Goal: Task Accomplishment & Management: Manage account settings

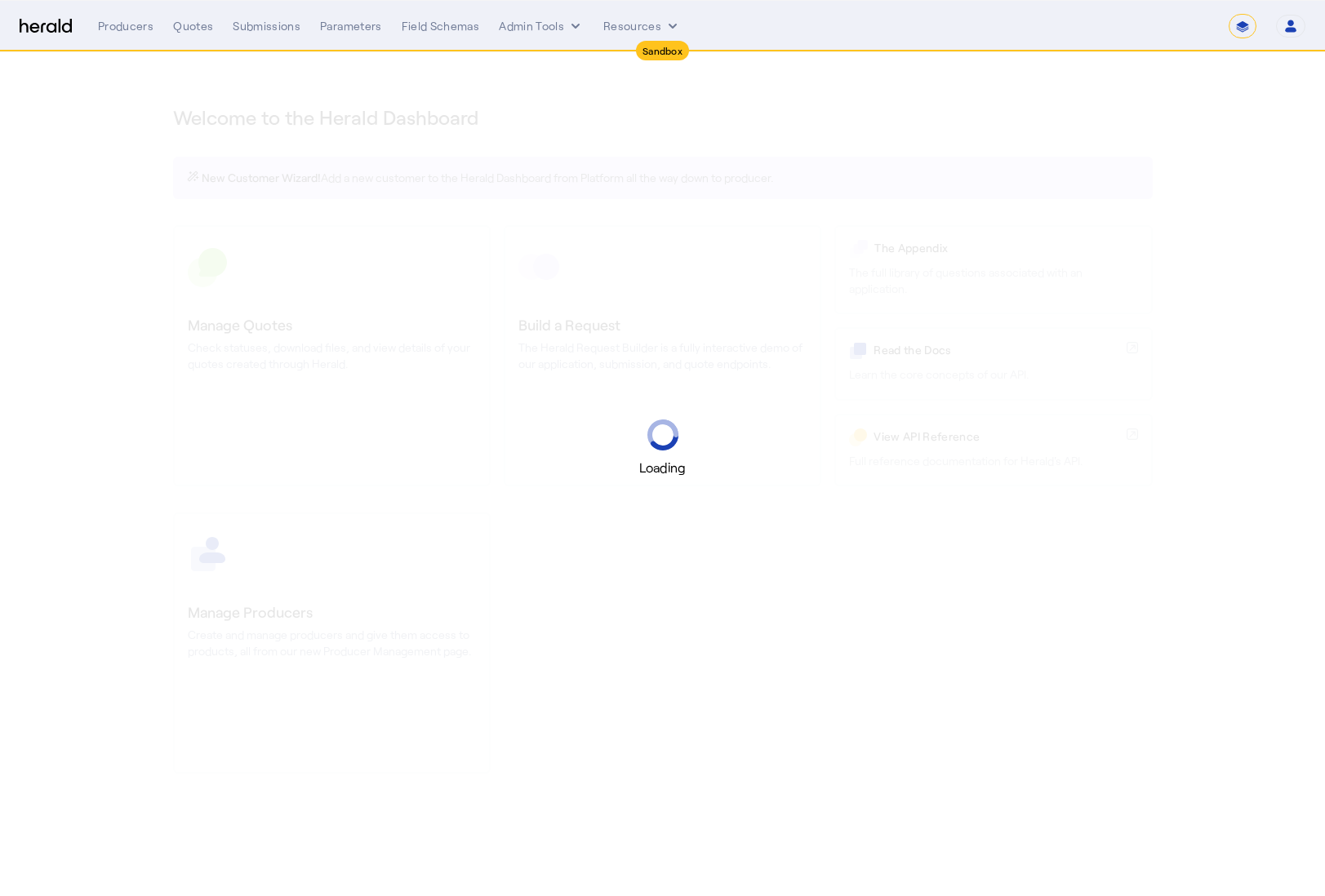
select select "*******"
select select "pfm_2v8p_herald_api"
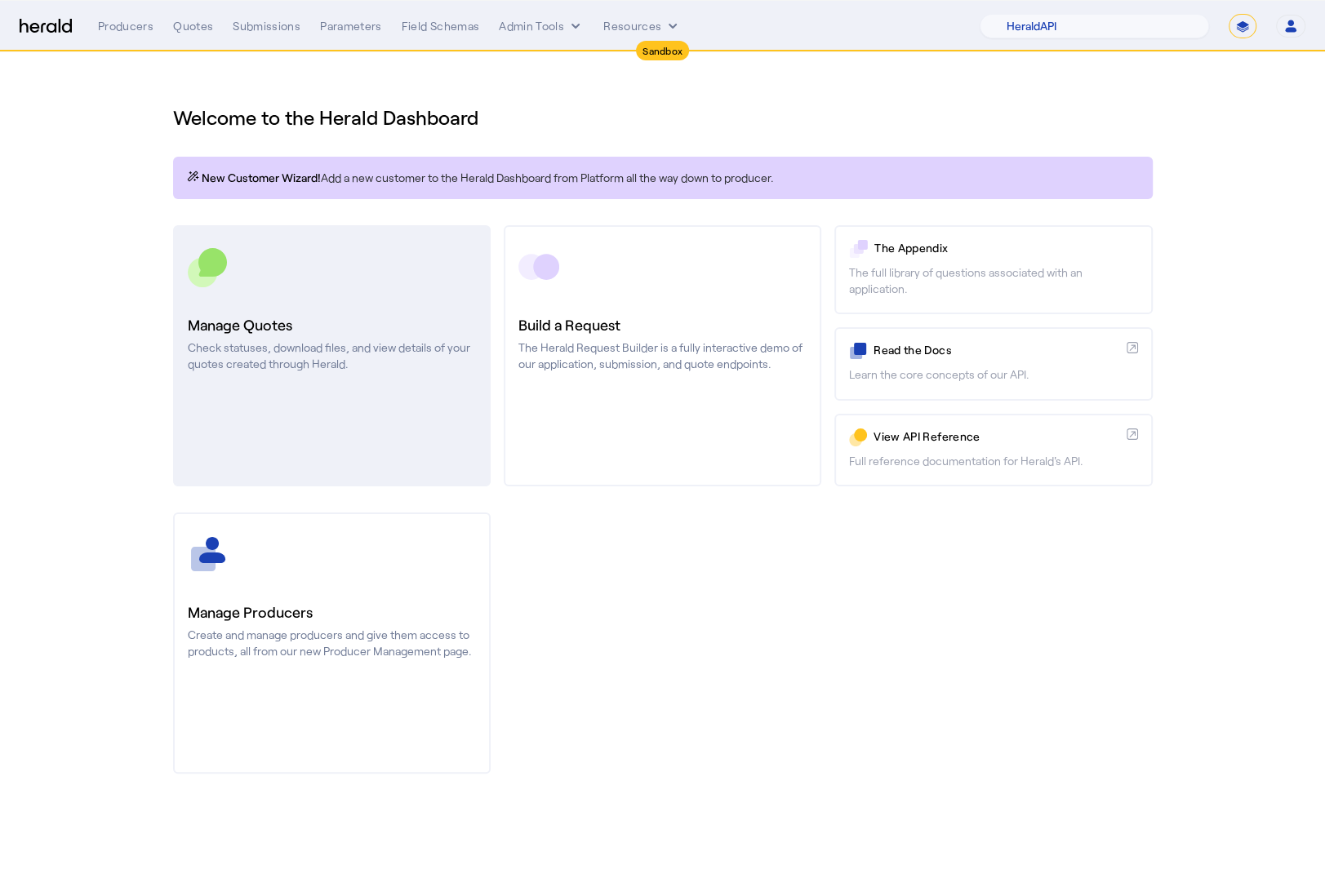
click at [262, 329] on h3 "Manage Quotes" at bounding box center [332, 325] width 288 height 23
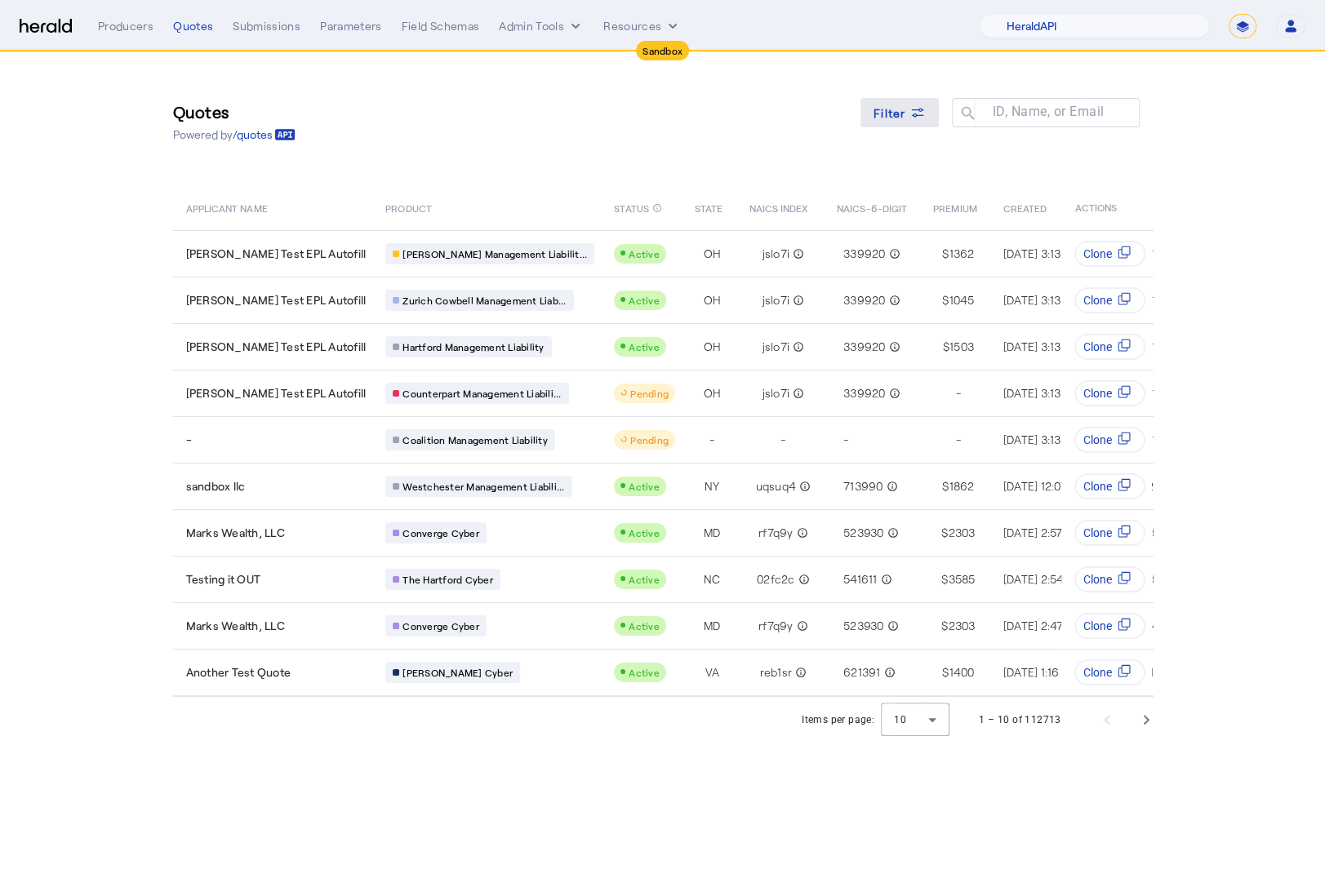
click at [930, 114] on span at bounding box center [900, 113] width 78 height 39
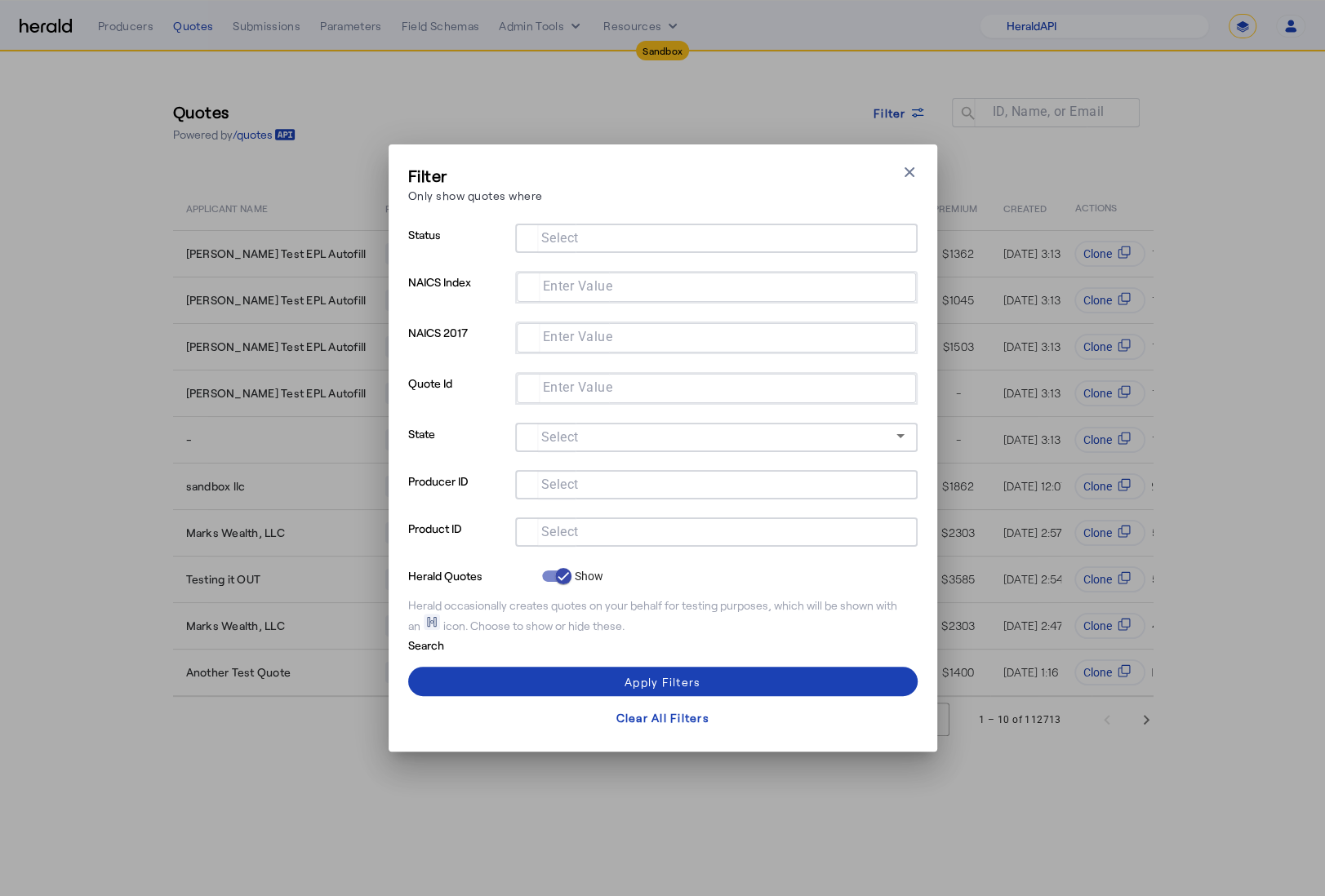
click at [670, 538] on input "Select" at bounding box center [713, 531] width 370 height 20
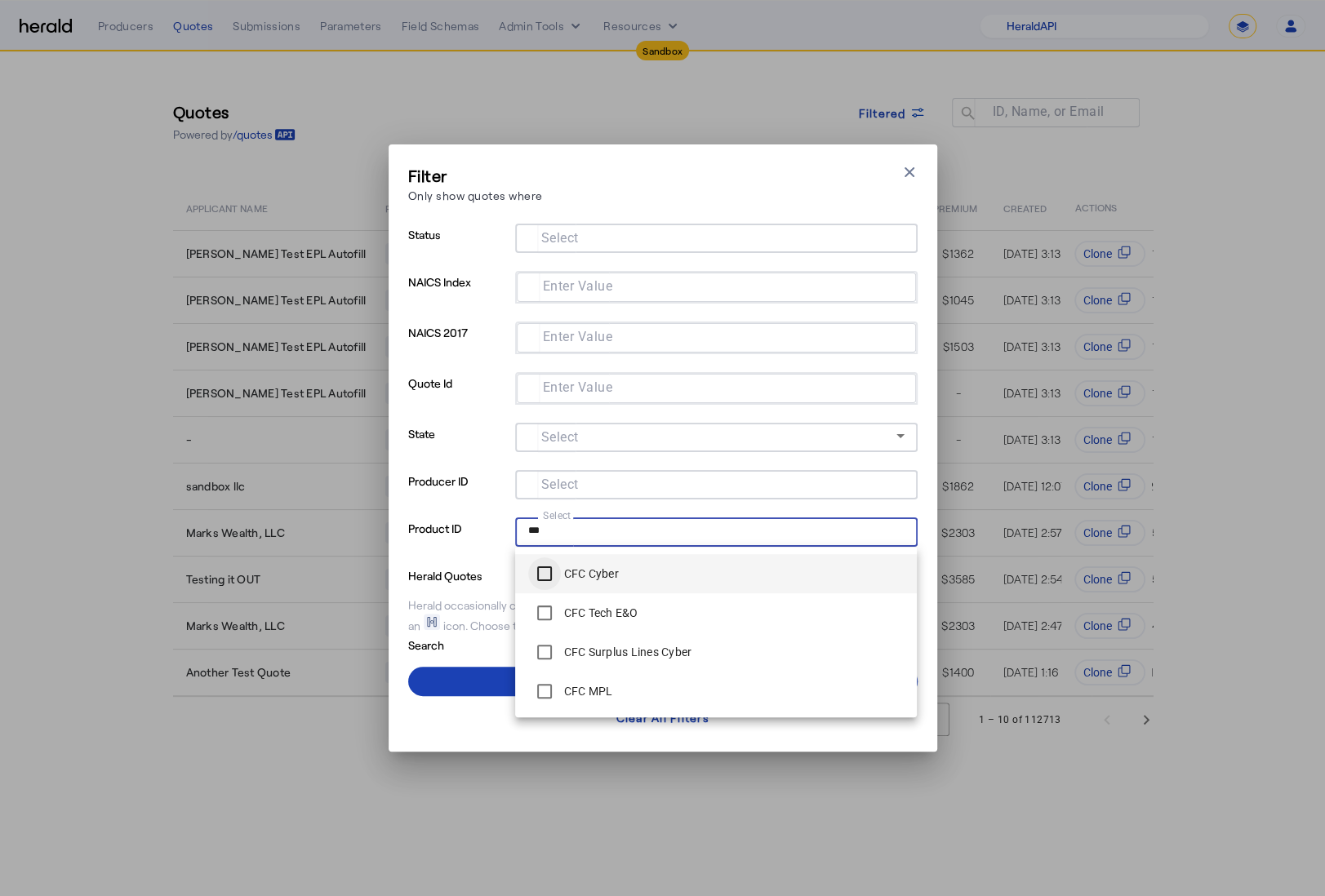
type input "***"
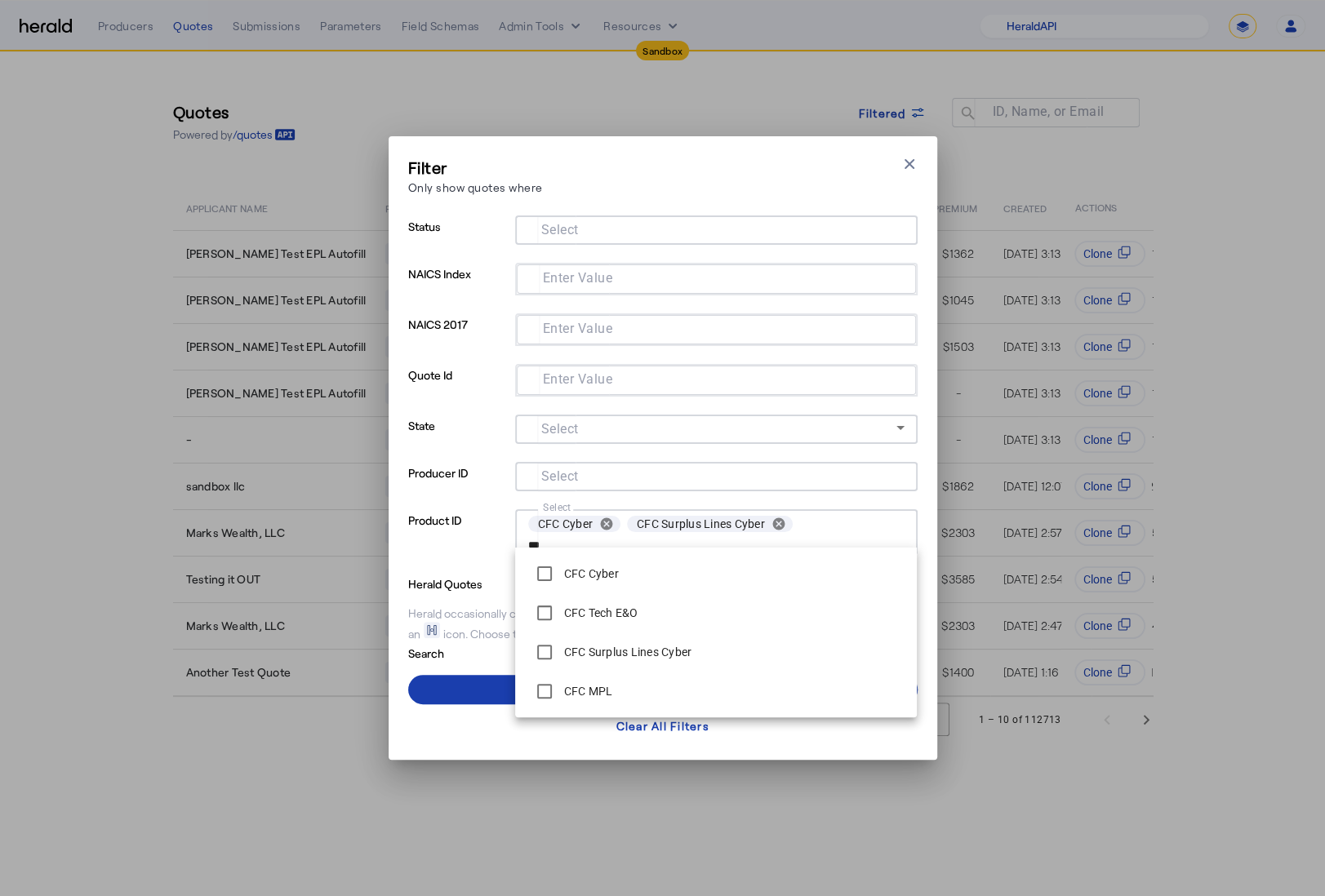
click at [469, 689] on span at bounding box center [663, 689] width 509 height 39
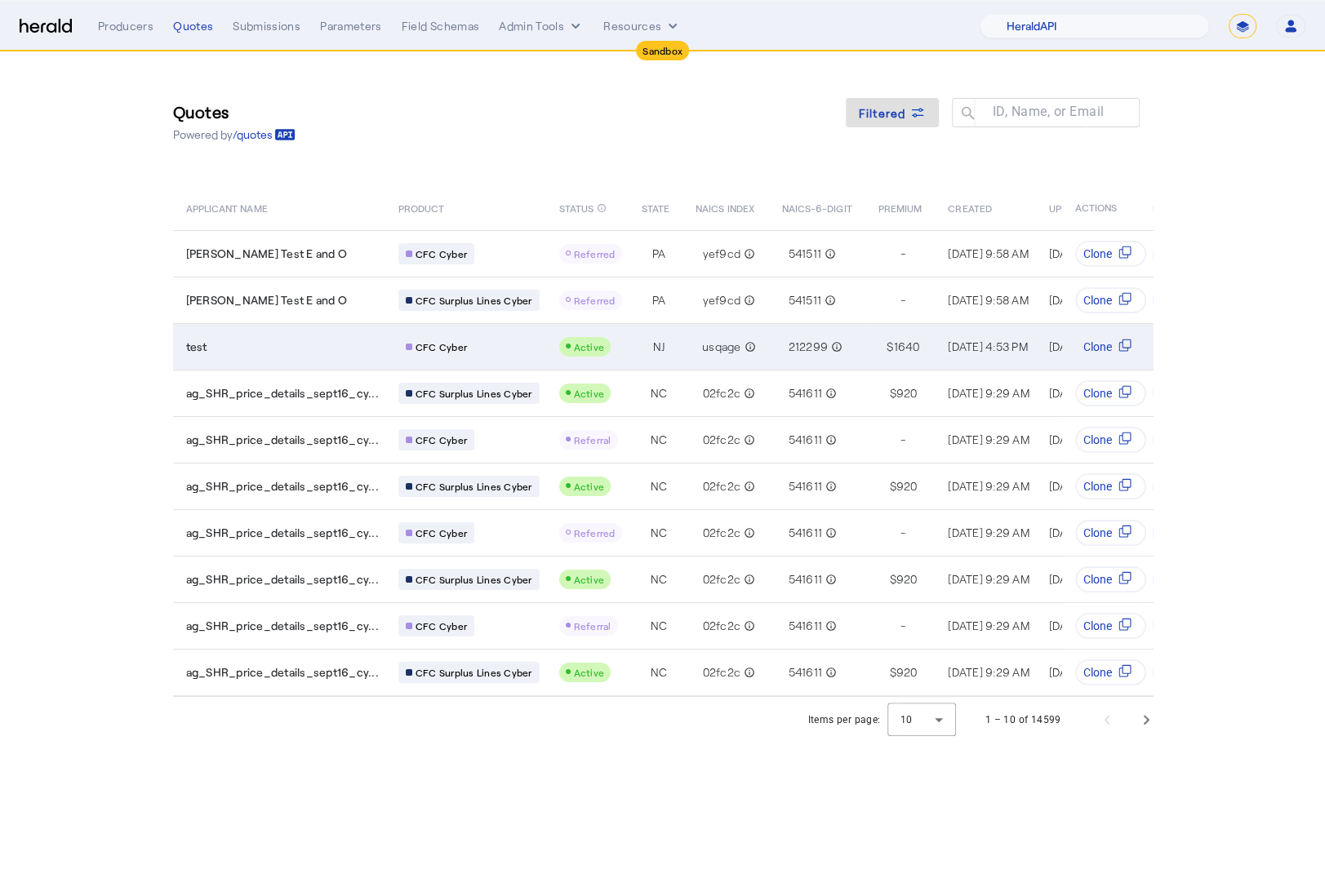
click at [307, 358] on td "test" at bounding box center [279, 346] width 212 height 46
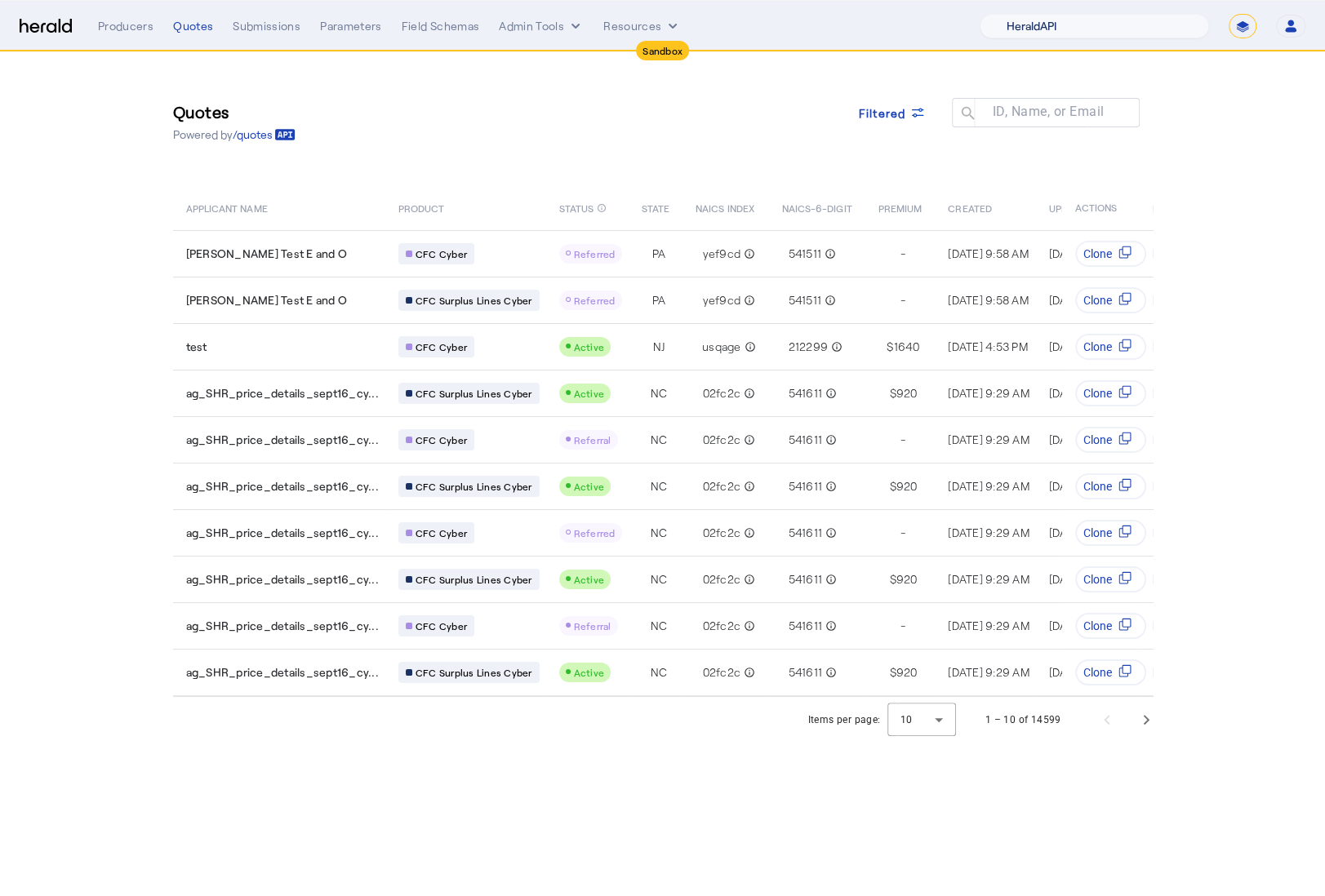
click at [1095, 17] on select "1Fort Acrisure Acturis Affinity Advisors Affinity Risk Agentero AmWins Anzen Ao…" at bounding box center [1094, 27] width 230 height 25
select select "pfm_lx2v_founder_shield"
click at [1025, 14] on select "1Fort Acrisure Acturis Affinity Advisors Affinity Risk Agentero AmWins Anzen Ao…" at bounding box center [1094, 27] width 230 height 25
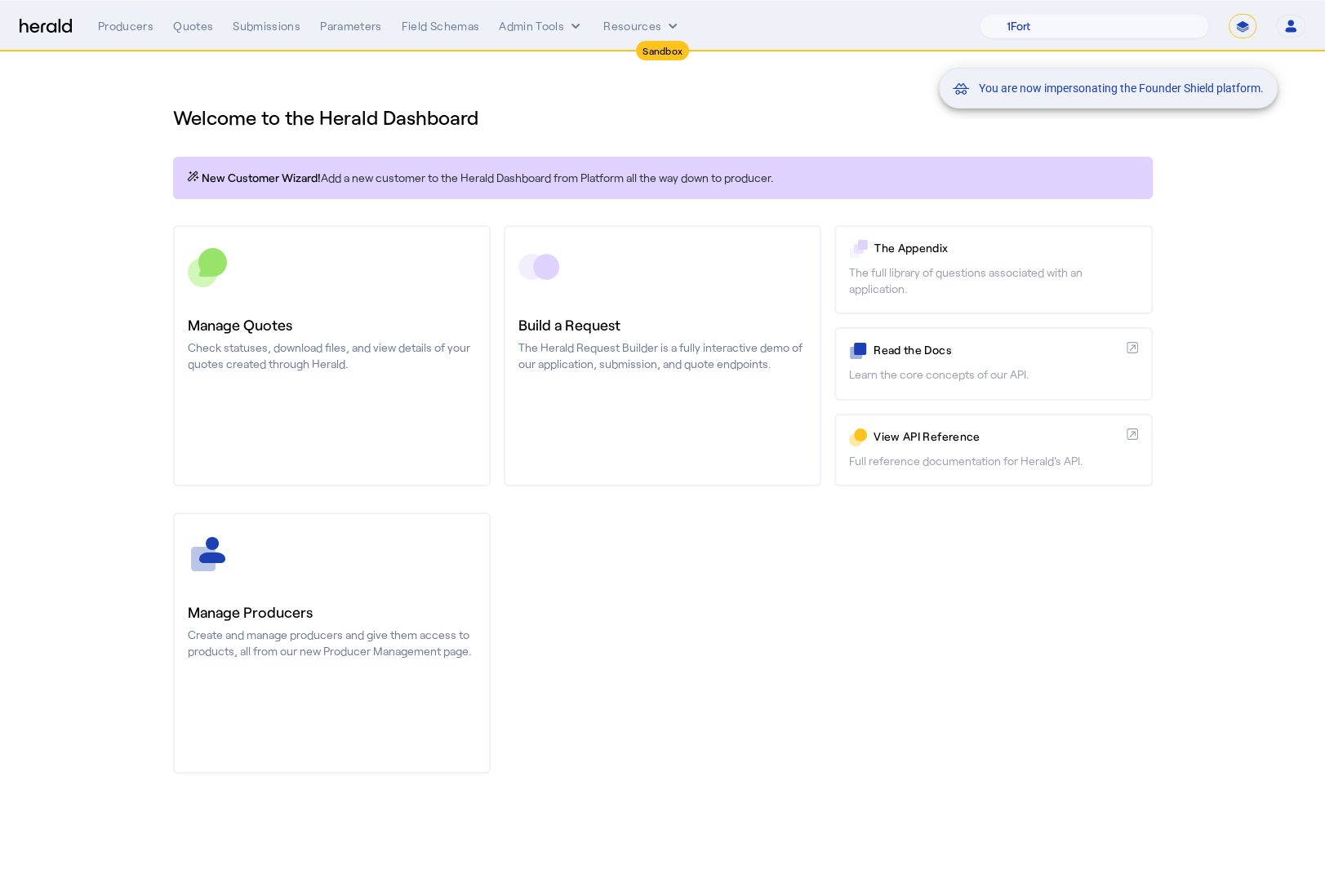
click at [330, 325] on div "You are now impersonating the Founder Shield platform." at bounding box center [662, 448] width 1325 height 896
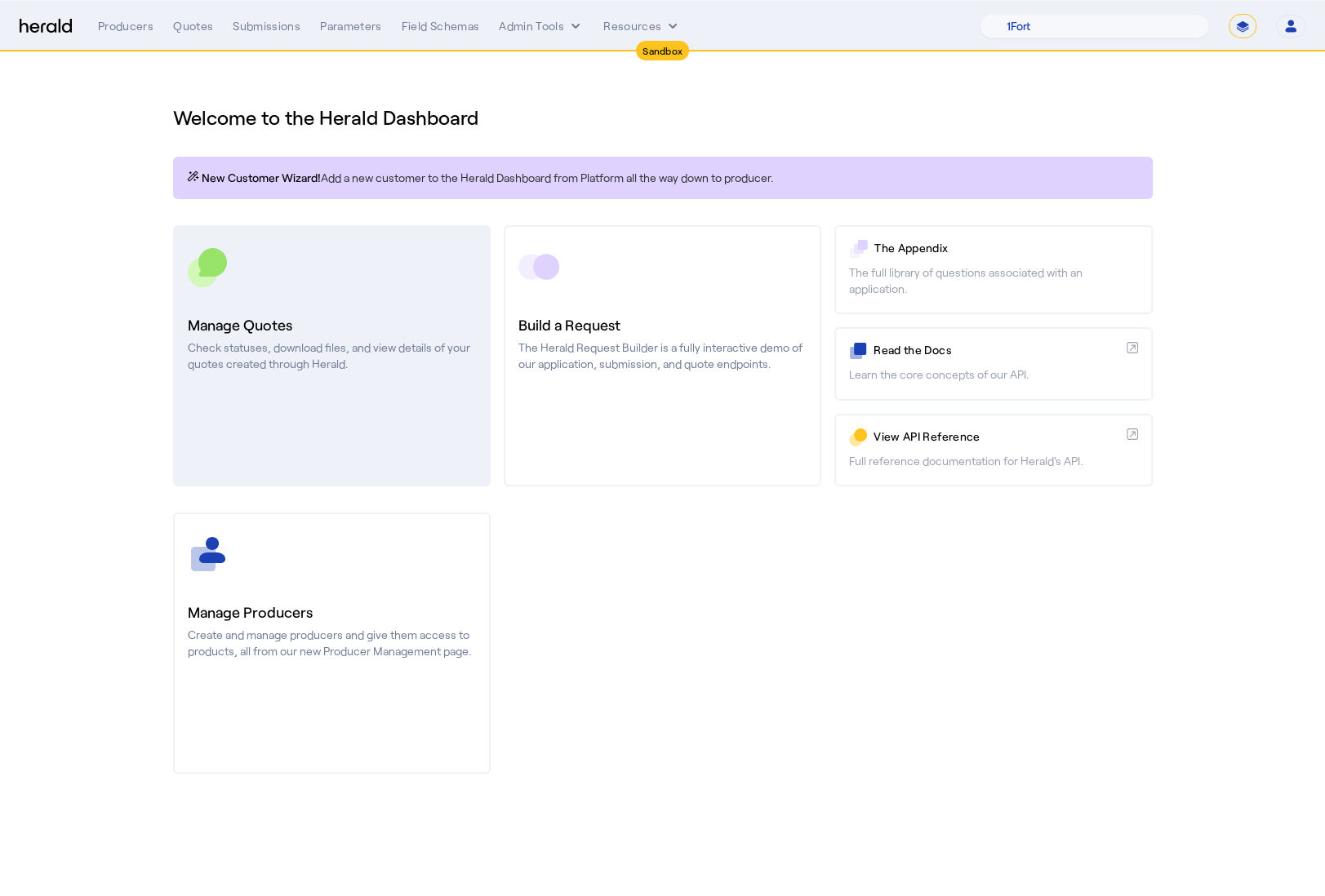
click at [327, 322] on h3 "Manage Quotes" at bounding box center [332, 325] width 288 height 23
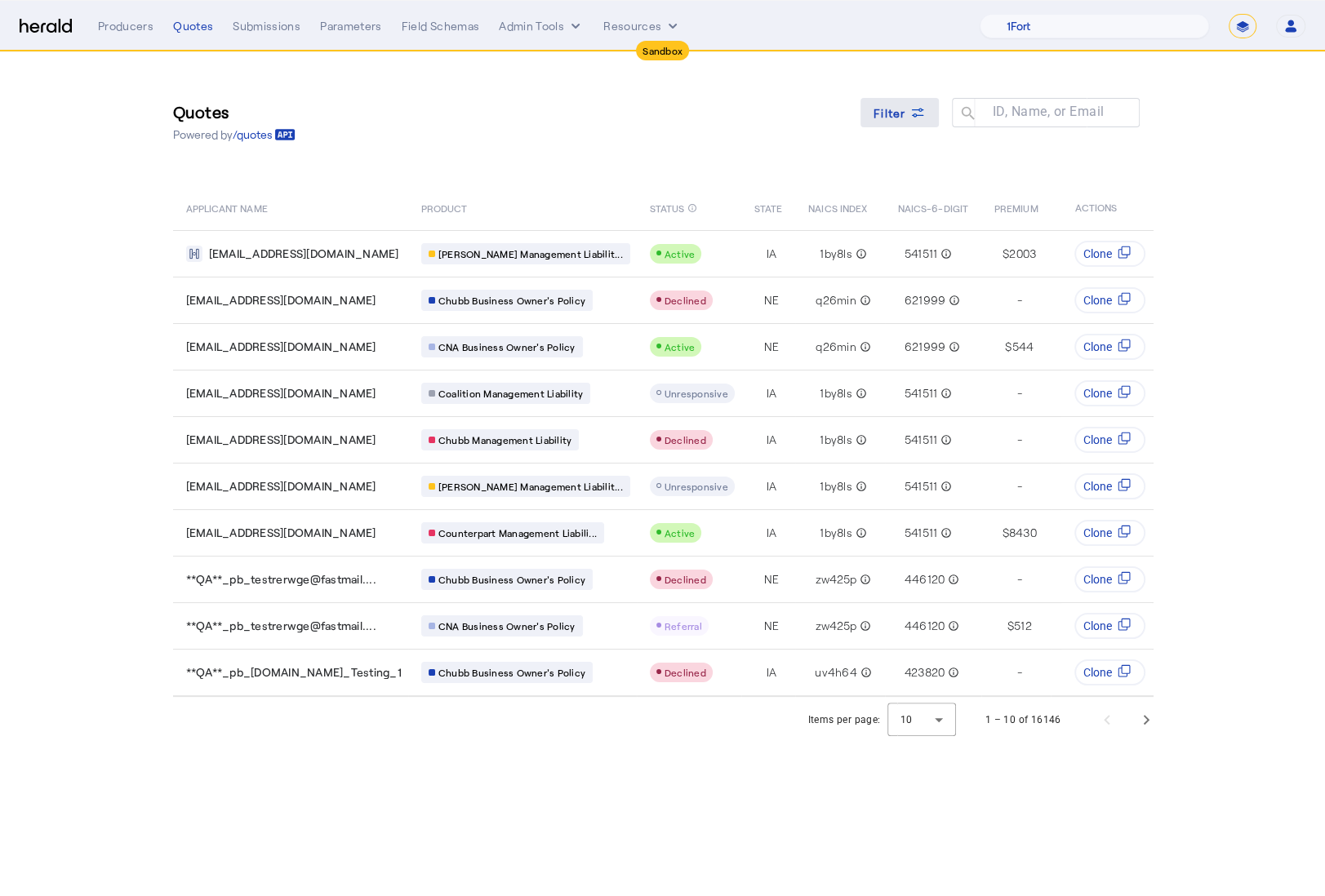
click at [892, 122] on span at bounding box center [900, 113] width 78 height 39
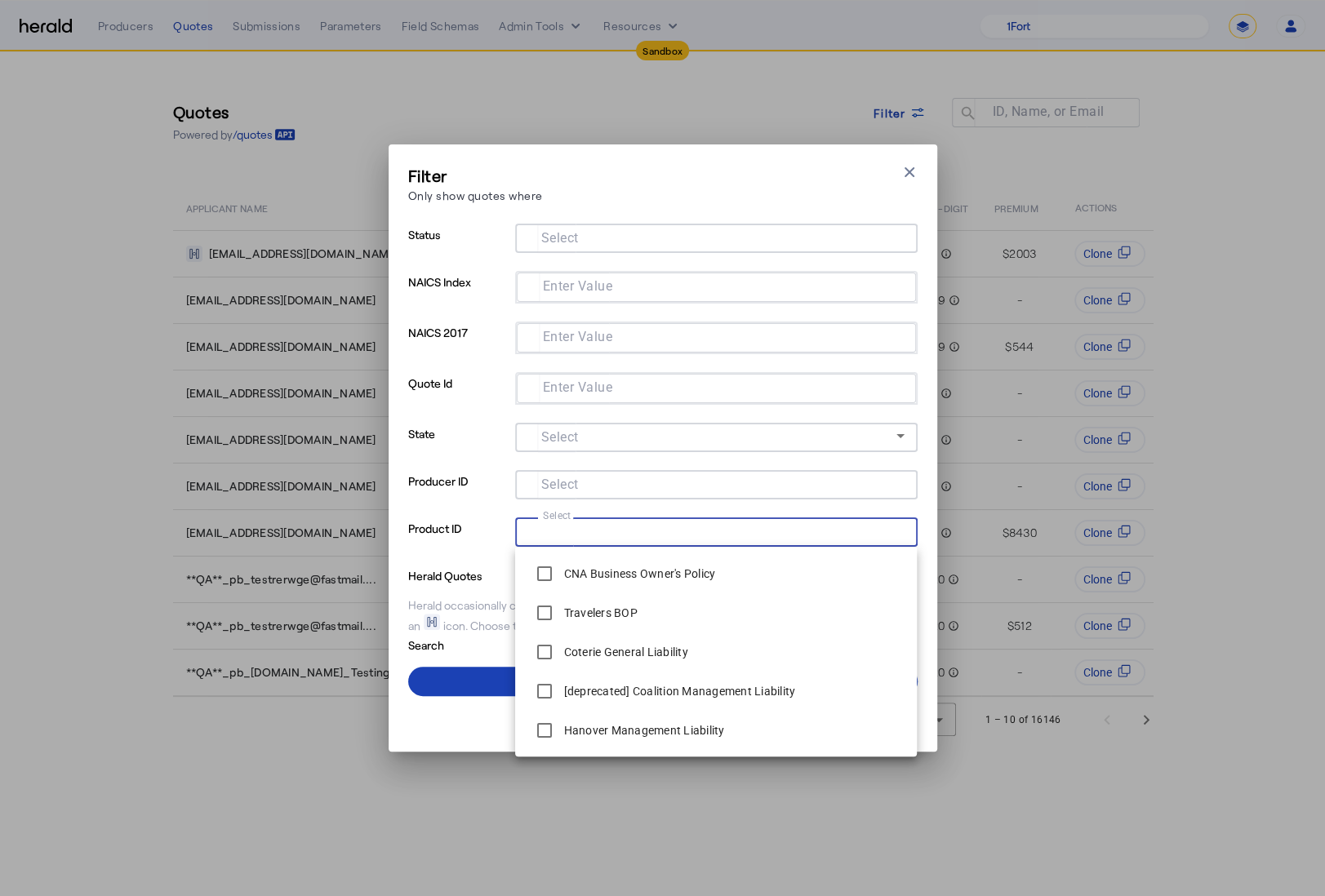
click at [587, 537] on input "Select" at bounding box center [713, 531] width 370 height 20
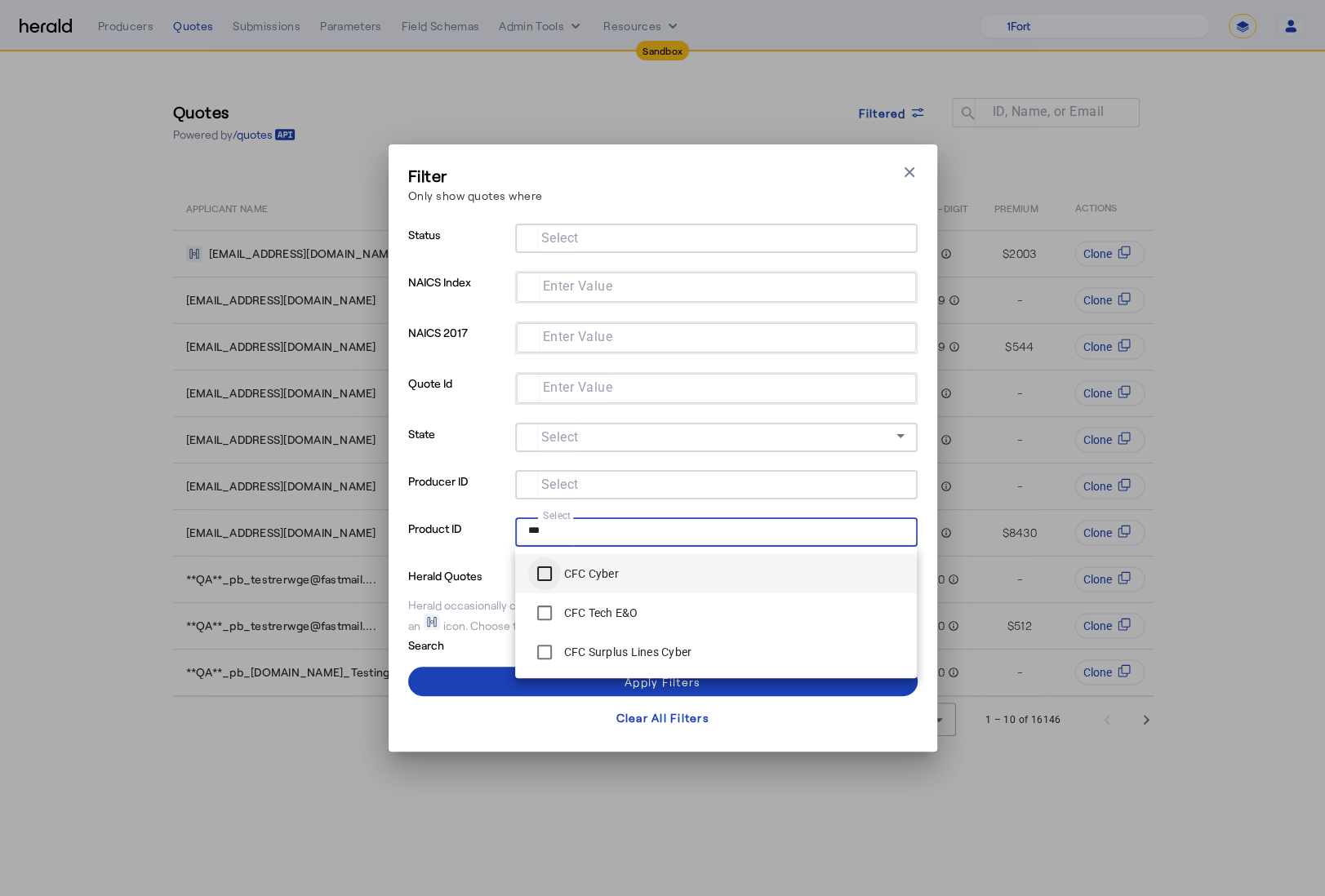
type input "***"
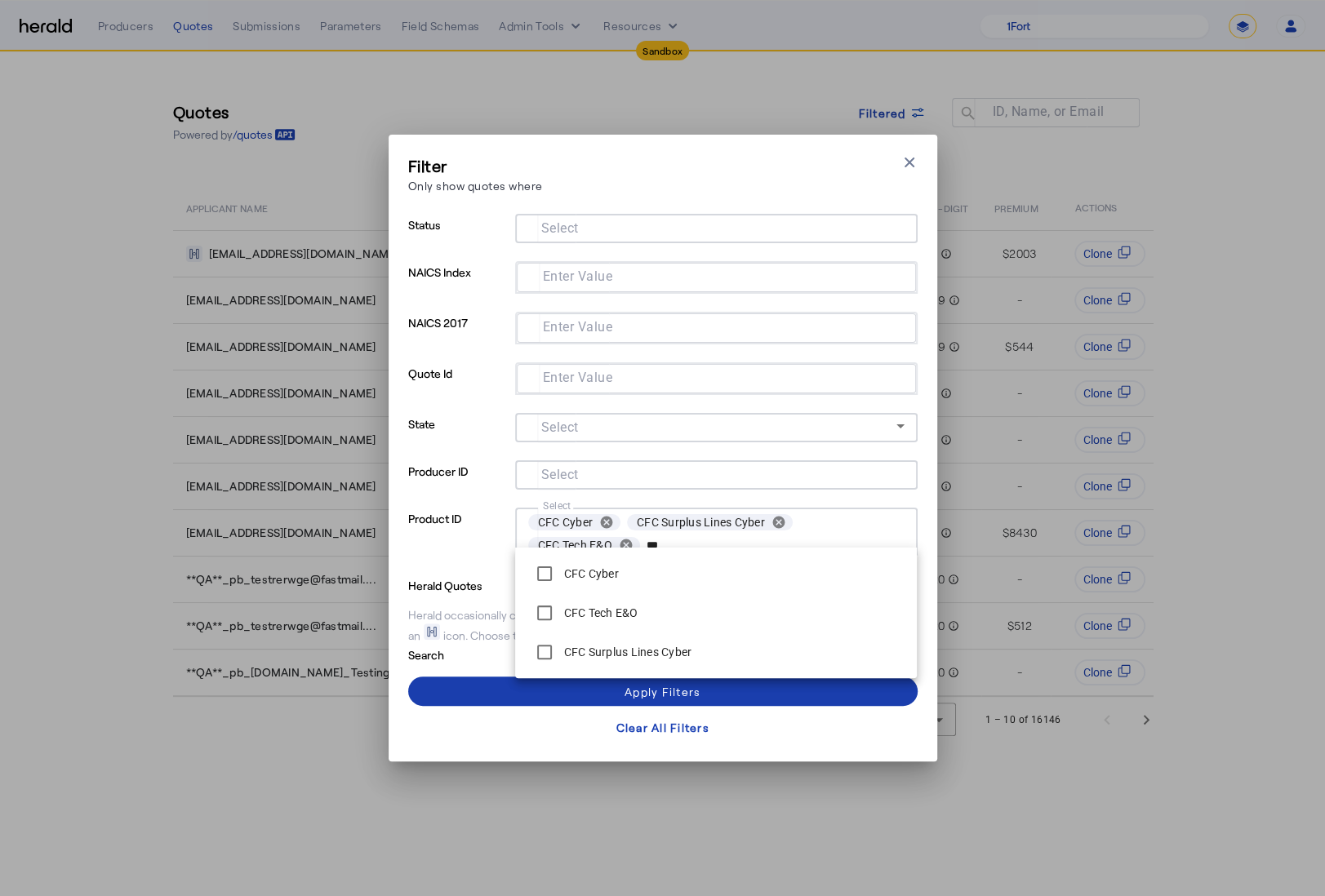
click at [503, 693] on span at bounding box center [663, 691] width 509 height 39
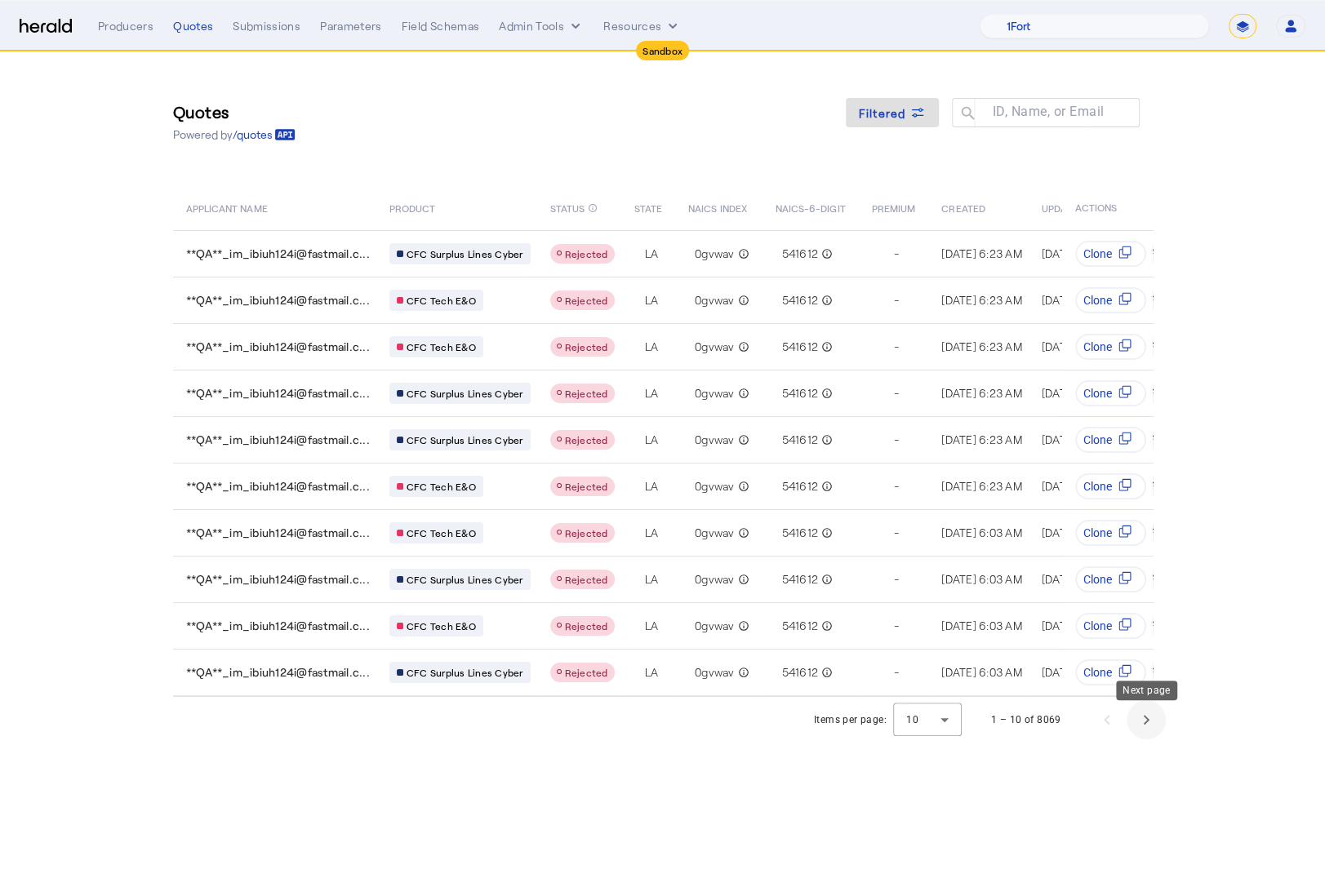
click at [1147, 721] on span "Next page" at bounding box center [1147, 719] width 39 height 39
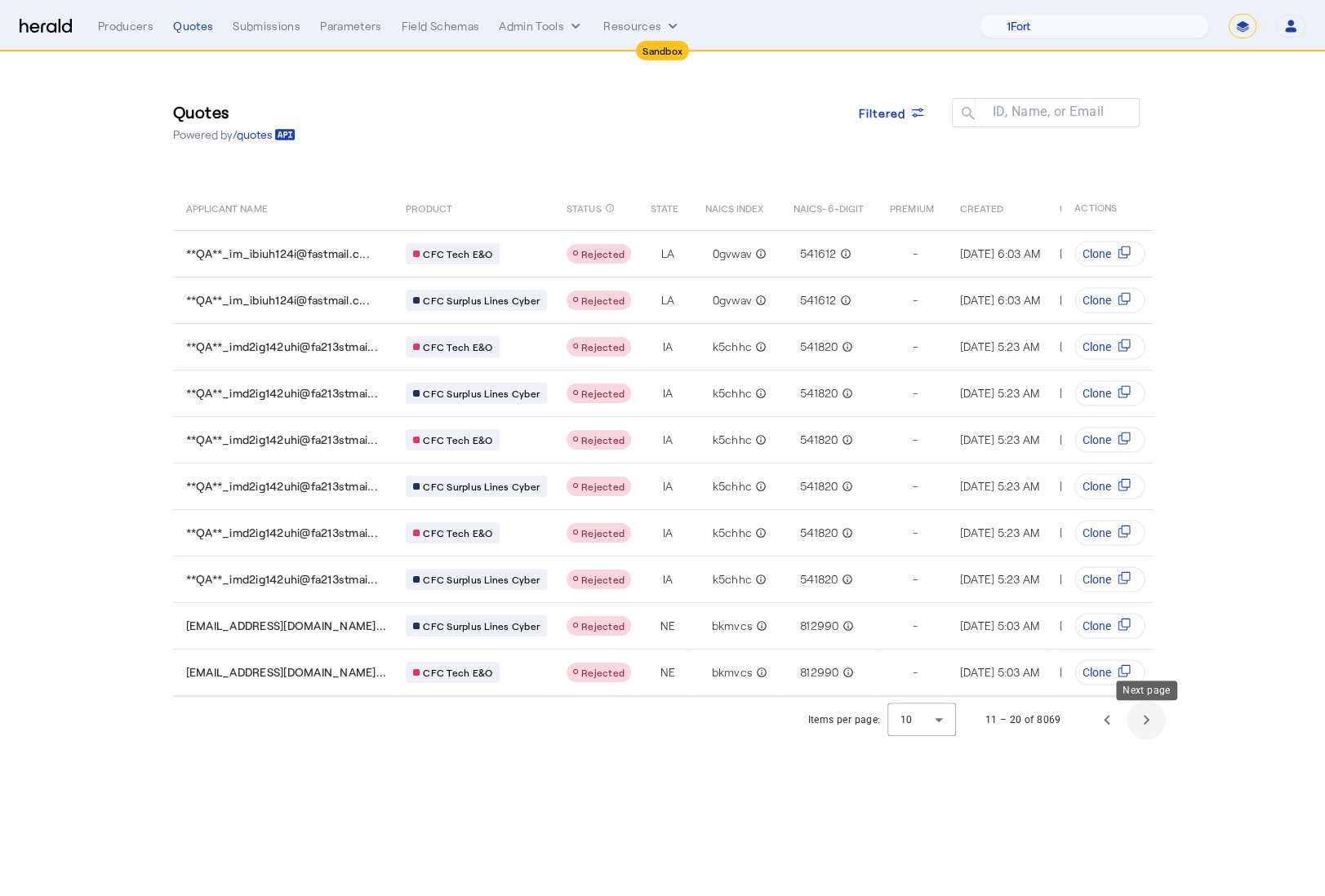
click at [1149, 721] on span "Next page" at bounding box center [1147, 719] width 39 height 39
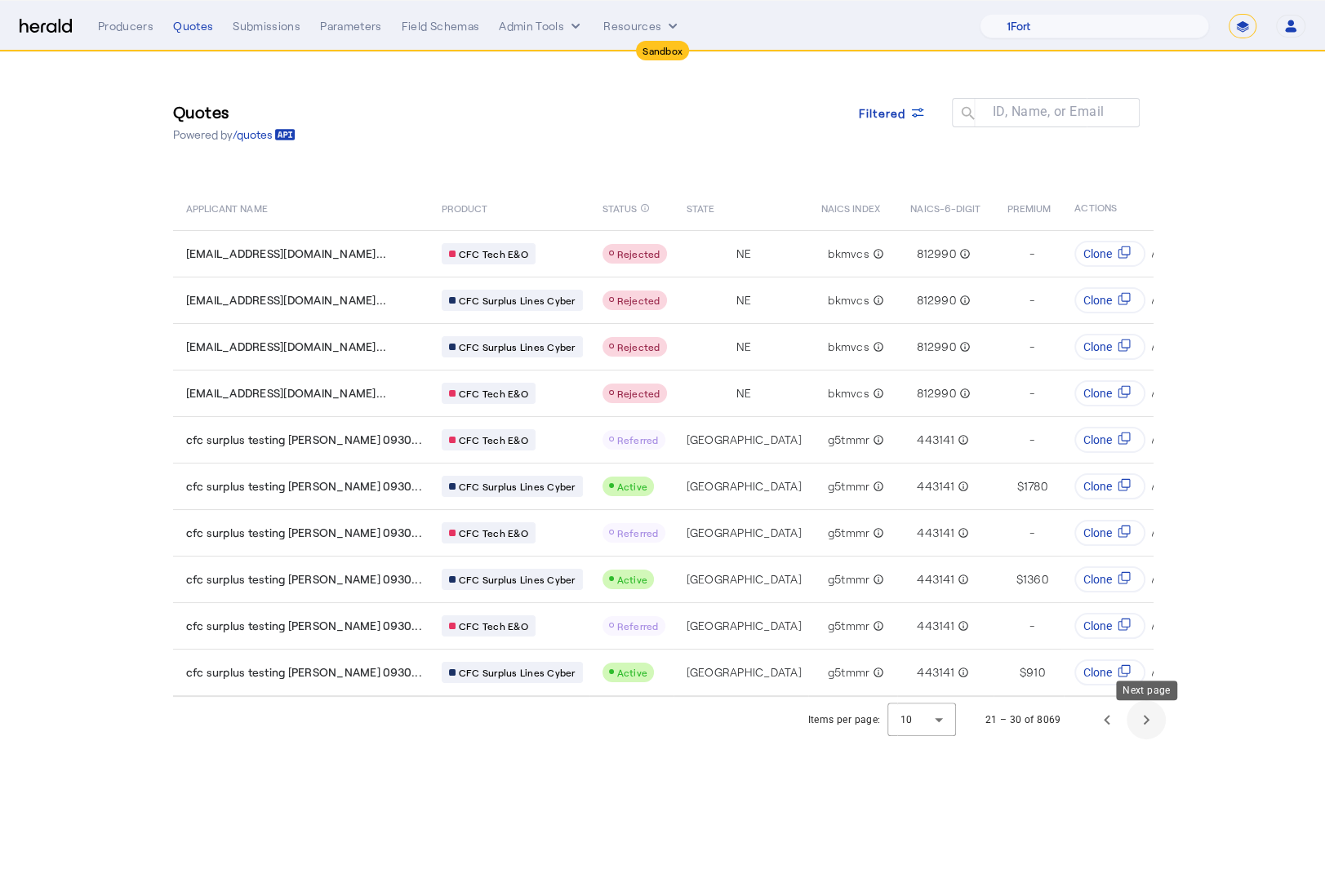
click at [1149, 721] on span "Next page" at bounding box center [1147, 719] width 39 height 39
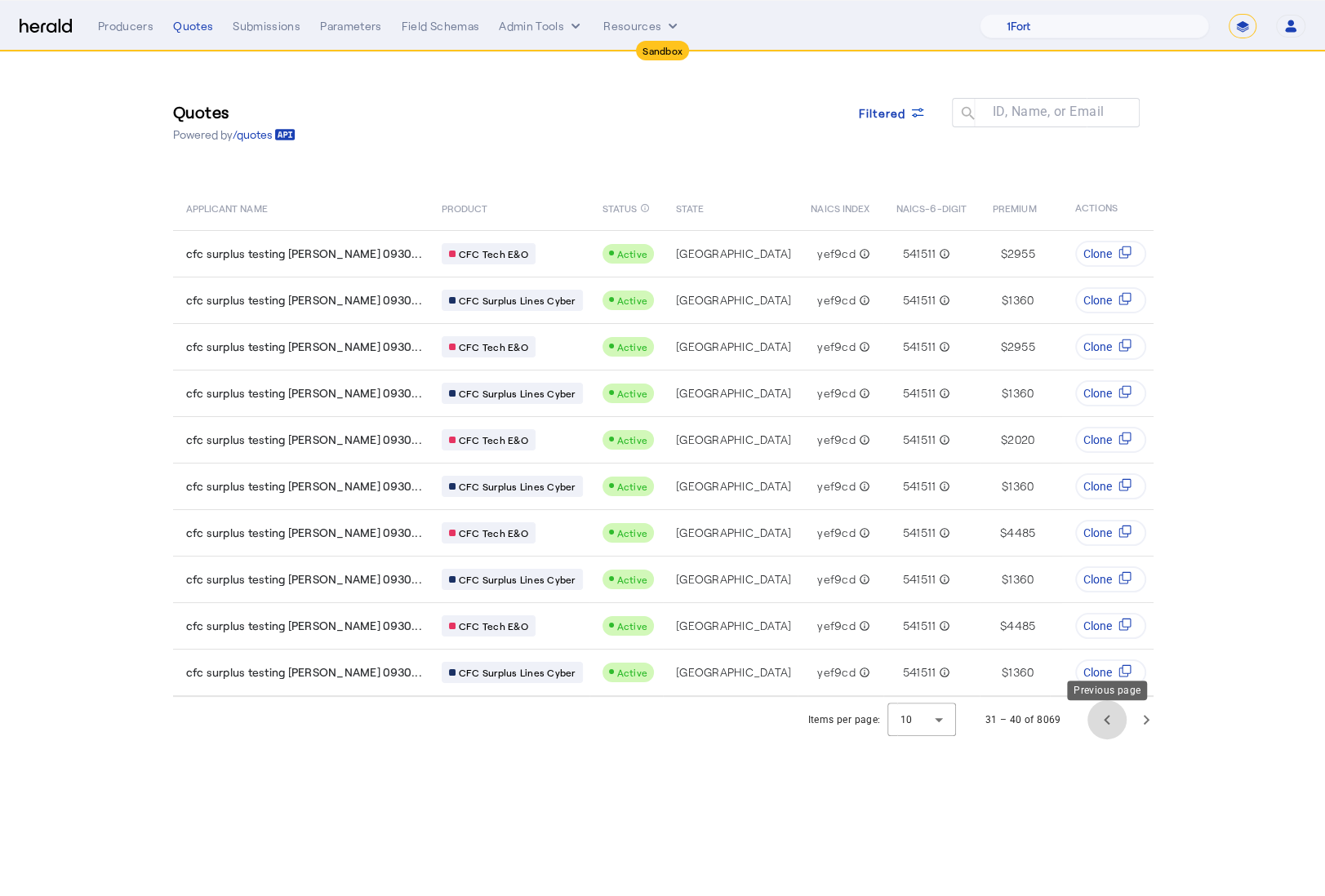
click at [1102, 724] on span "Previous page" at bounding box center [1108, 719] width 39 height 39
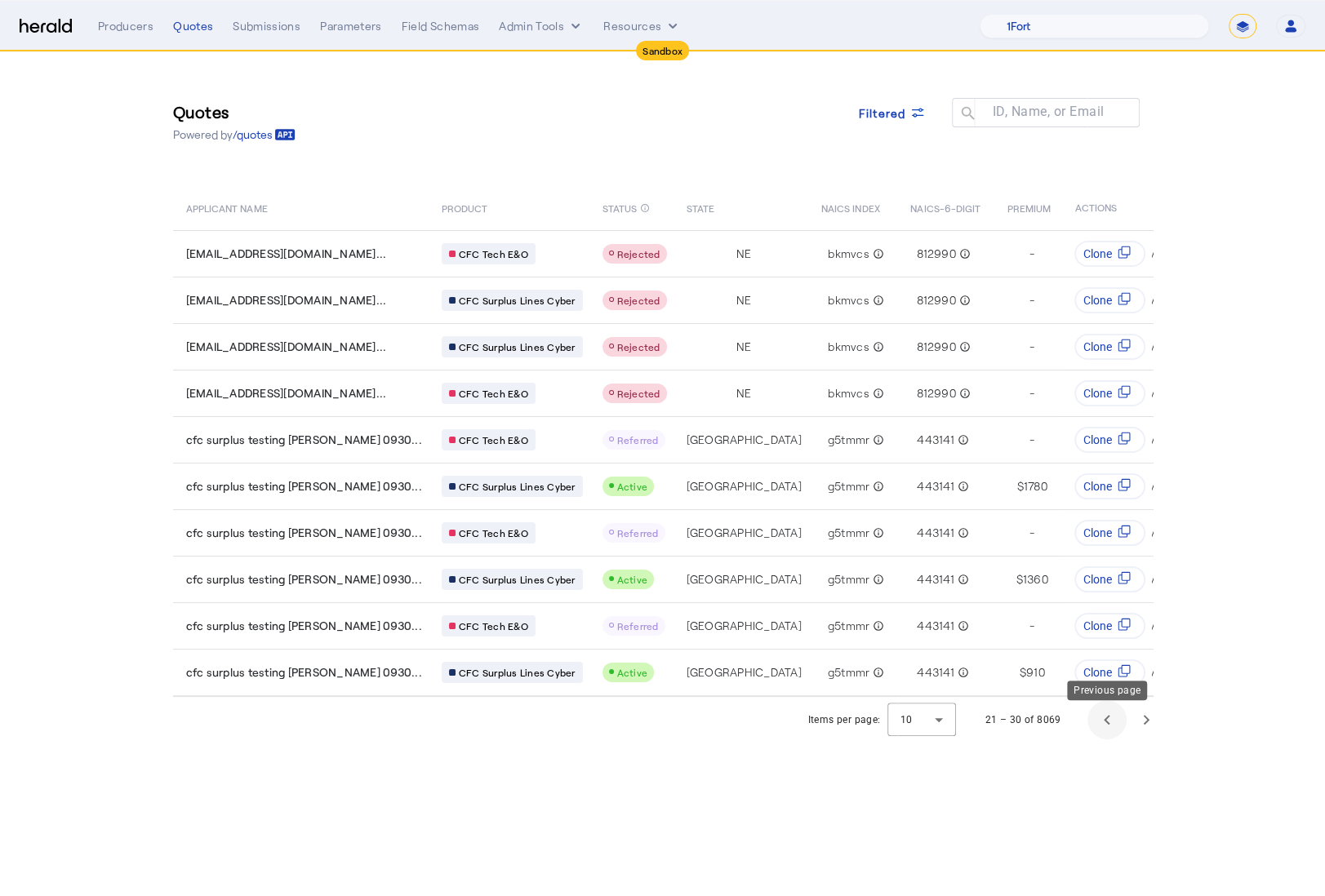
click at [1092, 723] on span "Previous page" at bounding box center [1108, 719] width 39 height 39
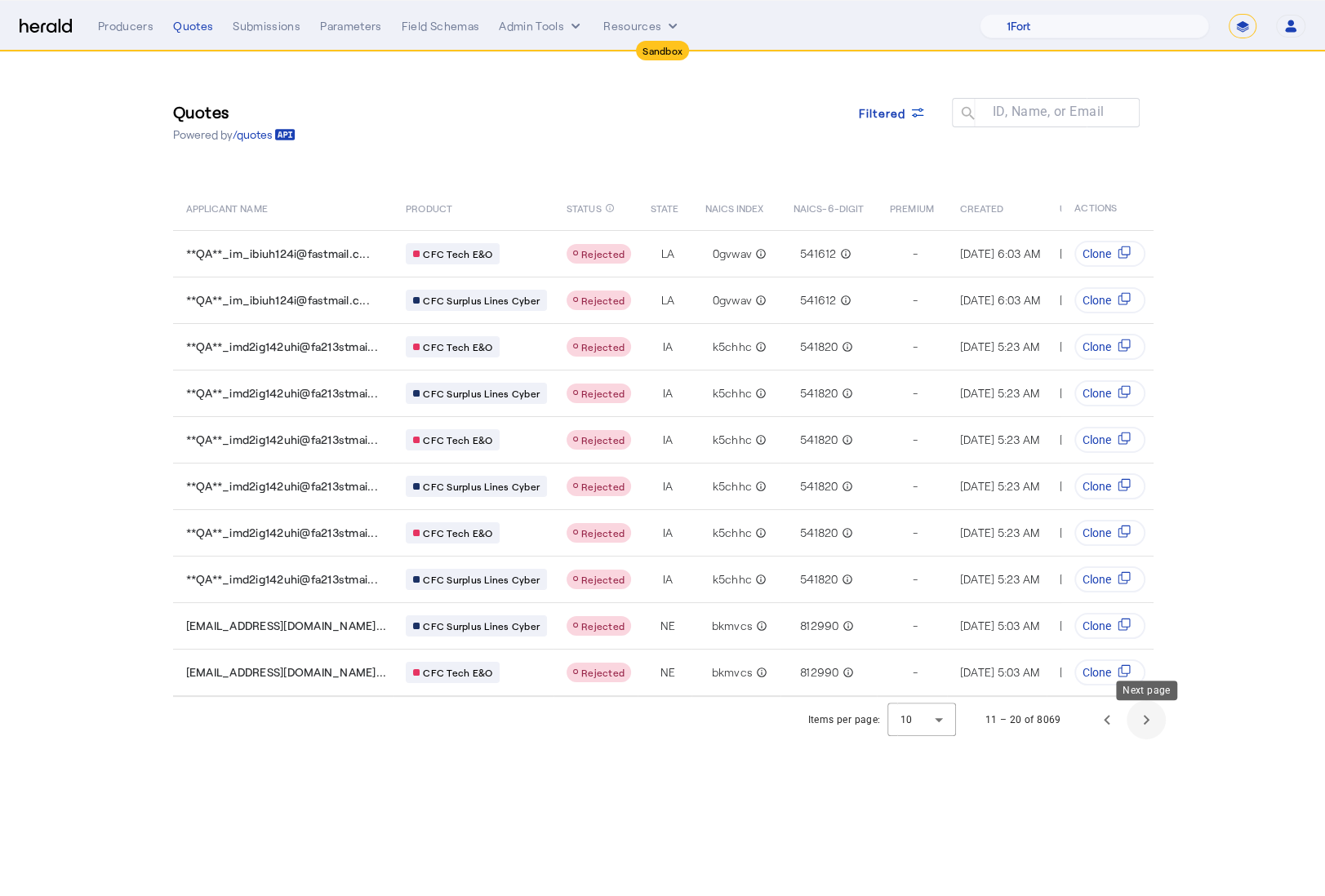
click at [1148, 734] on span "Next page" at bounding box center [1147, 719] width 39 height 39
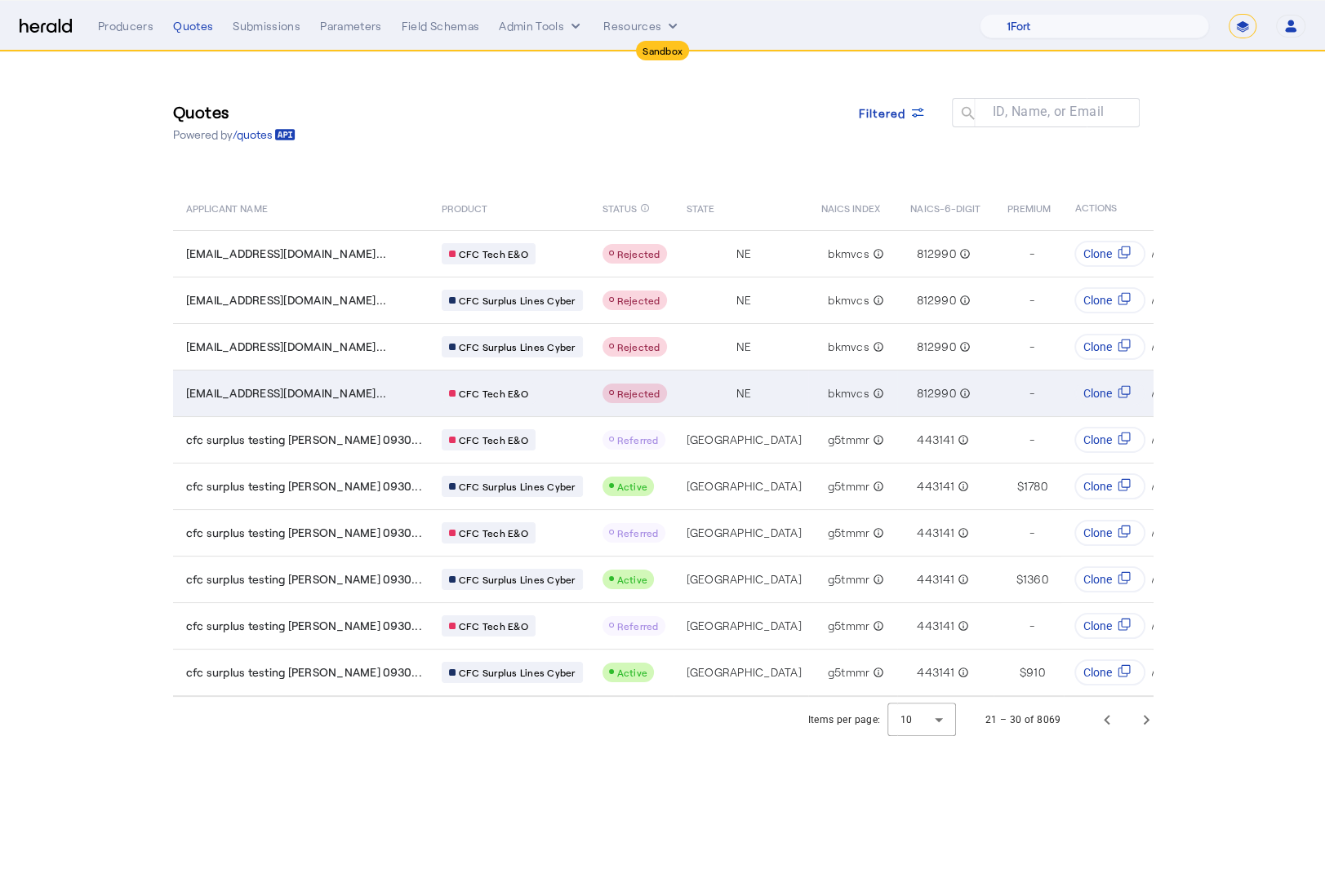
click at [372, 374] on td "**QA**_im_ygl4ih12@fastmail.co..." at bounding box center [301, 393] width 256 height 46
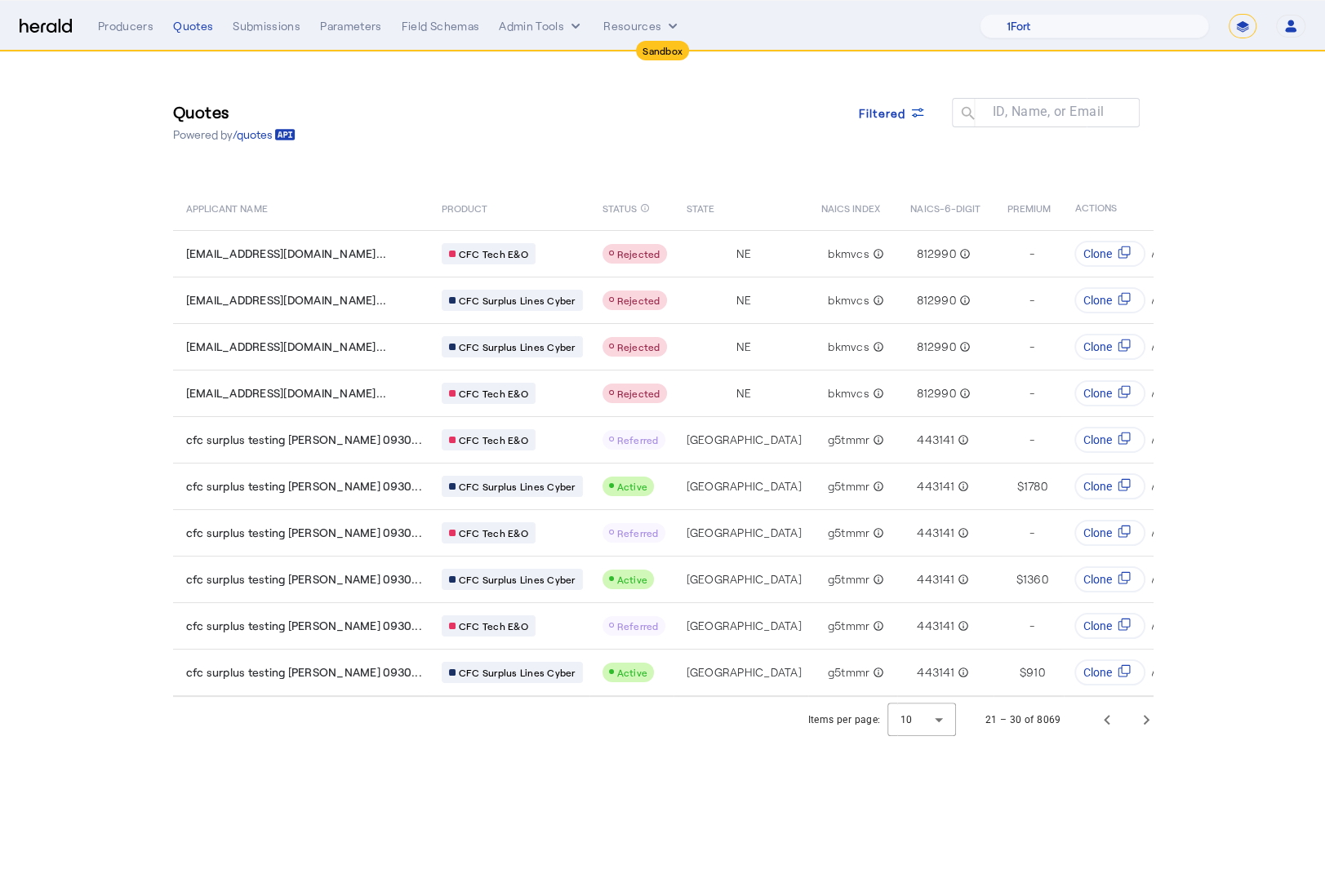
click at [585, 25] on div "Producers Quotes Submissions Parameters Field Schemas Admin Tools Resources" at bounding box center [539, 26] width 882 height 16
click at [541, 27] on button "Admin Tools" at bounding box center [541, 26] width 85 height 16
click at [564, 61] on span "Platforms Manager" at bounding box center [569, 60] width 119 height 20
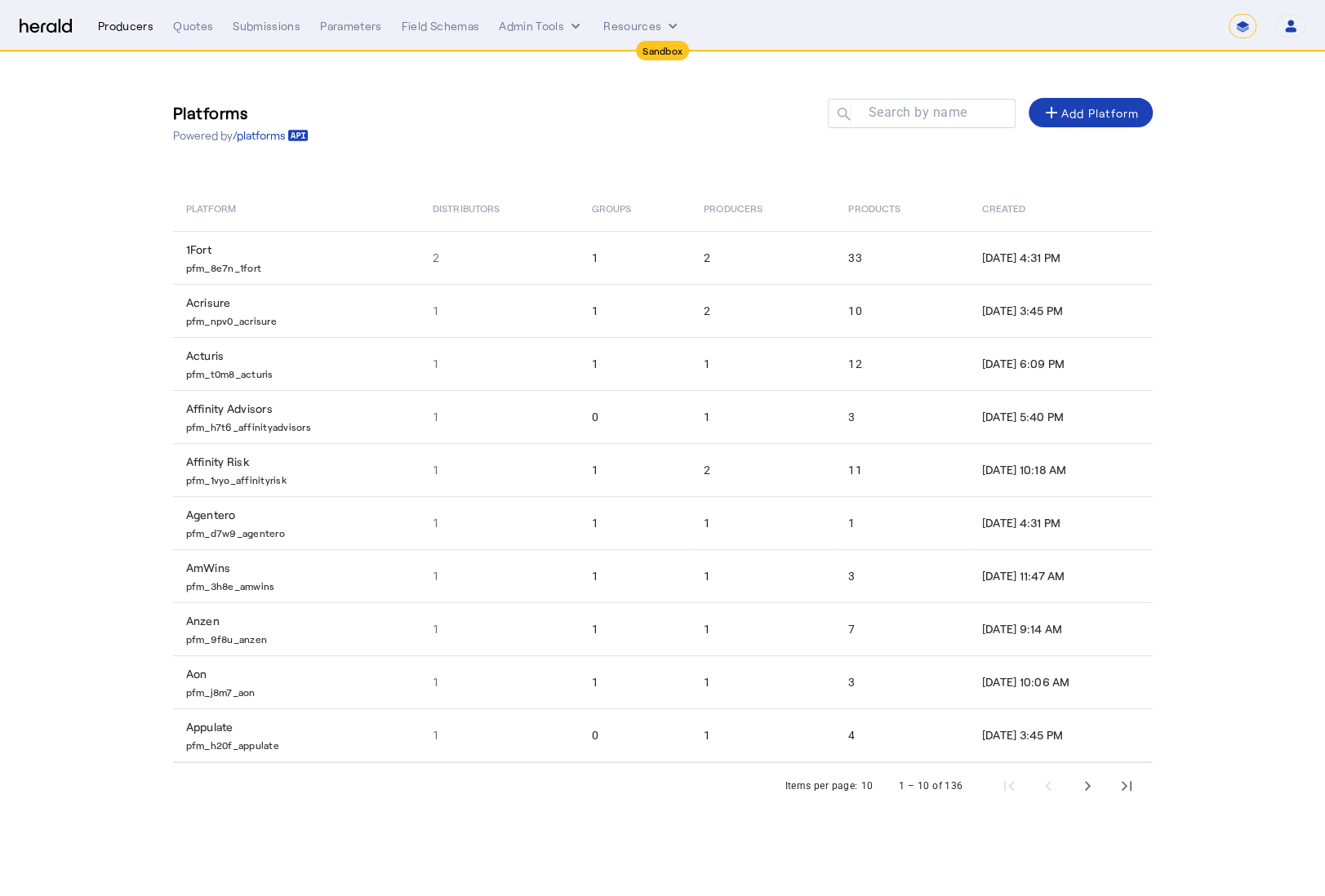
click at [115, 23] on div "Producers" at bounding box center [125, 26] width 56 height 16
select select "pfm_lx2v_founder_shield"
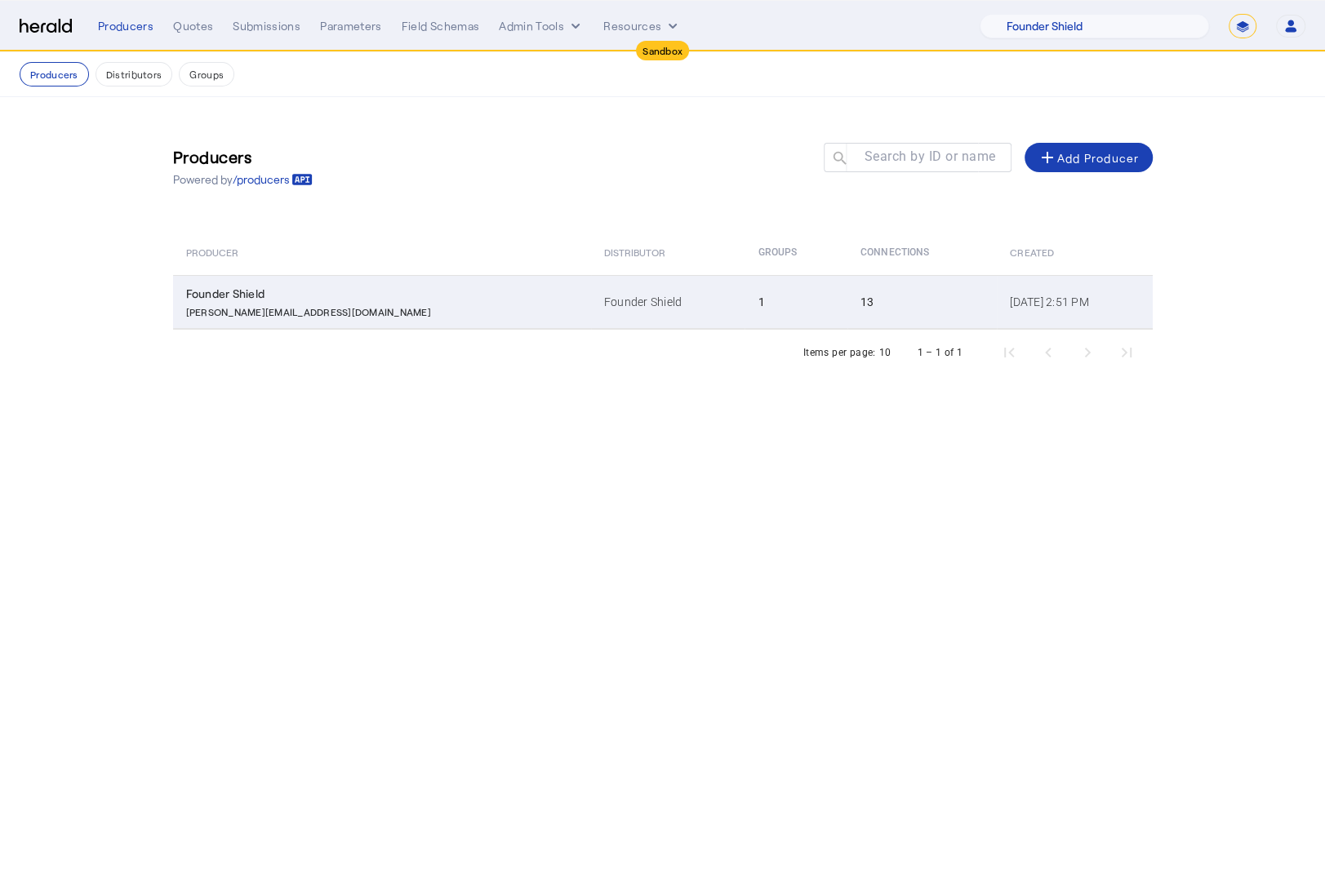
click at [336, 311] on div "eugene@foundershield.com" at bounding box center [385, 310] width 398 height 16
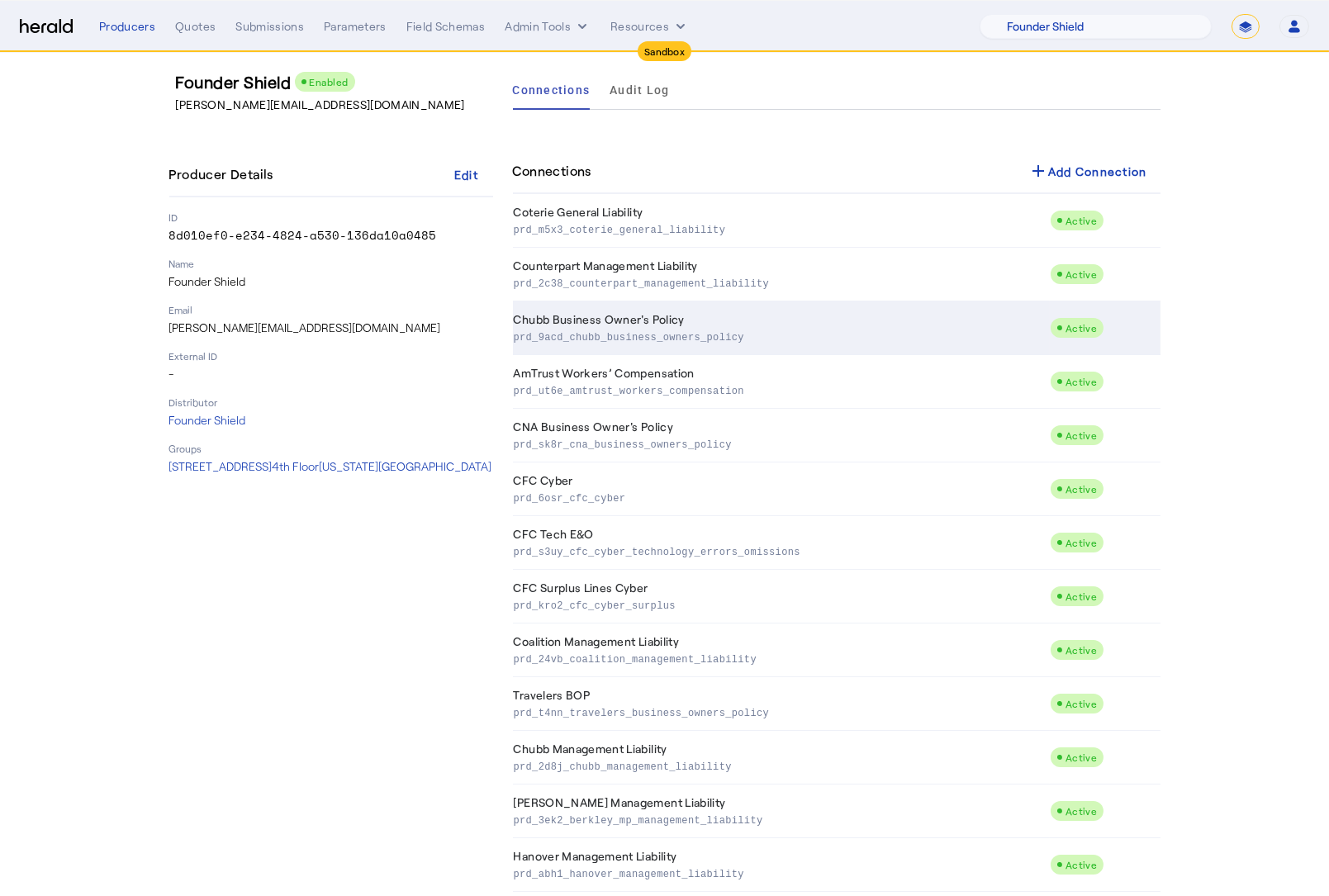
scroll to position [65, 0]
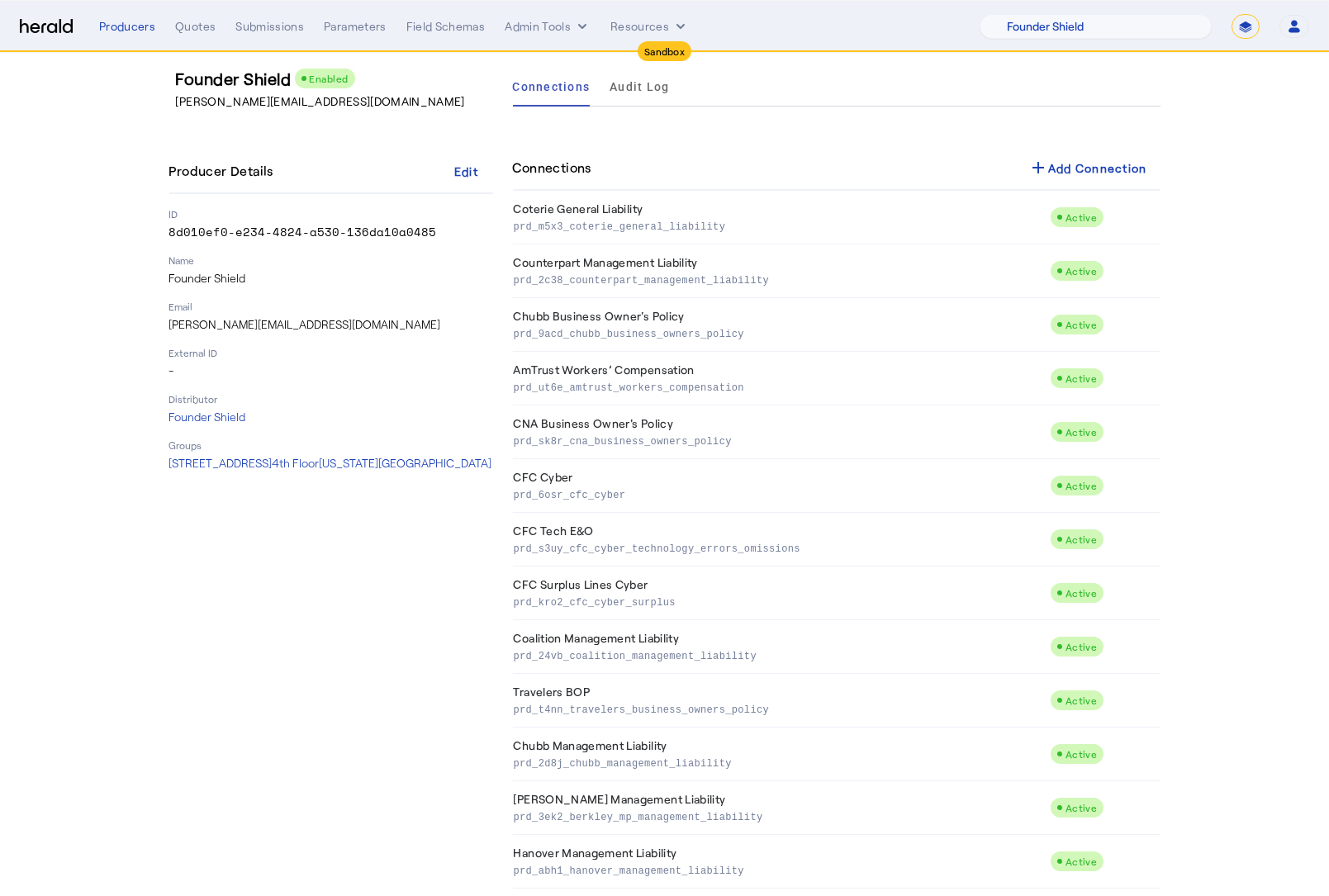
click at [734, 503] on td "CFC Cyber prd_6osr_cfc_cyber" at bounding box center [781, 487] width 538 height 54
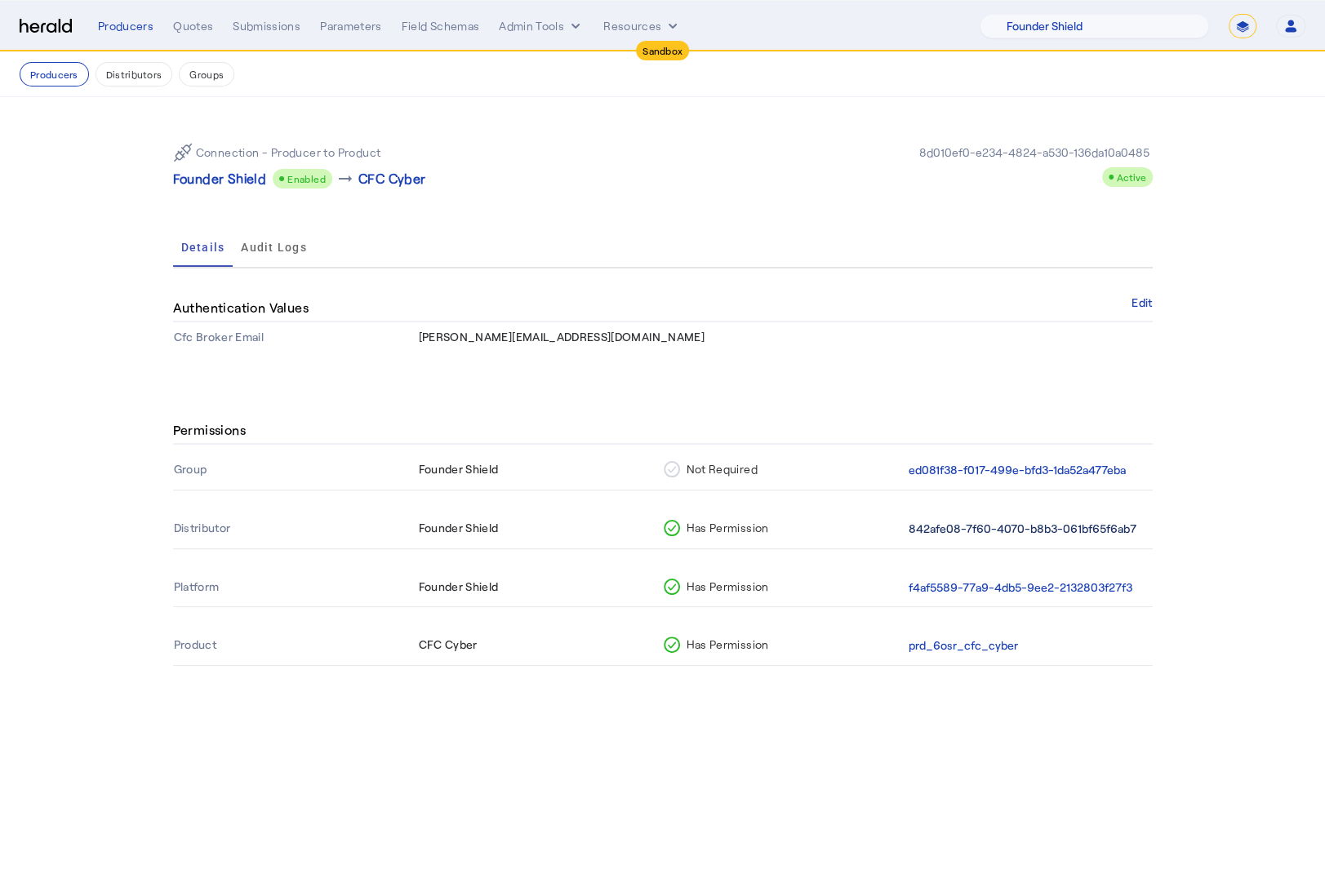
click at [1047, 528] on button "842afe08-7f60-4070-b8b3-061bf65f6ab7" at bounding box center [1022, 529] width 228 height 19
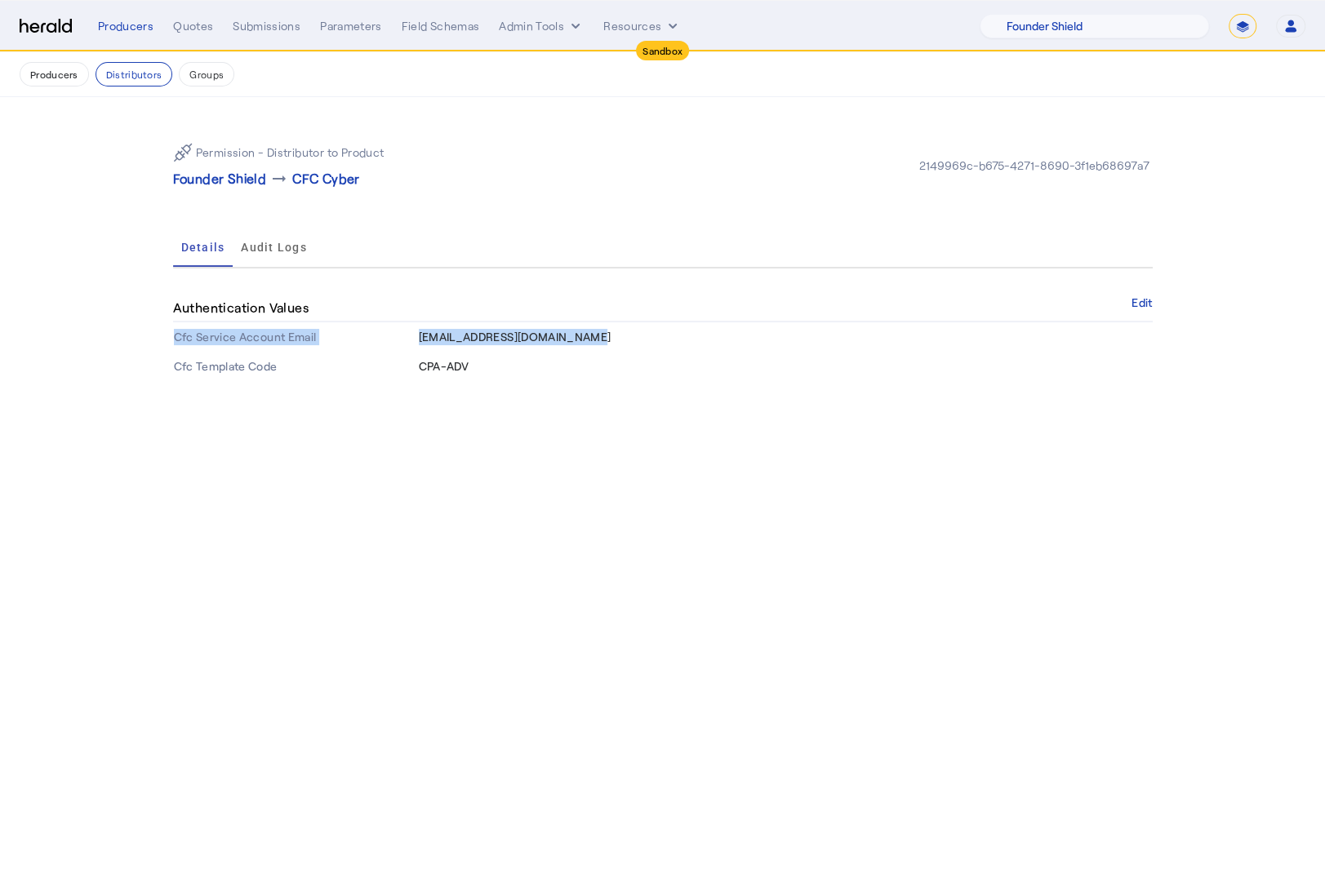
drag, startPoint x: 594, startPoint y: 335, endPoint x: 367, endPoint y: 342, distance: 227.1
click at [367, 342] on tr "Cfc Service Account Email foundershield@heraldapi.com" at bounding box center [663, 336] width 980 height 29
click at [480, 342] on span "foundershield@heraldapi.com" at bounding box center [515, 337] width 193 height 14
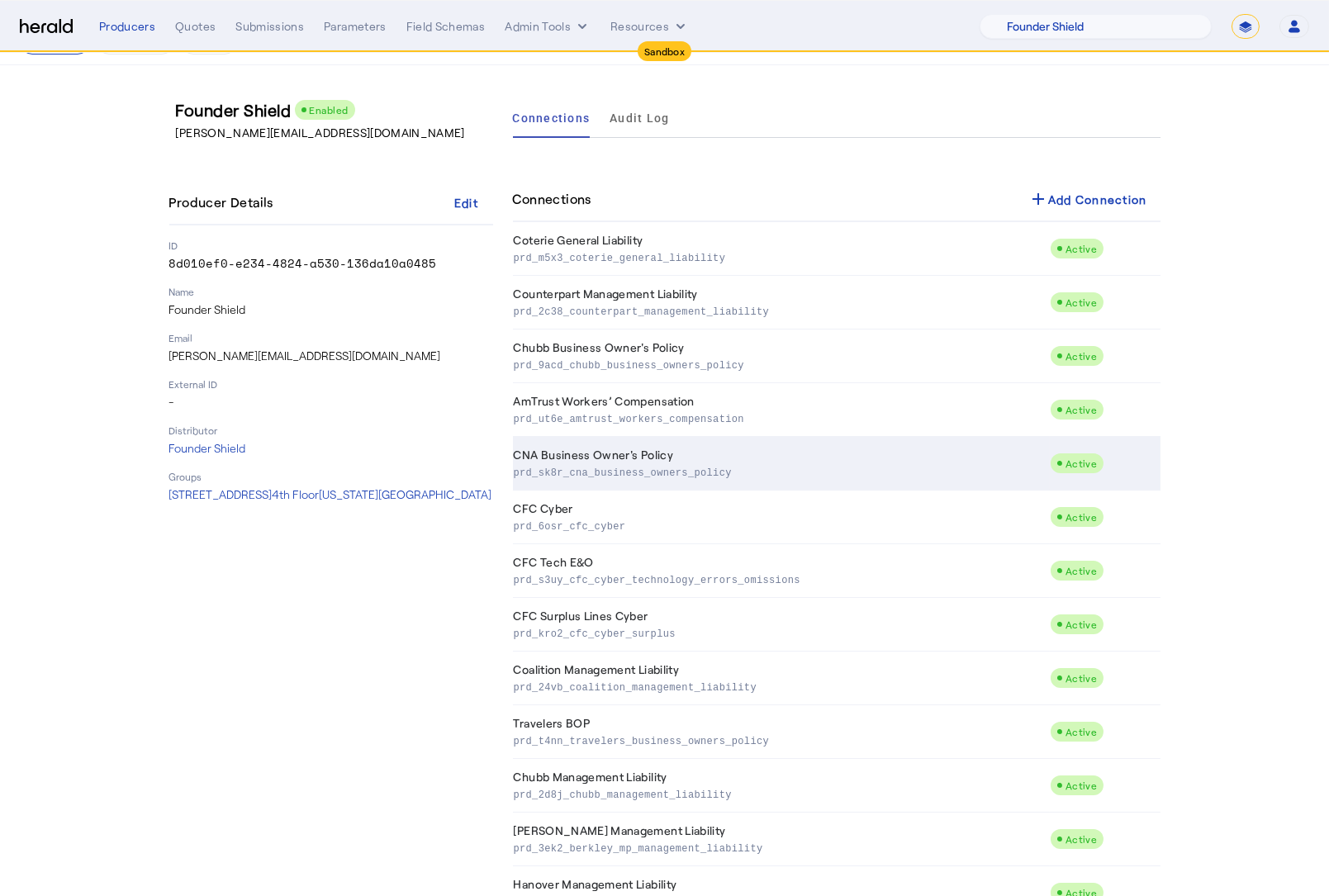
scroll to position [53, 0]
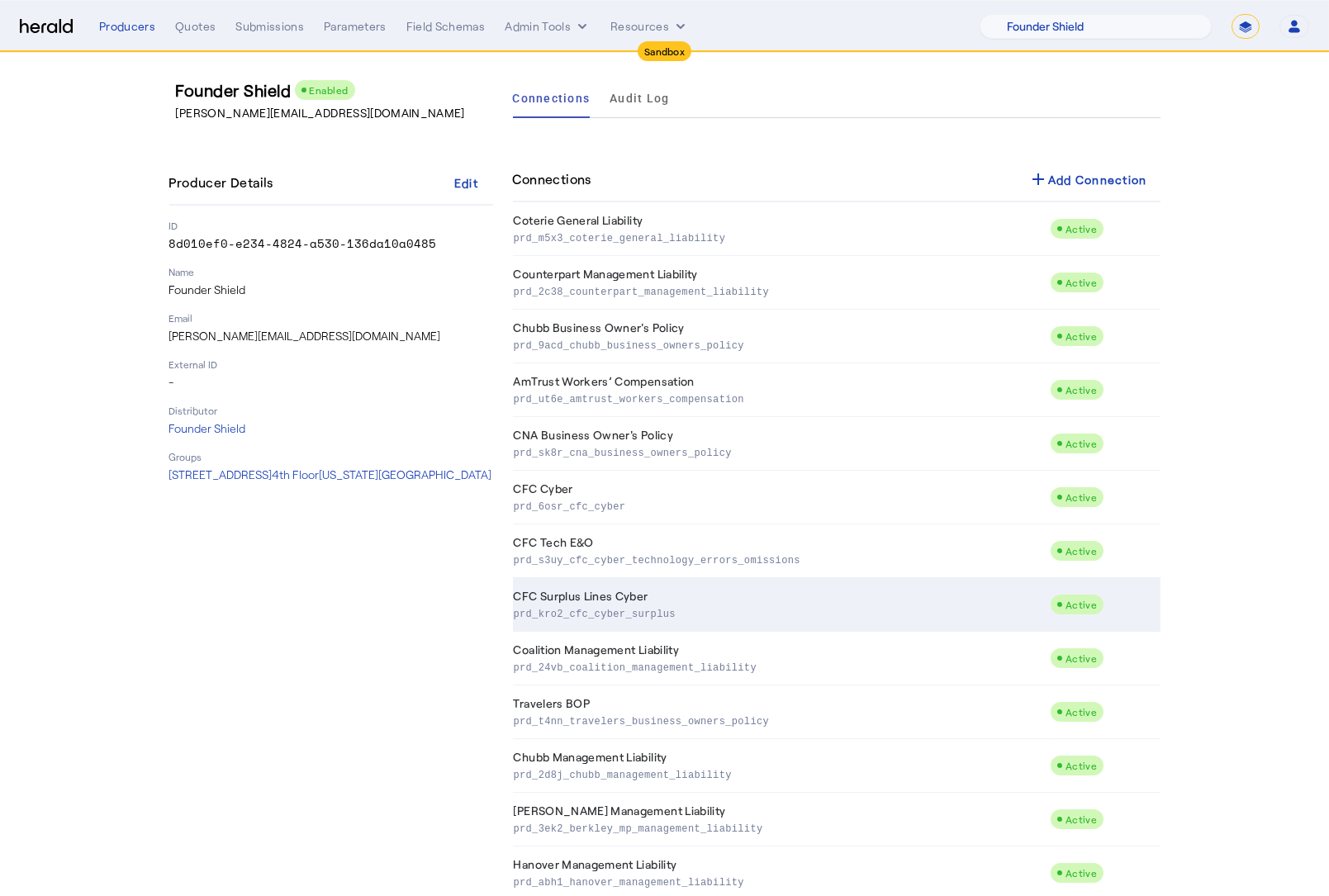
click at [828, 611] on p "prd_kro2_cfc_cyber_surplus" at bounding box center [779, 612] width 531 height 16
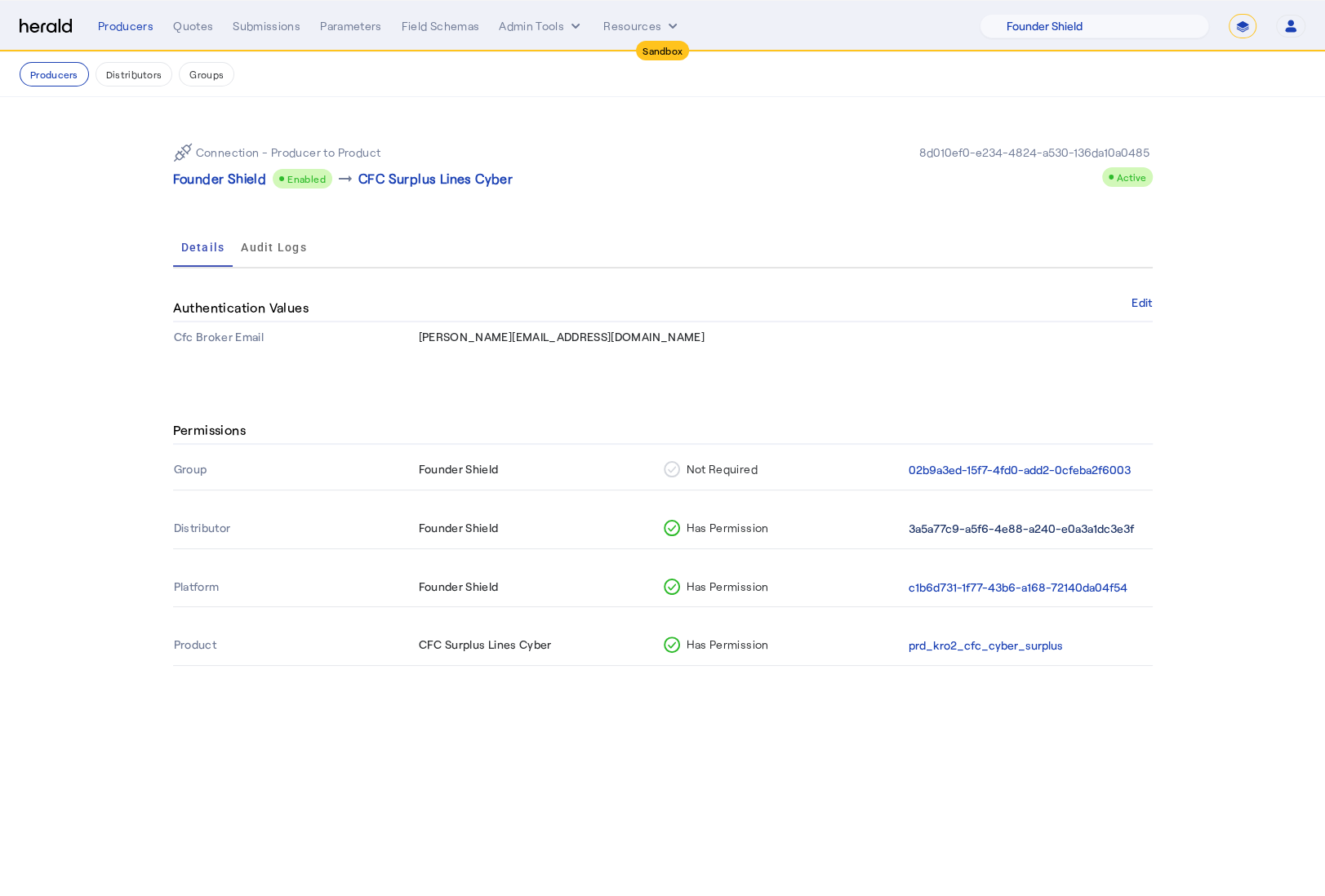
click at [988, 526] on button "3a5a77c9-a5f6-4e88-a240-e0a3a1dc3e3f" at bounding box center [1021, 529] width 225 height 19
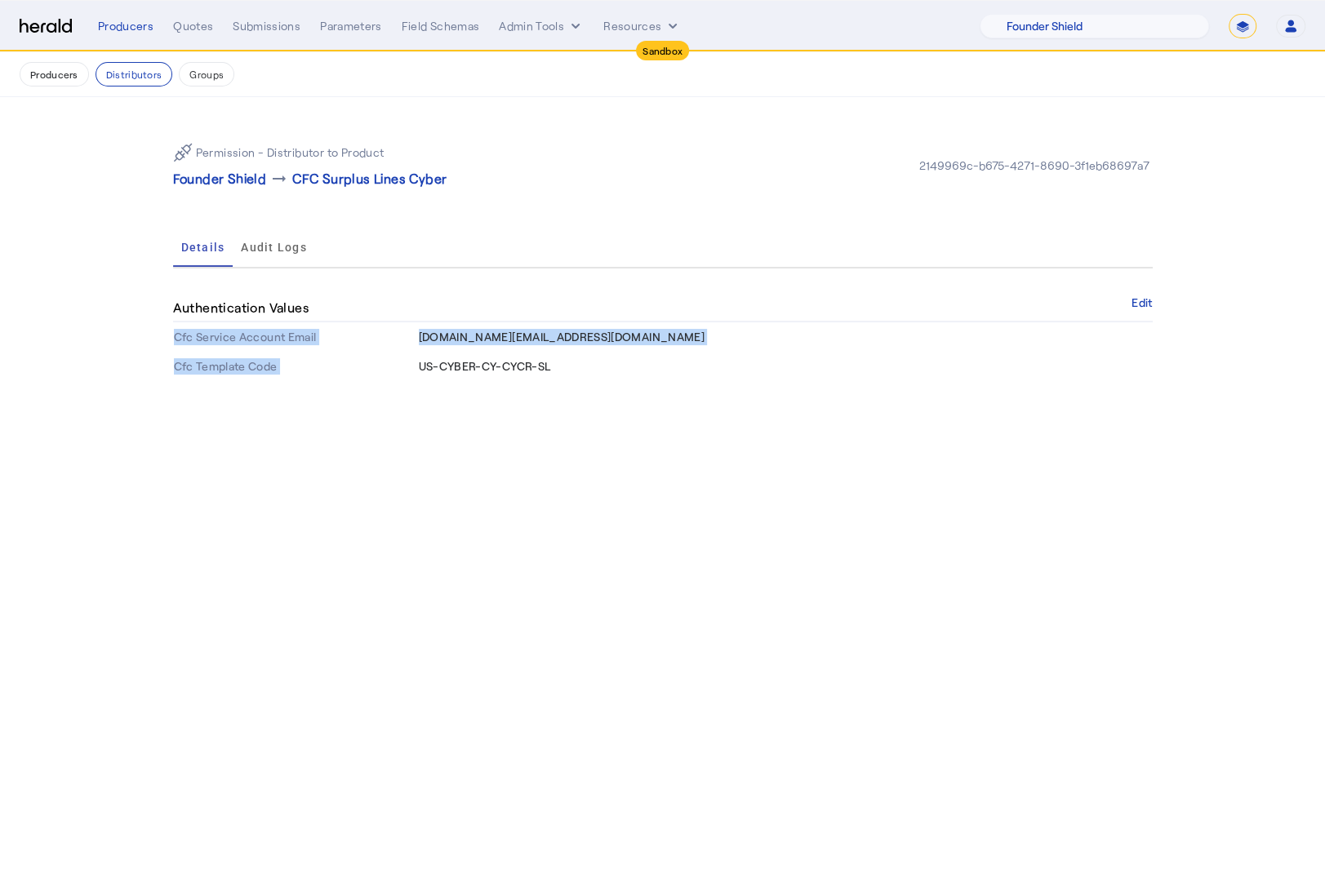
drag, startPoint x: 420, startPoint y: 335, endPoint x: 801, endPoint y: 352, distance: 381.4
click at [801, 352] on tbody "Cfc Service Account Email foundershield.sl@heraldapi.com Cfc Template Code US-C…" at bounding box center [663, 351] width 980 height 59
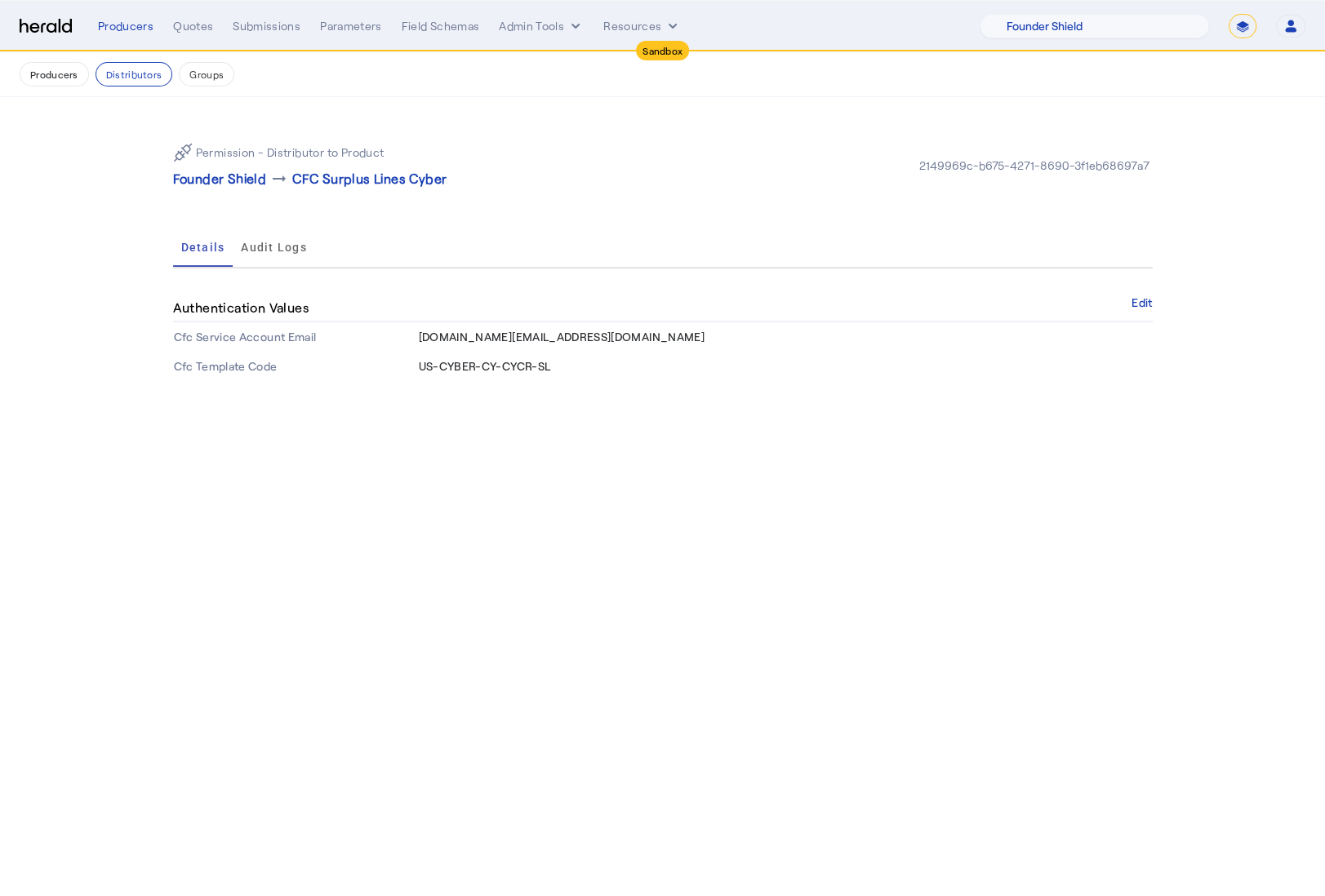
click at [722, 380] on td "US-CYBER-CY-CYCR-SL" at bounding box center [785, 366] width 735 height 29
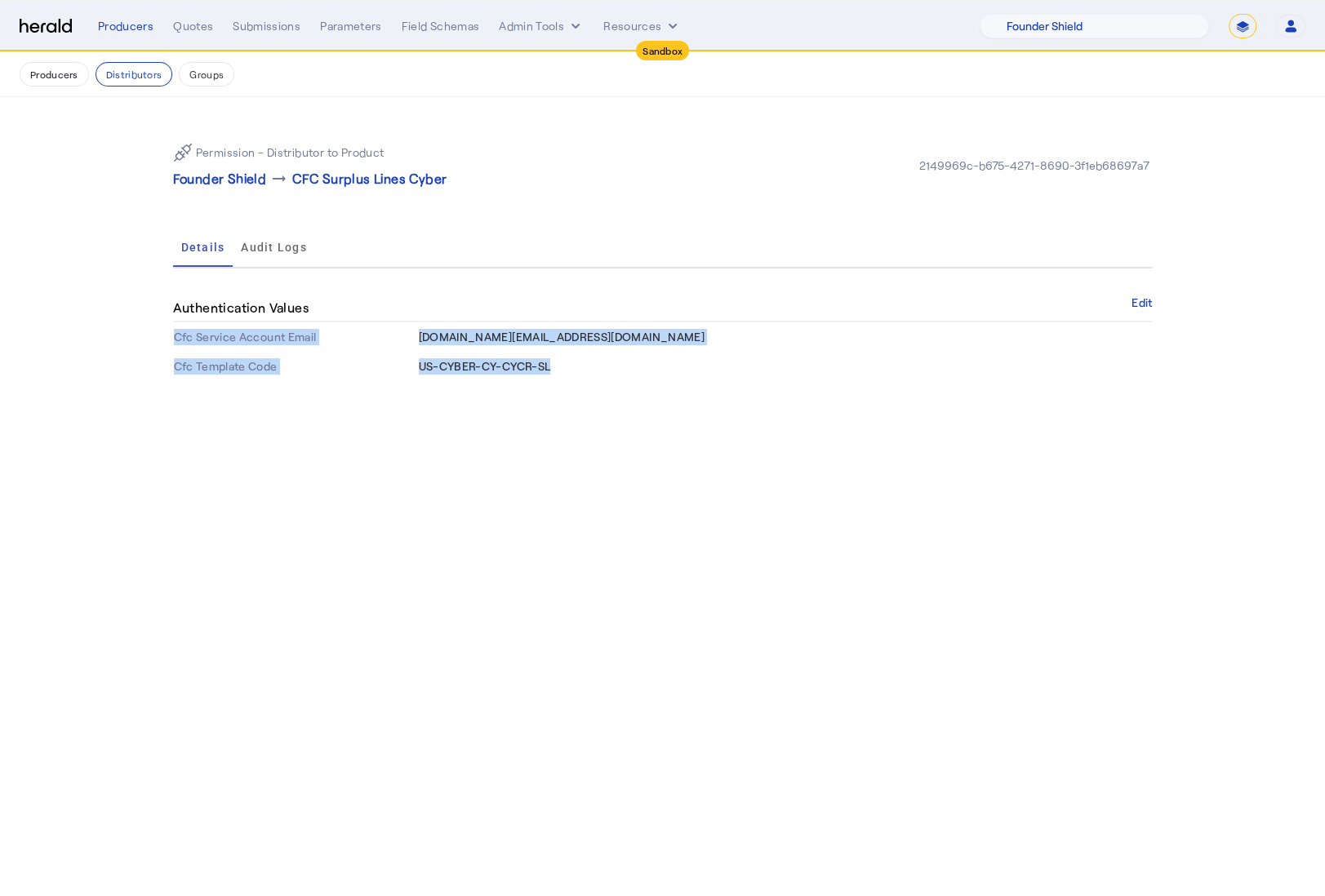
drag, startPoint x: 639, startPoint y: 379, endPoint x: 398, endPoint y: 338, distance: 244.5
click at [414, 332] on tbody "Cfc Service Account Email foundershield.sl@heraldapi.com Cfc Template Code US-C…" at bounding box center [663, 351] width 980 height 59
click at [501, 341] on span "foundershield.sl@heraldapi.com" at bounding box center [562, 337] width 286 height 14
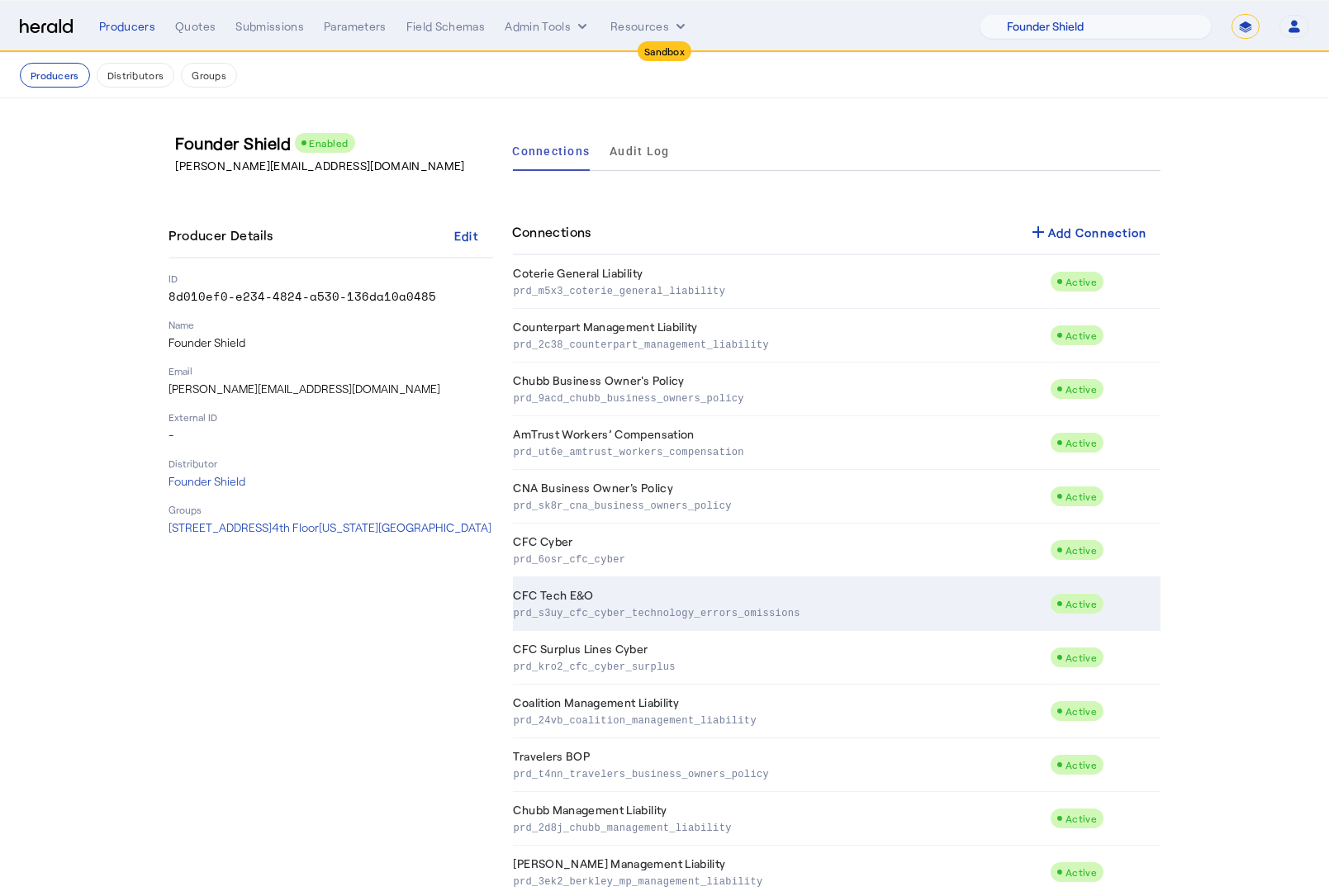
click at [753, 600] on td "CFC Tech E&O prd_s3uy_cfc_cyber_technology_errors_omissions" at bounding box center [781, 604] width 538 height 54
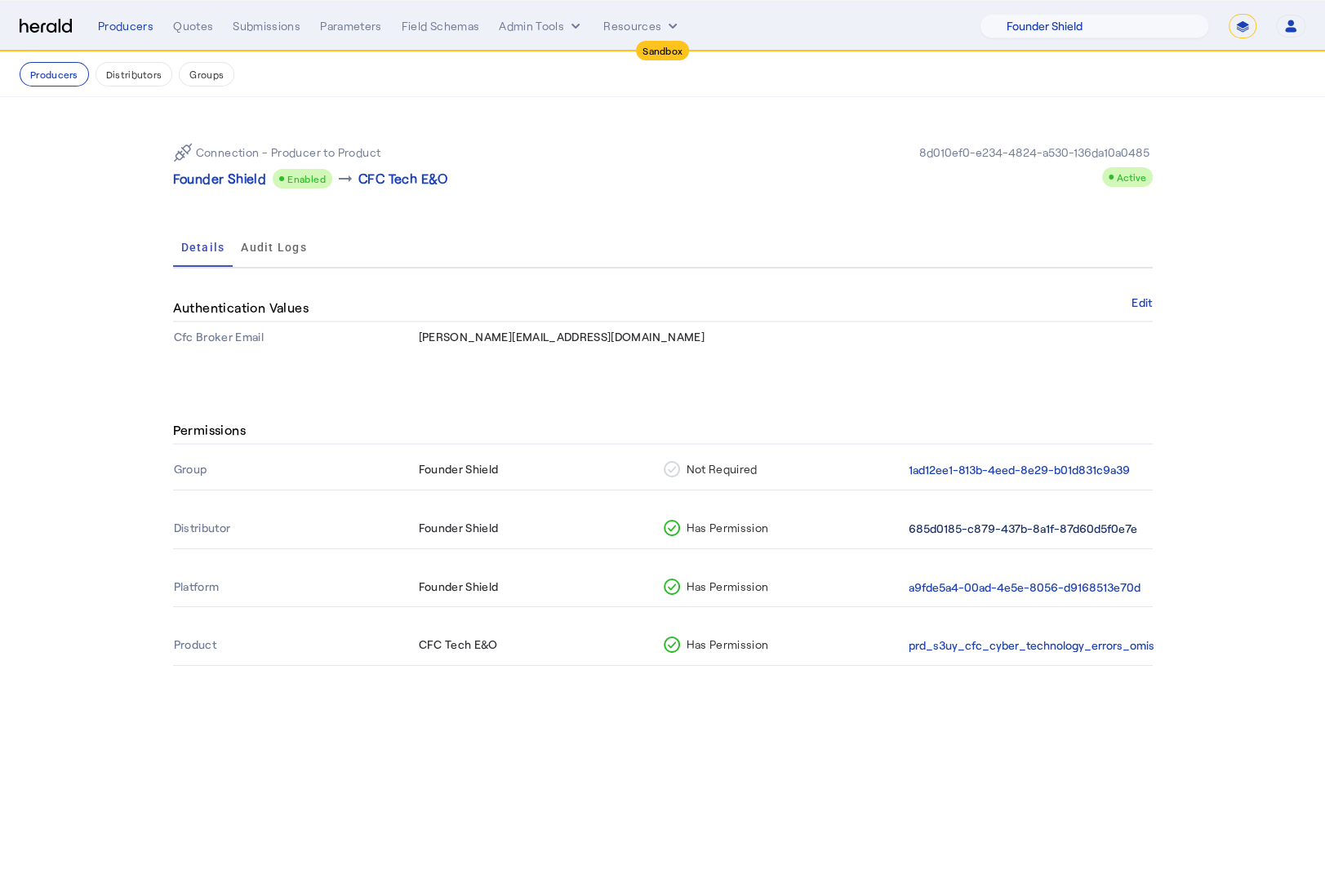
click at [975, 535] on button "685d0185-c879-437b-8a1f-87d60d5f0e7e" at bounding box center [1023, 529] width 229 height 19
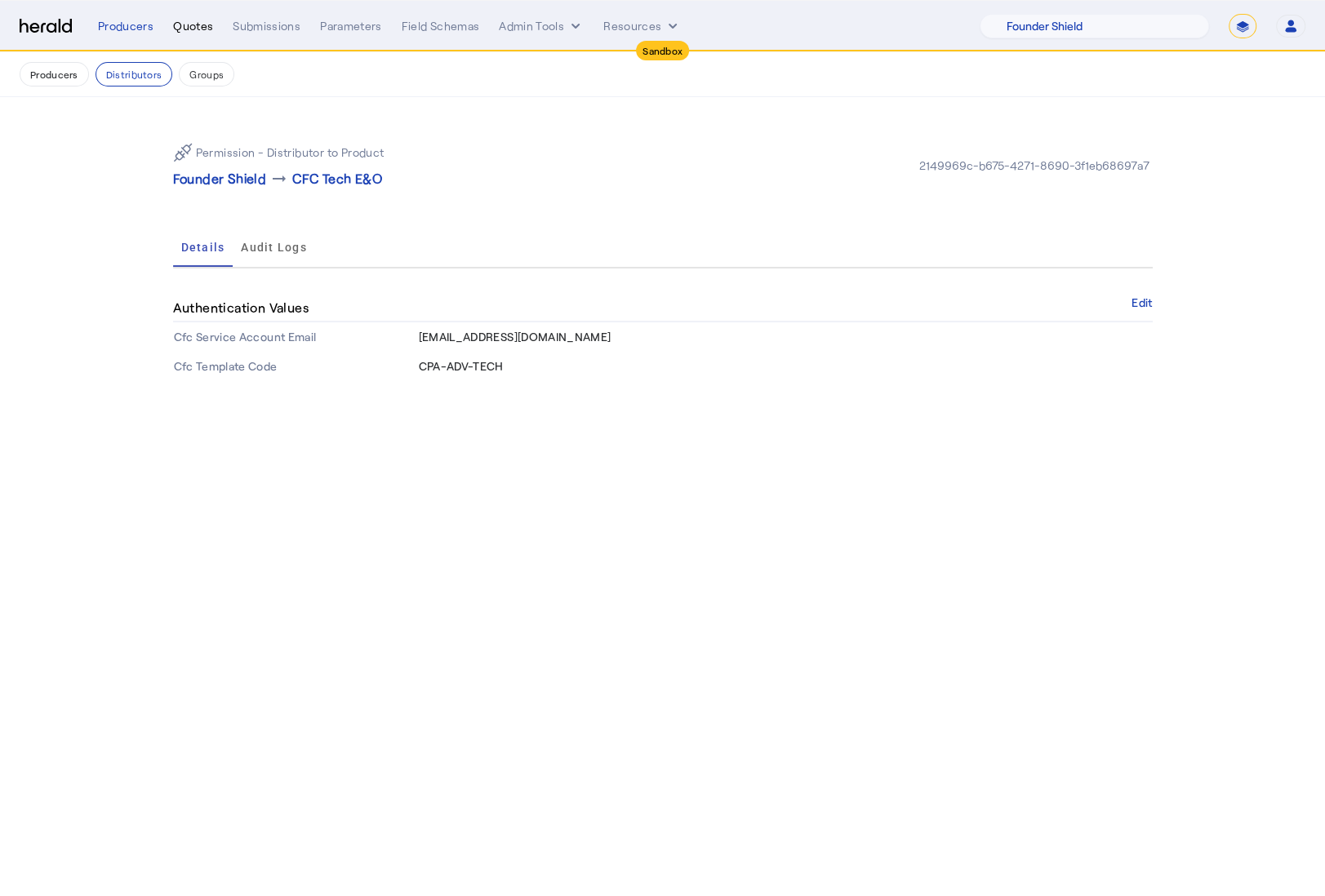
click at [191, 25] on div "Quotes" at bounding box center [193, 26] width 40 height 16
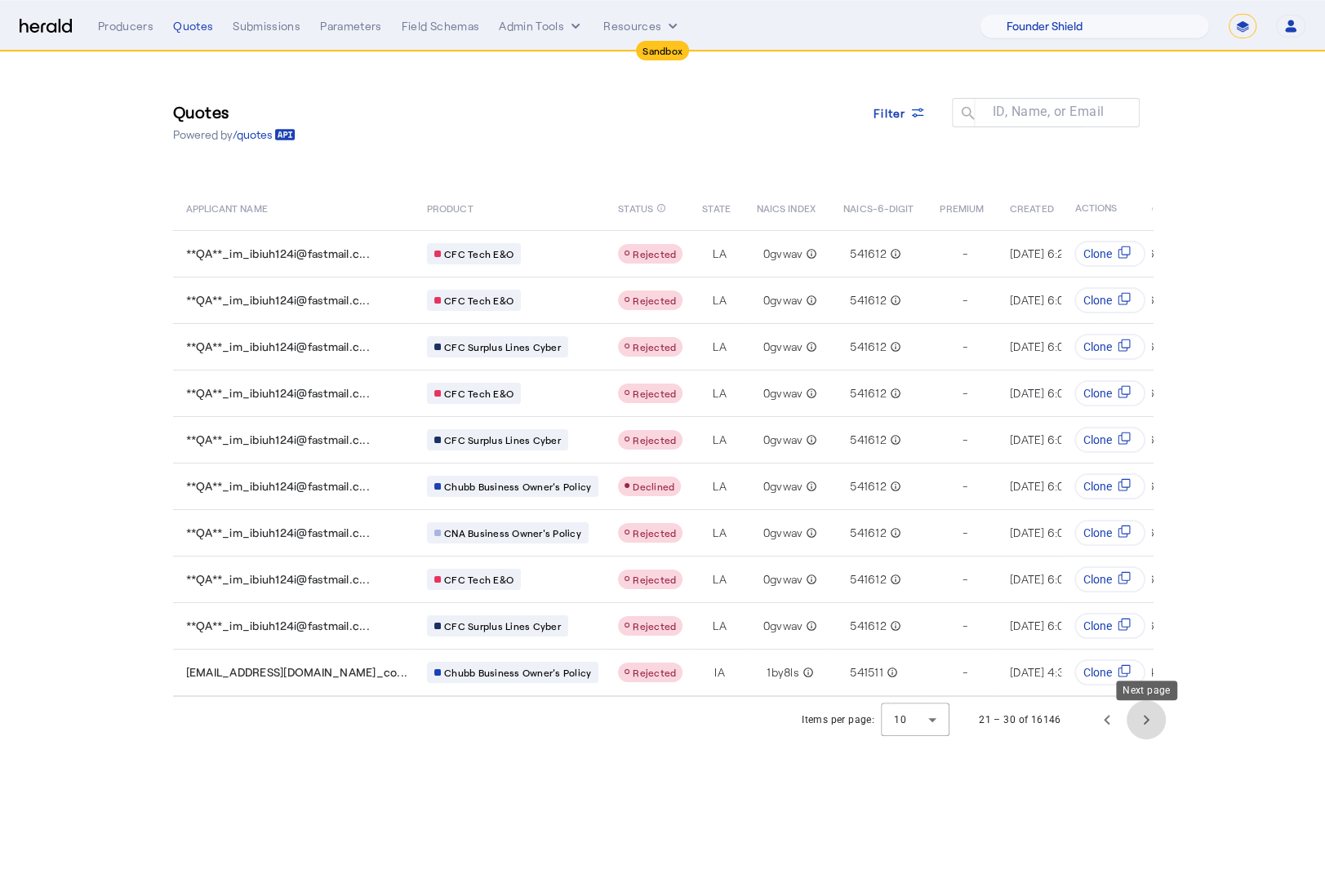
click at [1145, 730] on span "Next page" at bounding box center [1147, 719] width 39 height 39
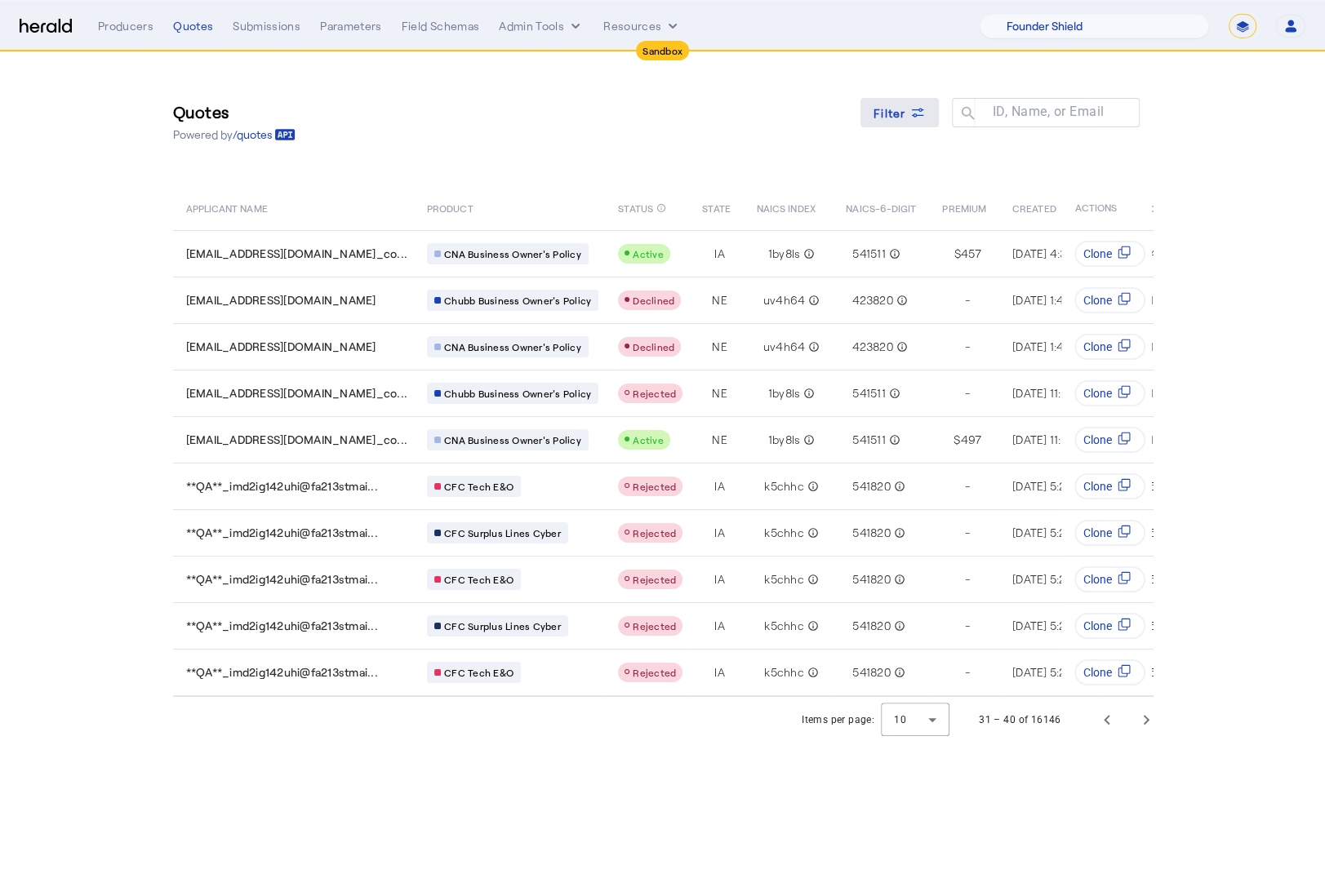
click at [904, 114] on span "Filter" at bounding box center [889, 113] width 33 height 17
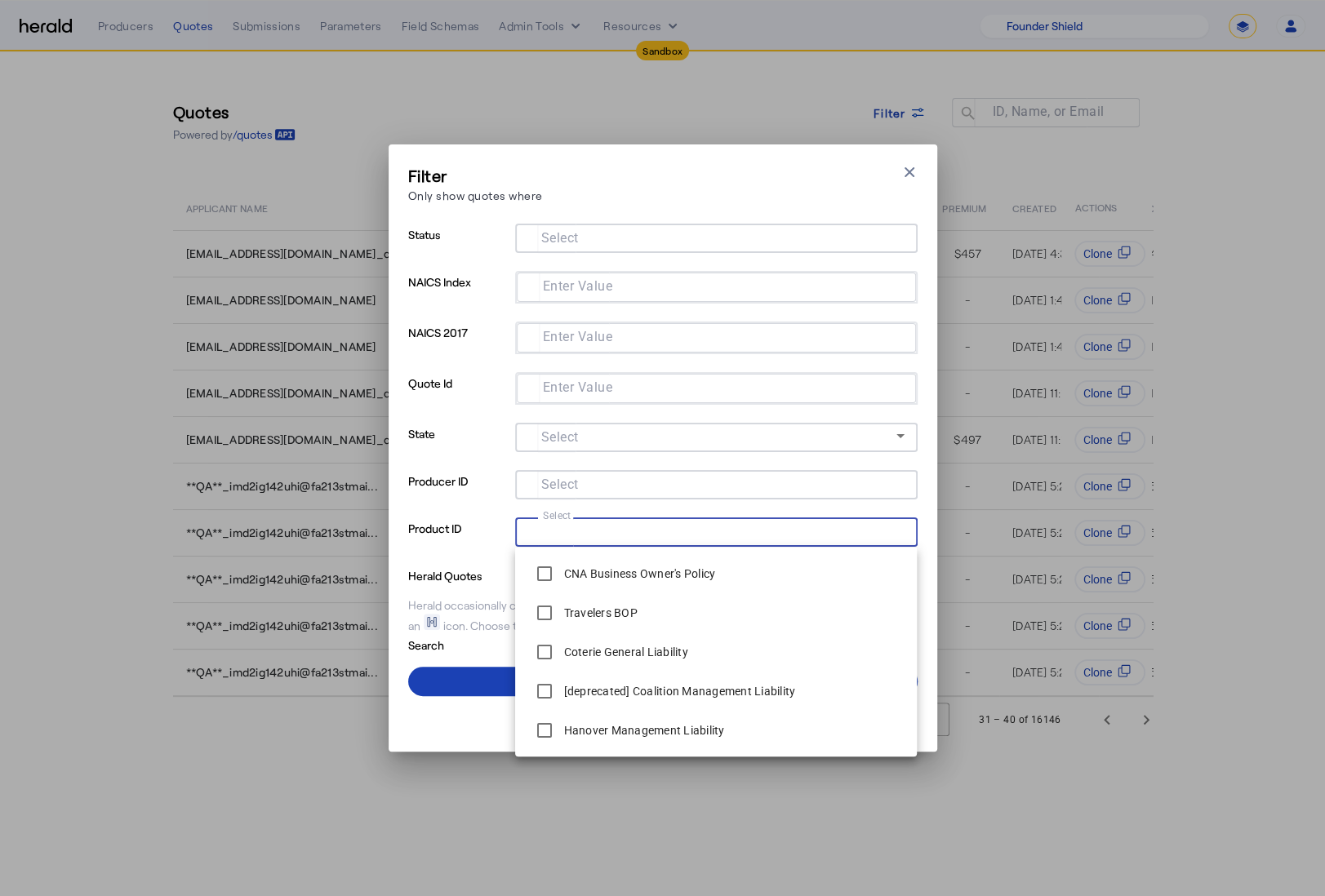
click at [635, 536] on input "Select" at bounding box center [713, 531] width 370 height 20
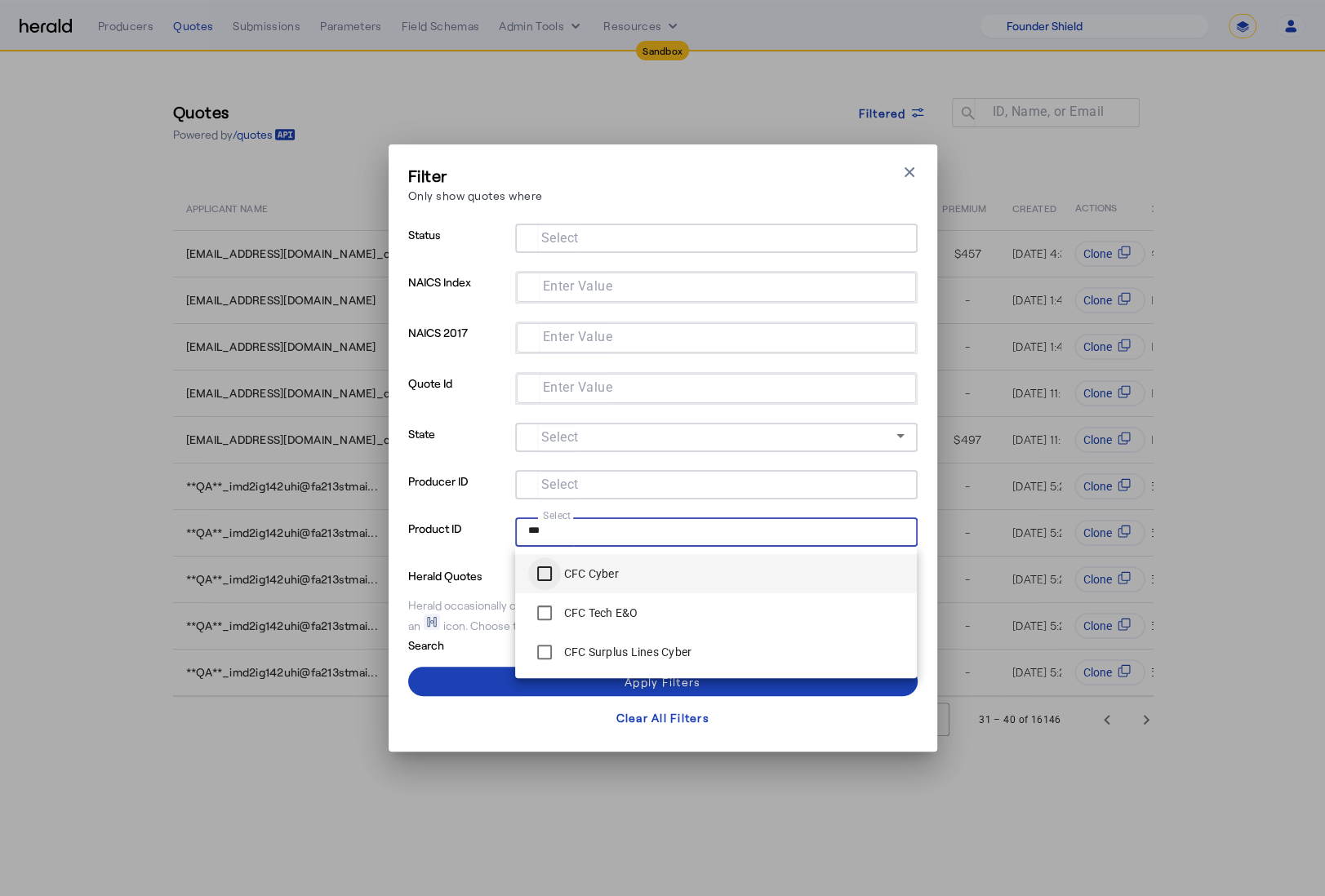
type input "***"
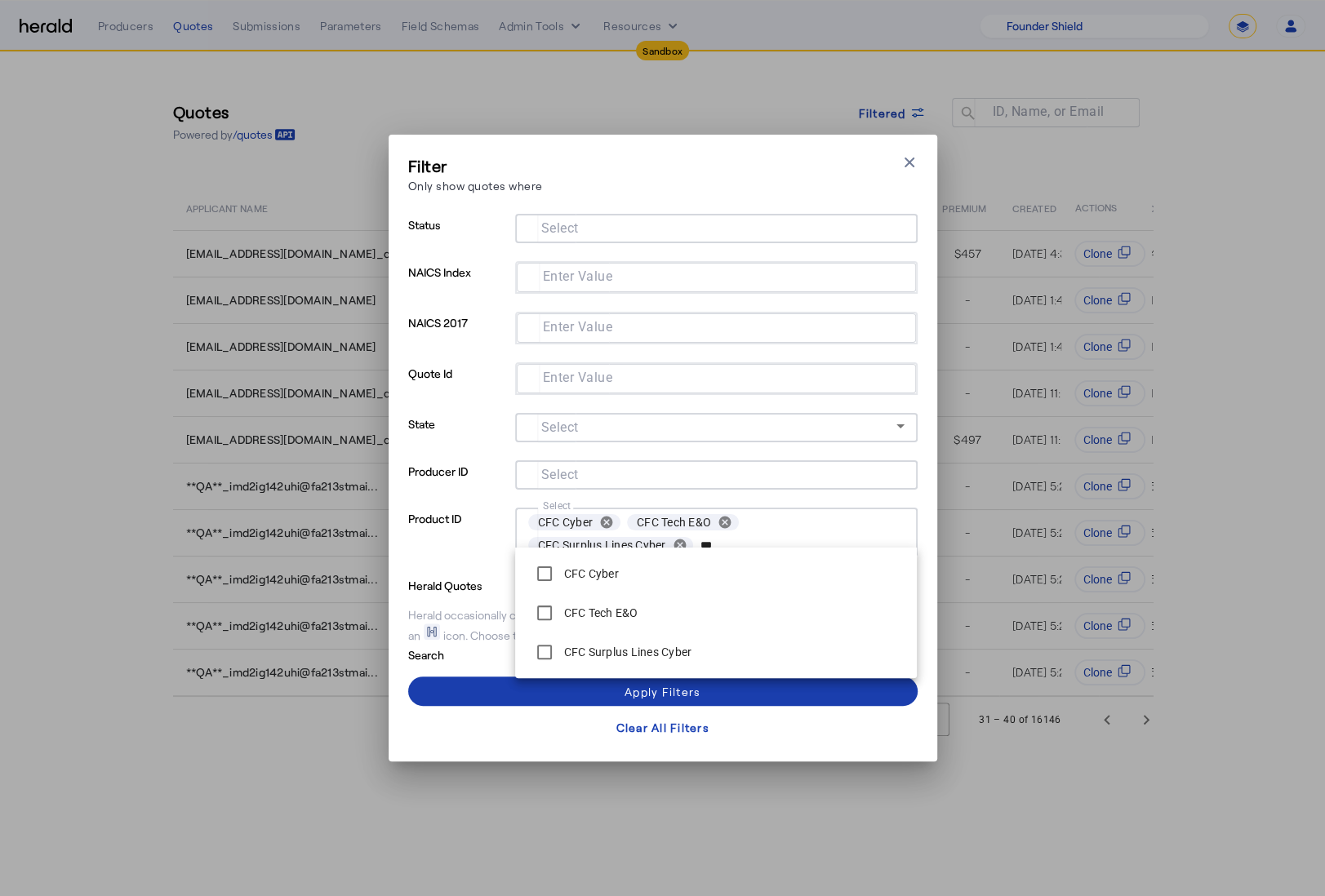
click at [463, 684] on span at bounding box center [663, 691] width 509 height 39
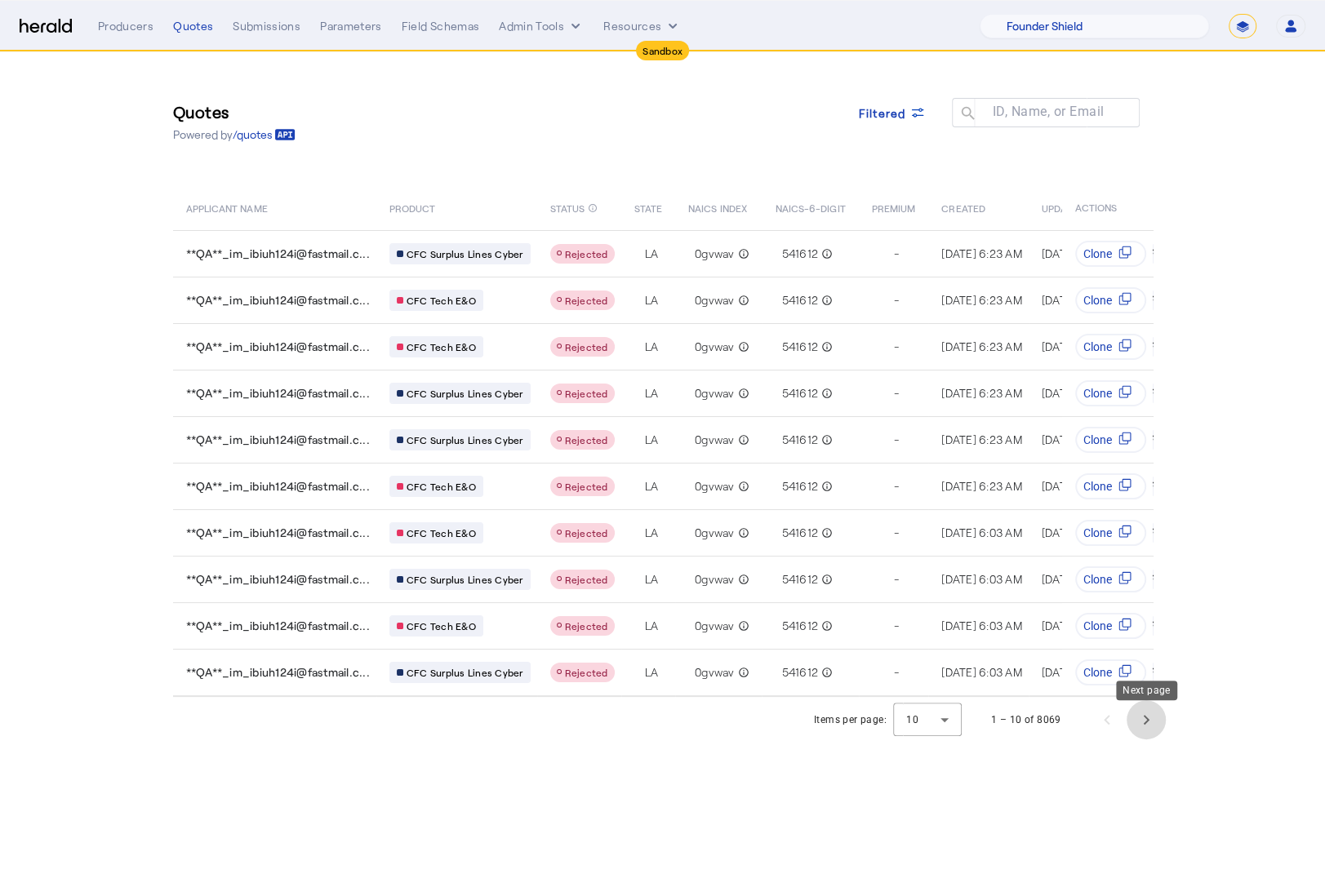
click at [1147, 724] on span "Next page" at bounding box center [1147, 719] width 39 height 39
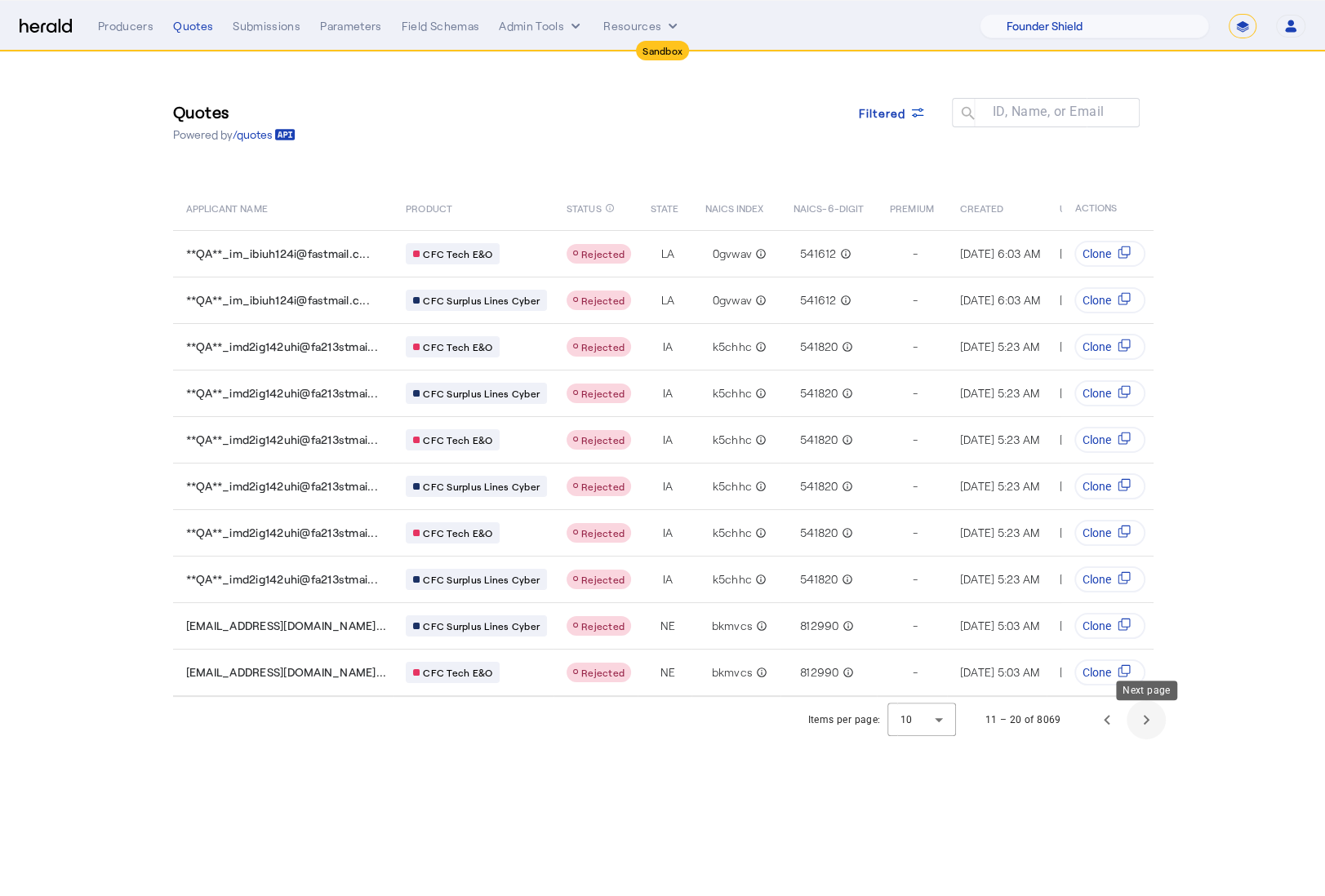
click at [1146, 728] on span "Next page" at bounding box center [1147, 719] width 39 height 39
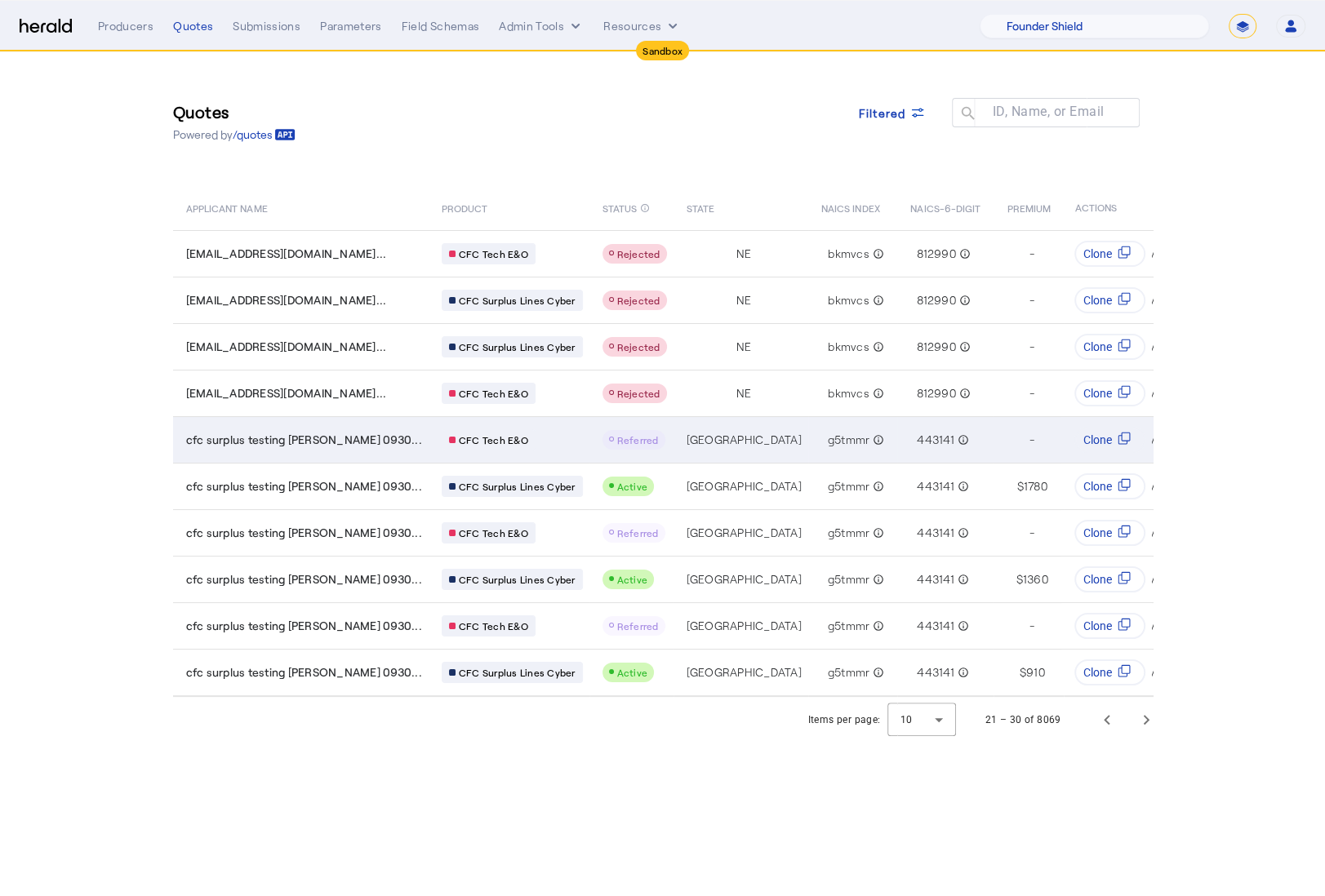
click at [512, 435] on div "CFC Tech E&O" at bounding box center [512, 440] width 141 height 21
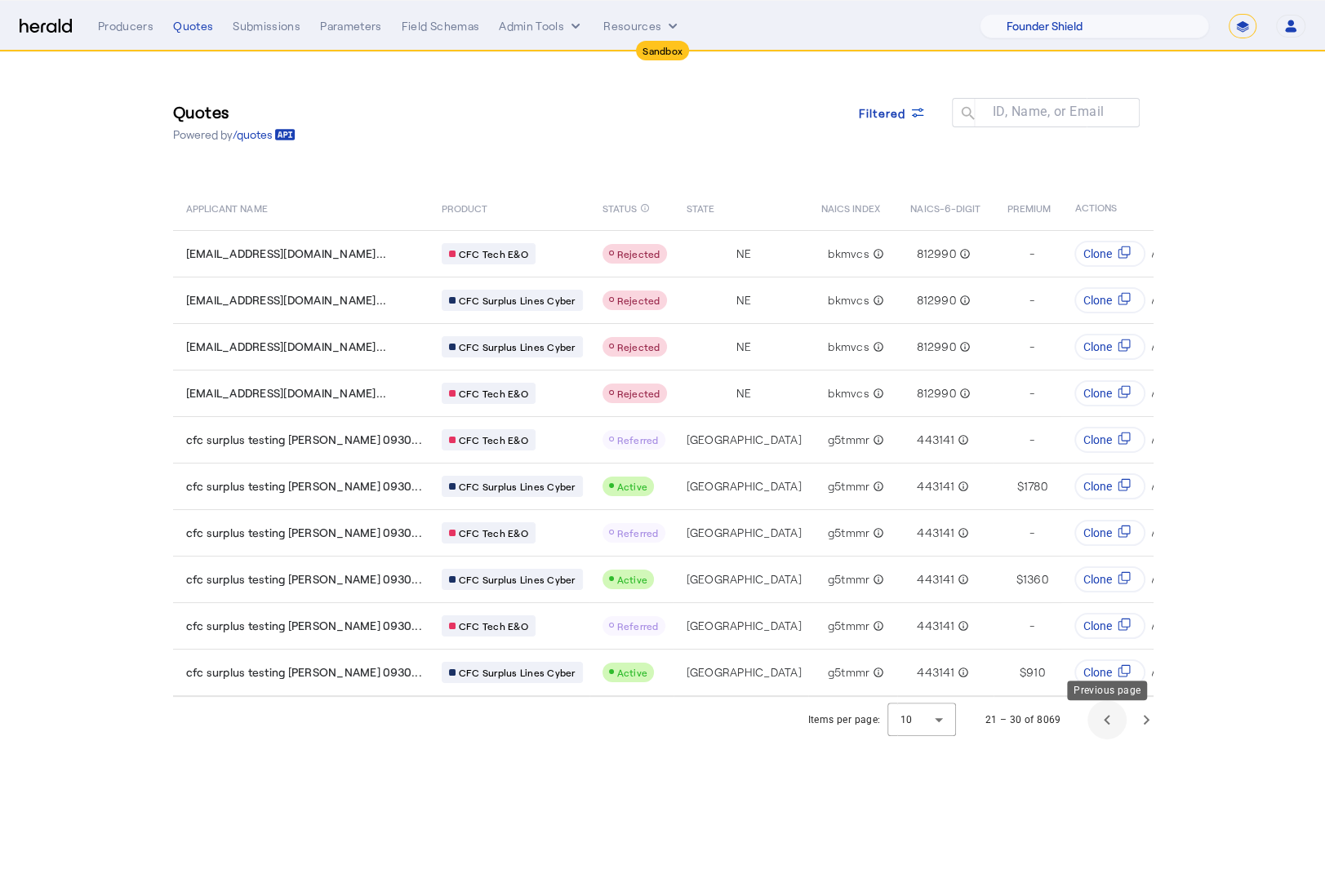
click at [1115, 735] on span "Previous page" at bounding box center [1108, 719] width 39 height 39
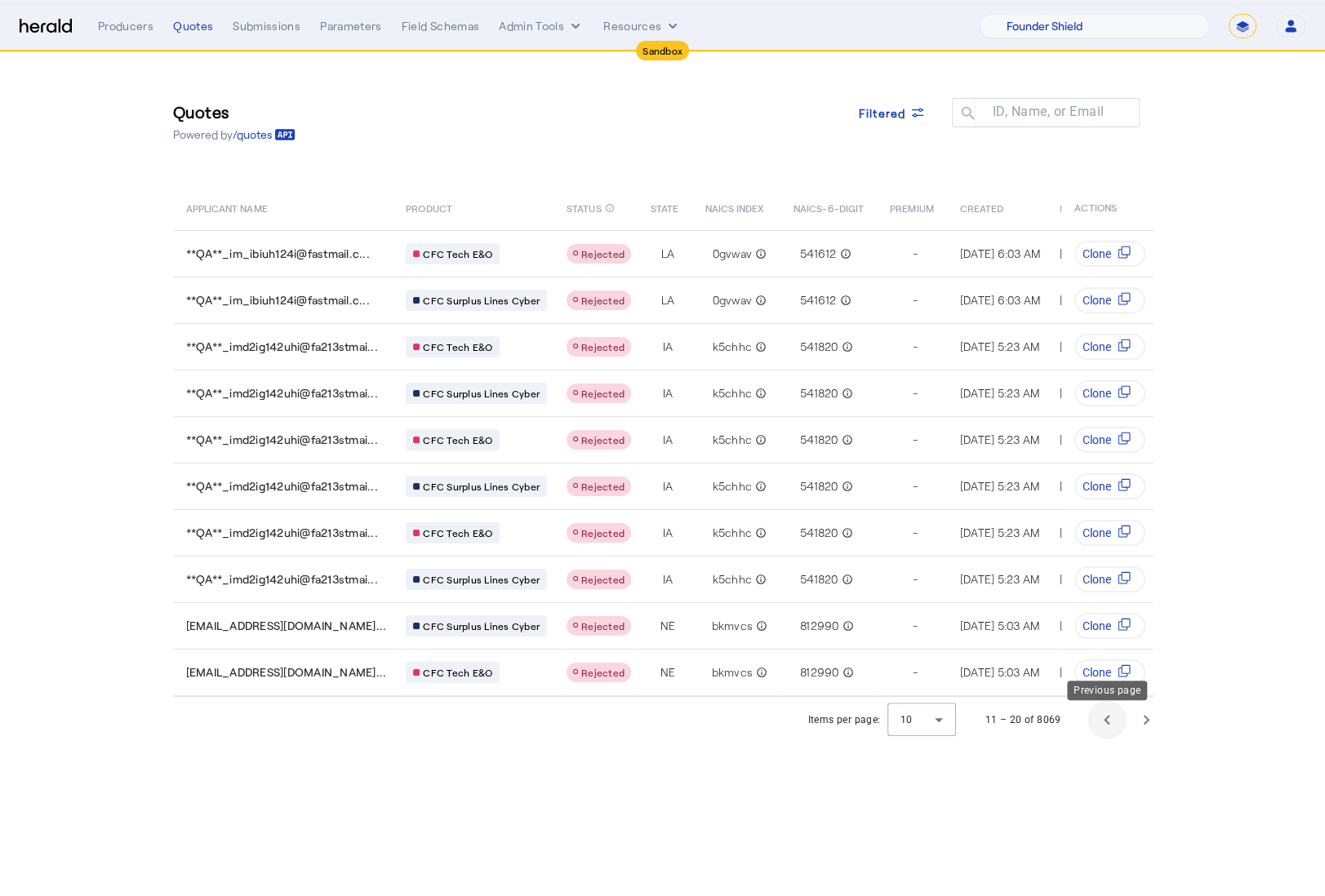
click at [1116, 735] on span "Previous page" at bounding box center [1108, 719] width 39 height 39
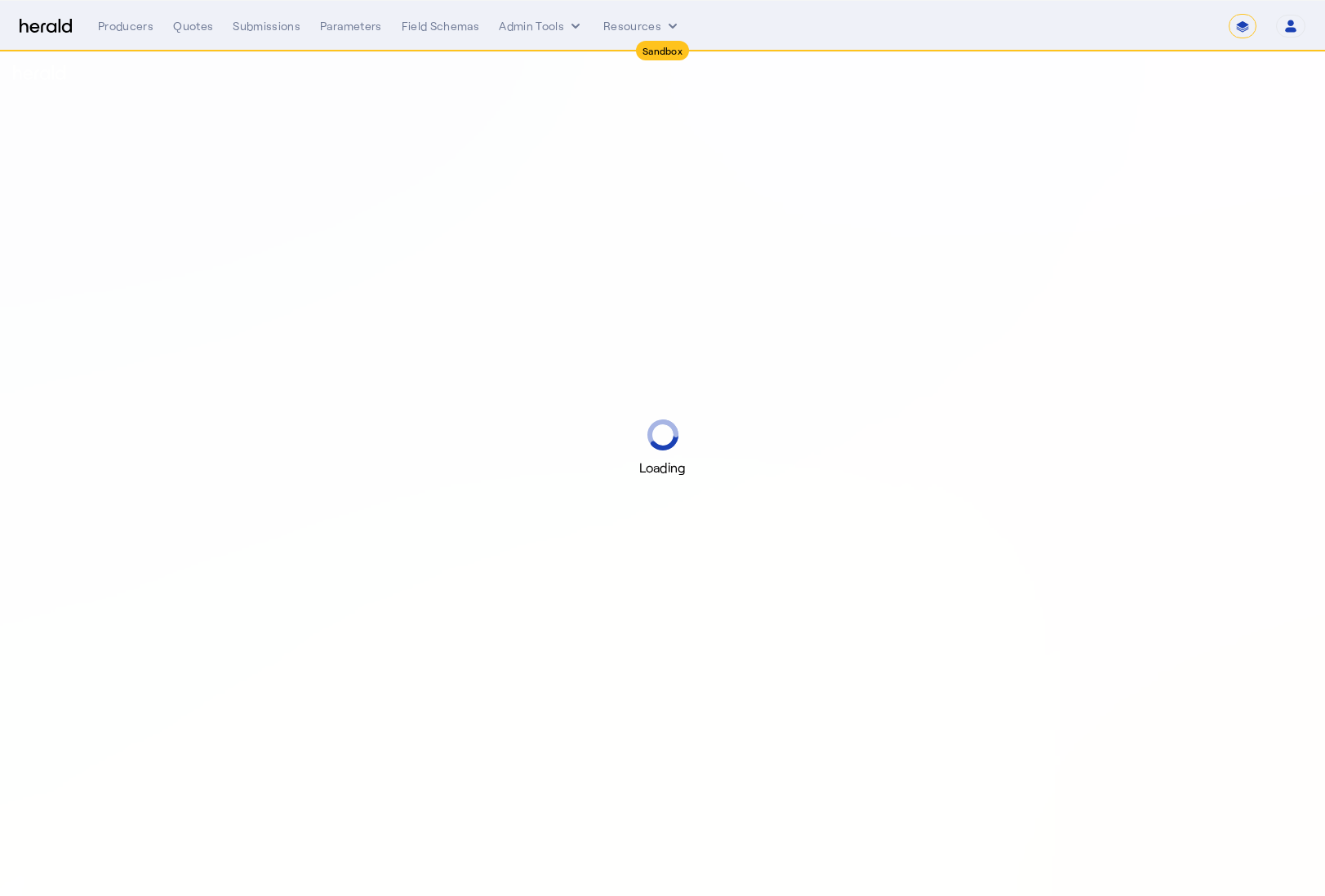
select select "*******"
select select "pfm_2v8p_herald_api"
select select "*******"
select select "pfm_2v8p_herald_api"
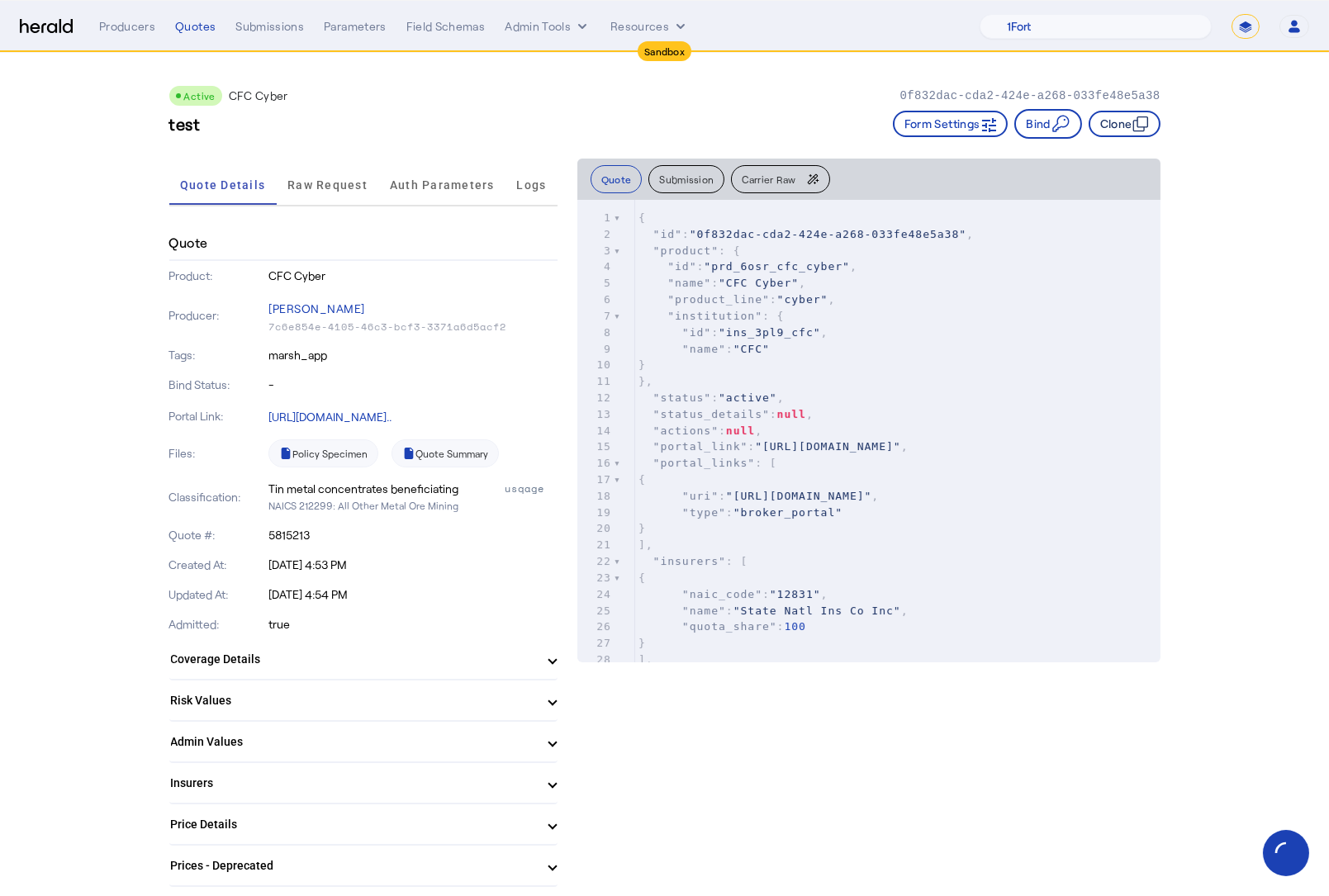
click at [1144, 110] on button "Clone" at bounding box center [1125, 123] width 72 height 26
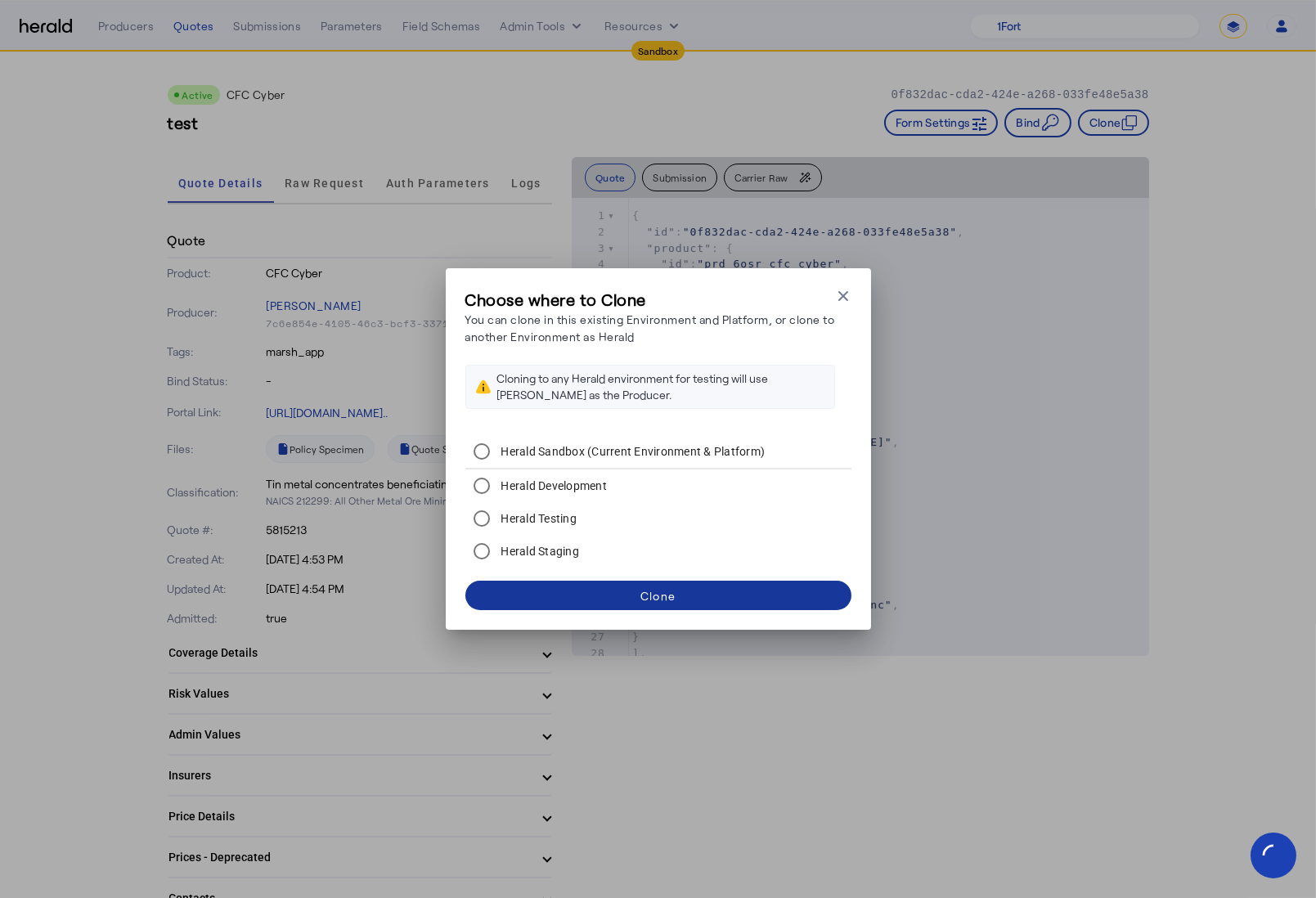
click at [656, 599] on div "Clone" at bounding box center [658, 596] width 36 height 17
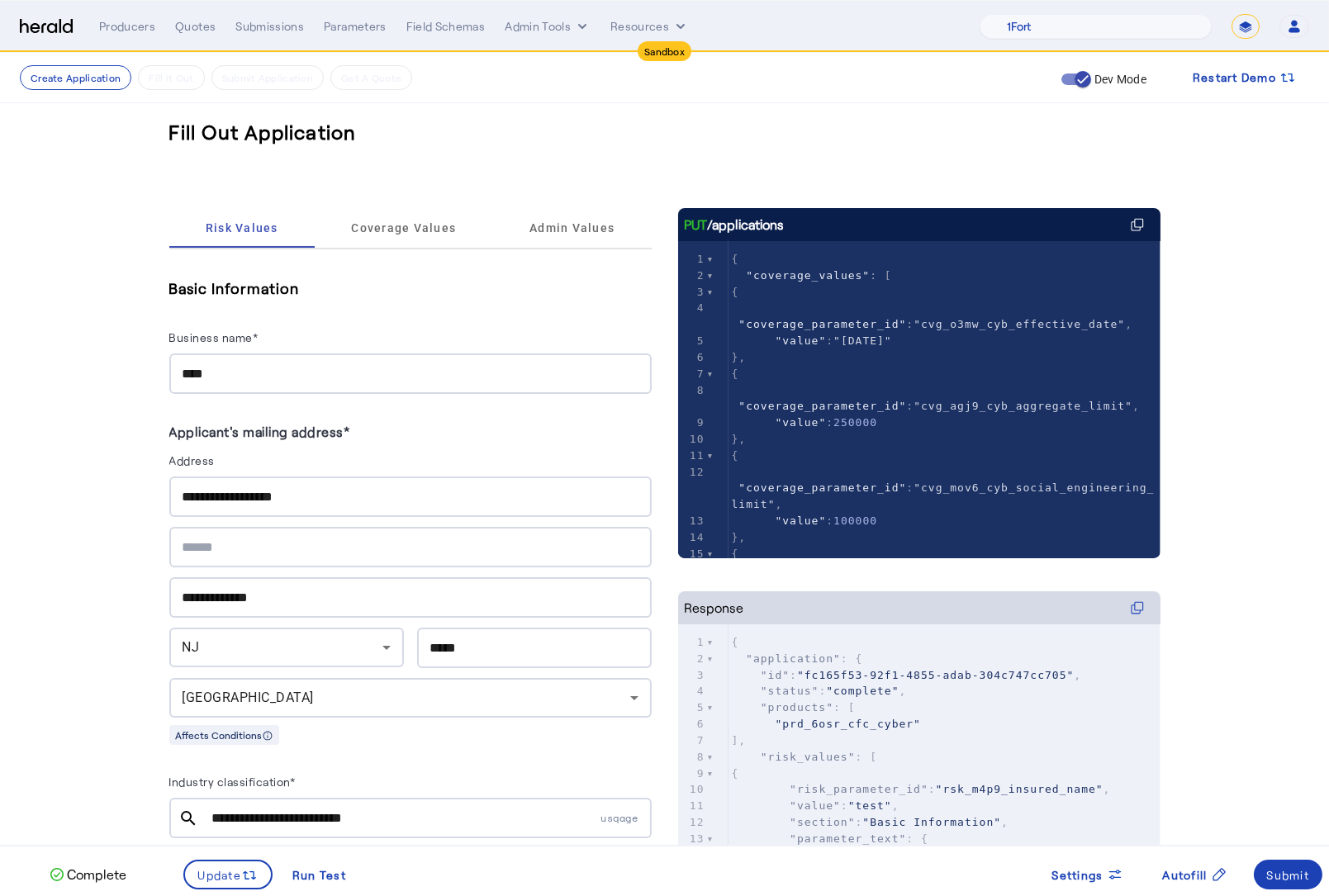
click at [323, 373] on input "****" at bounding box center [410, 374] width 456 height 20
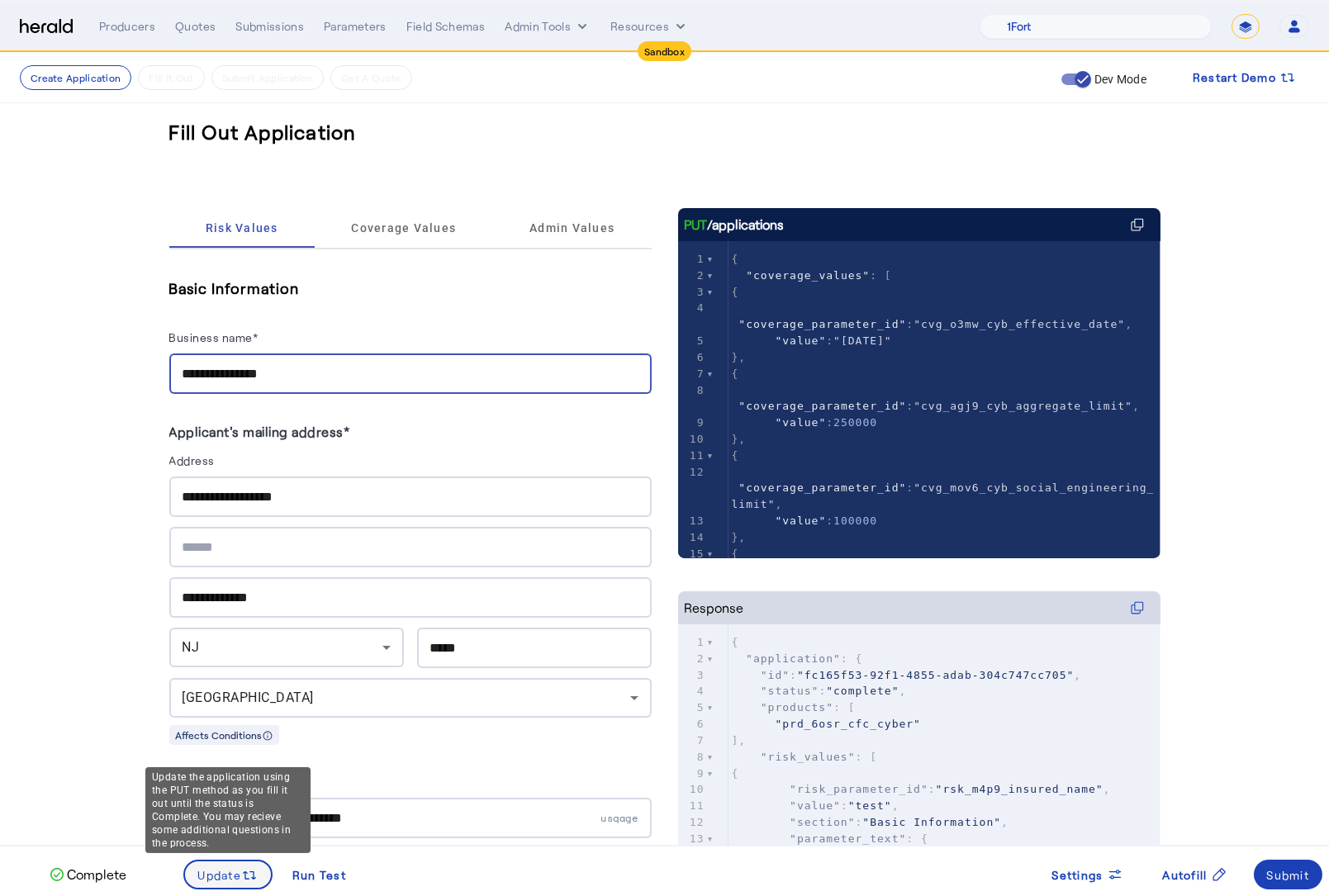
type input "**********"
click at [252, 872] on icon at bounding box center [252, 875] width 6 height 8
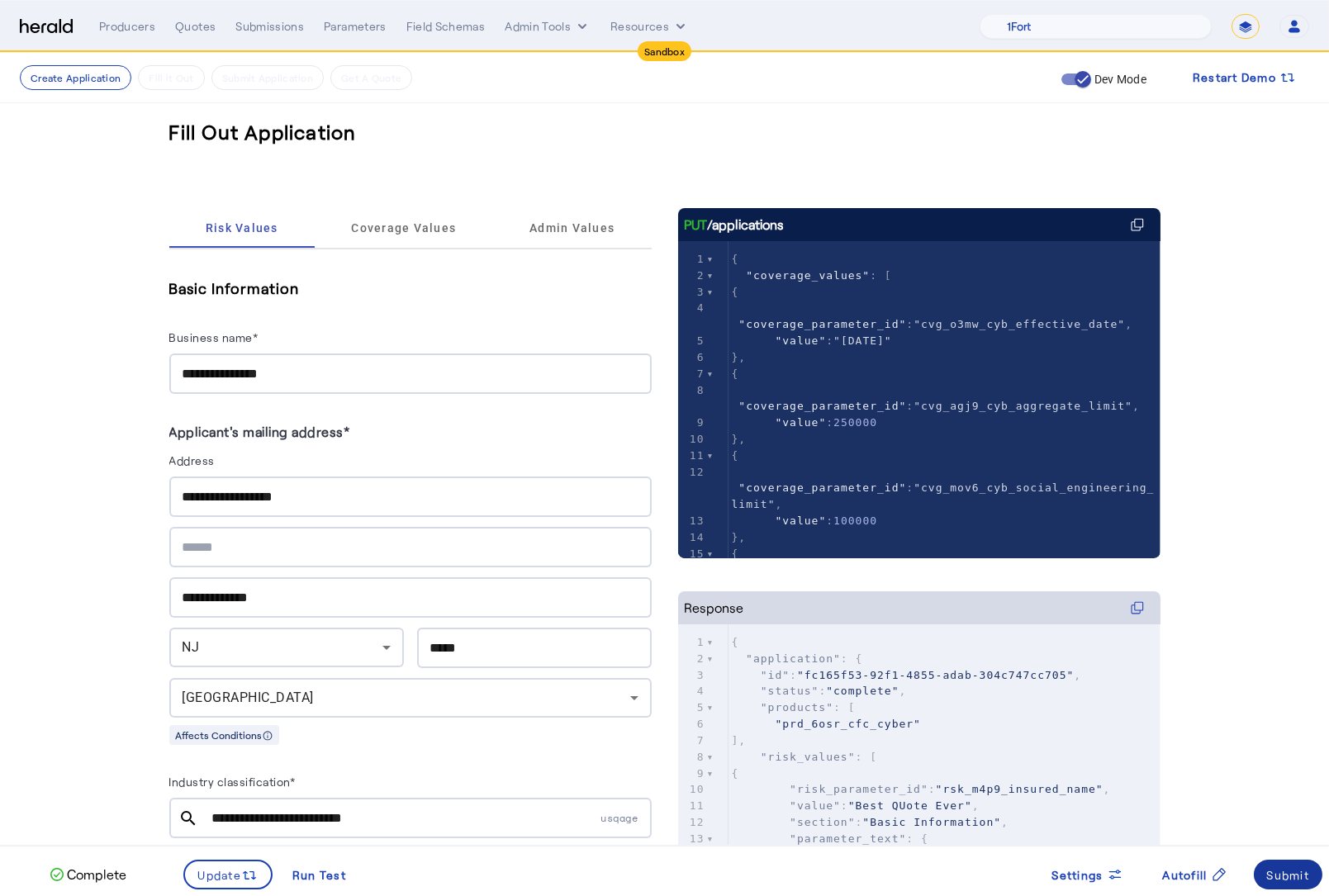
click at [1282, 869] on div "Submit" at bounding box center [1289, 874] width 43 height 17
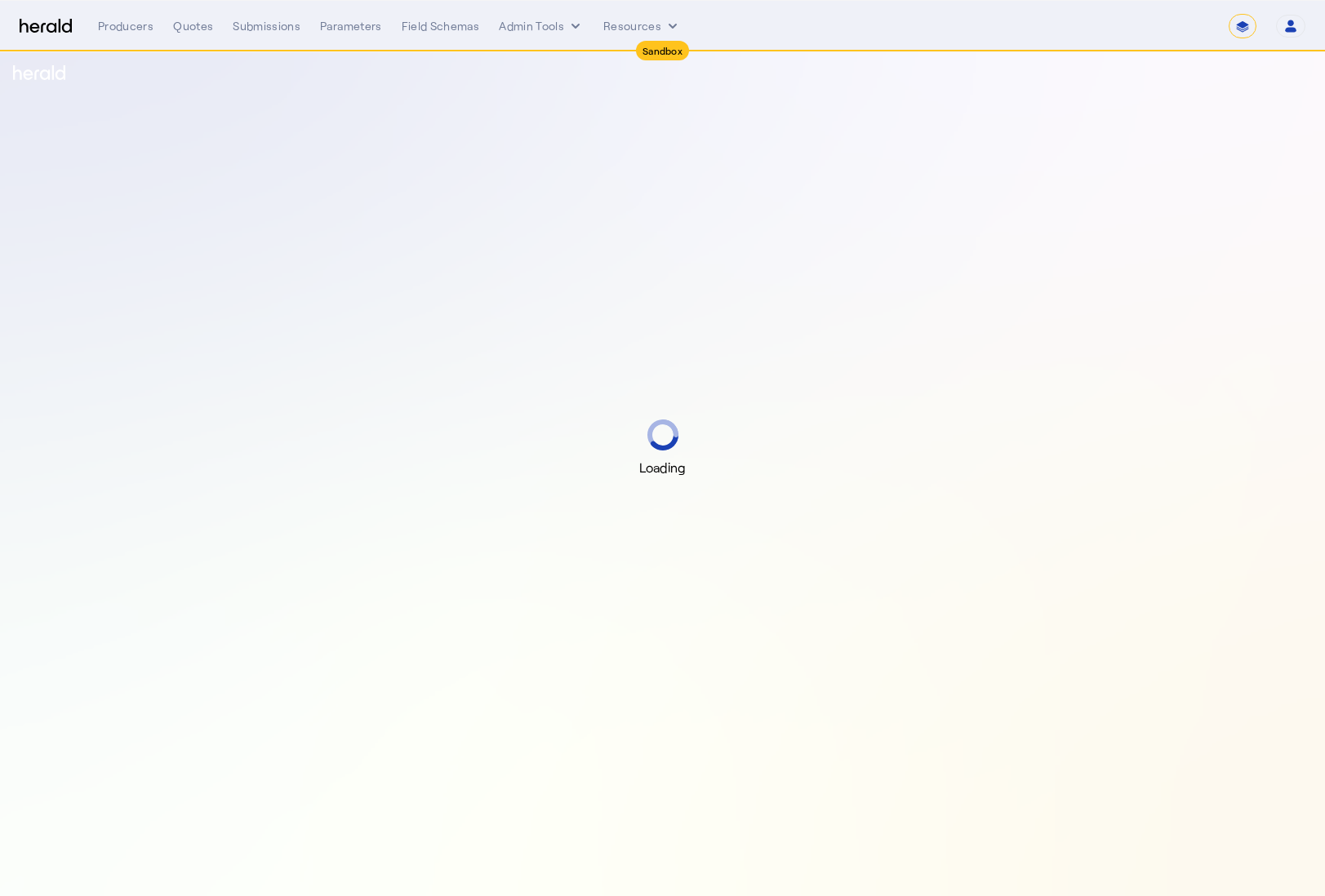
select select "*******"
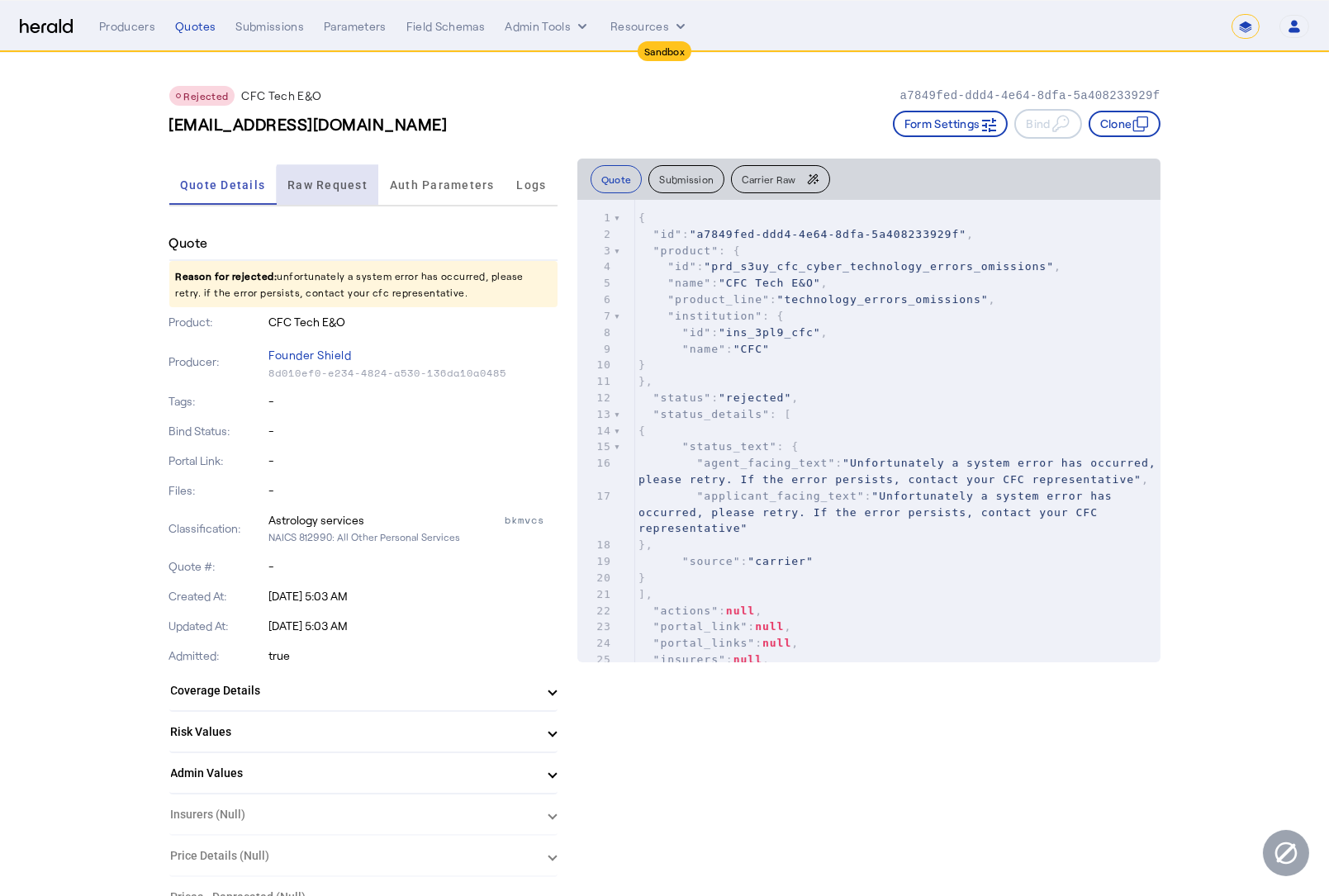
click at [339, 193] on span "Raw Request" at bounding box center [327, 185] width 80 height 40
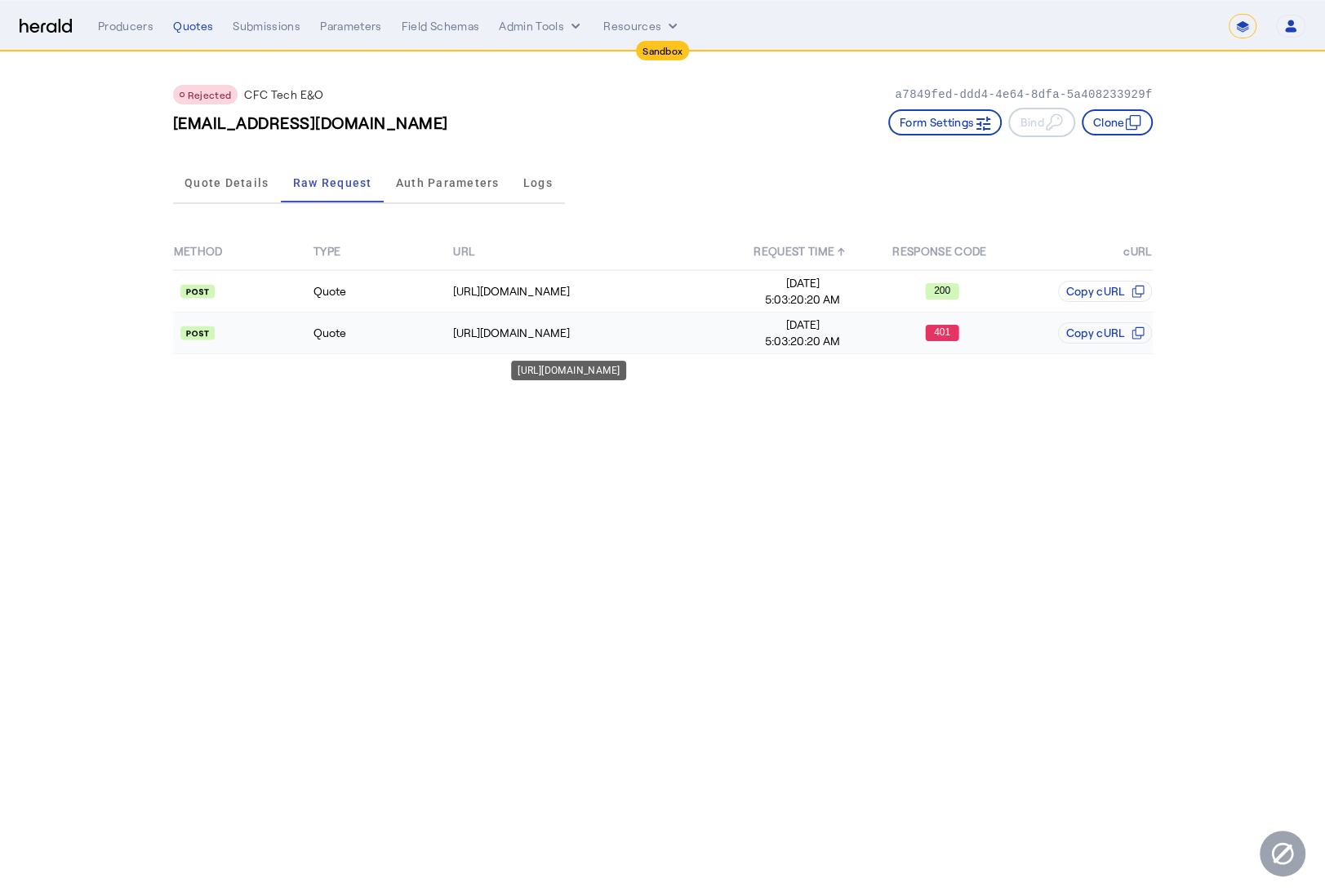
click at [462, 329] on div "[URL][DOMAIN_NAME]" at bounding box center [593, 333] width 279 height 16
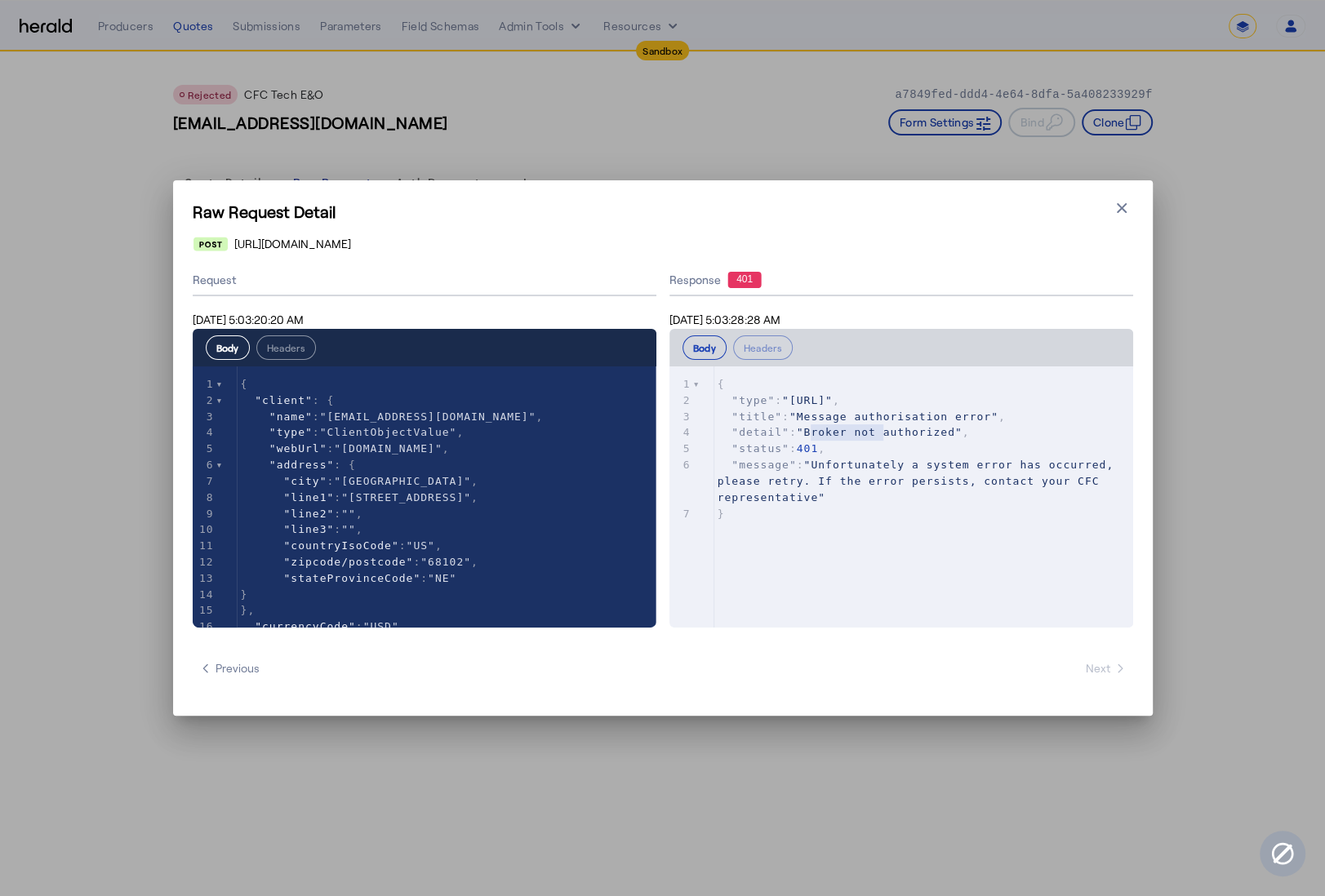
type textarea "**********"
drag, startPoint x: 808, startPoint y: 432, endPoint x: 966, endPoint y: 433, distance: 158.0
click at [963, 433] on span ""Broker not authorized"" at bounding box center [879, 432] width 166 height 12
click at [851, 428] on span ""Broker not authorized"" at bounding box center [879, 432] width 166 height 12
type textarea "**********"
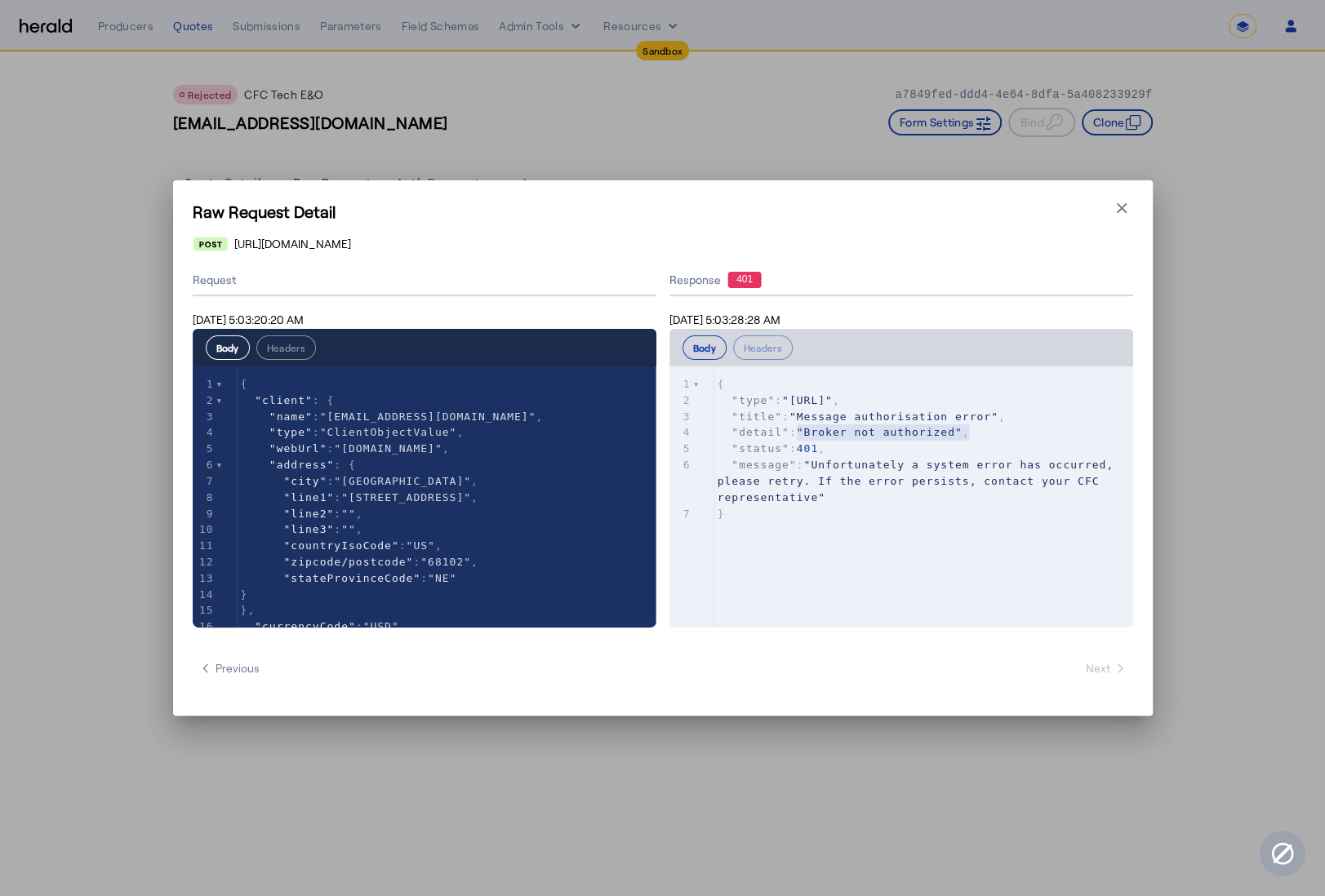
drag, startPoint x: 795, startPoint y: 428, endPoint x: 993, endPoint y: 424, distance: 198.0
click at [993, 424] on div "1 { 2 "type" : "https://somedomain/authorisation-error" , 3 "title" : "Message …" at bounding box center [929, 449] width 430 height 145
click at [982, 434] on pre ""detail" : "Broker not authorized" ," at bounding box center [929, 432] width 430 height 16
click at [1123, 202] on icon "button" at bounding box center [1122, 208] width 16 height 16
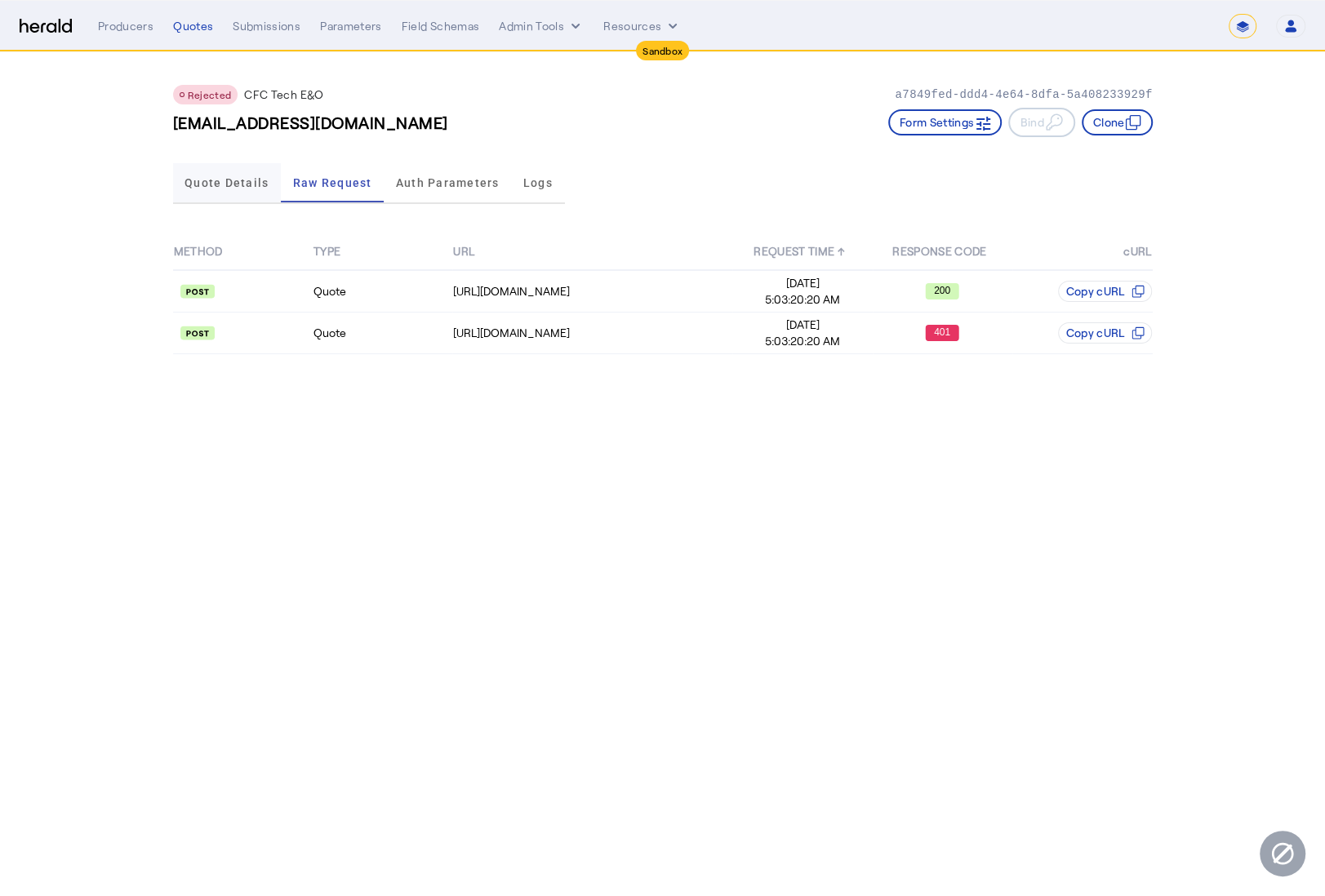
click at [241, 173] on span "Quote Details" at bounding box center [226, 183] width 84 height 39
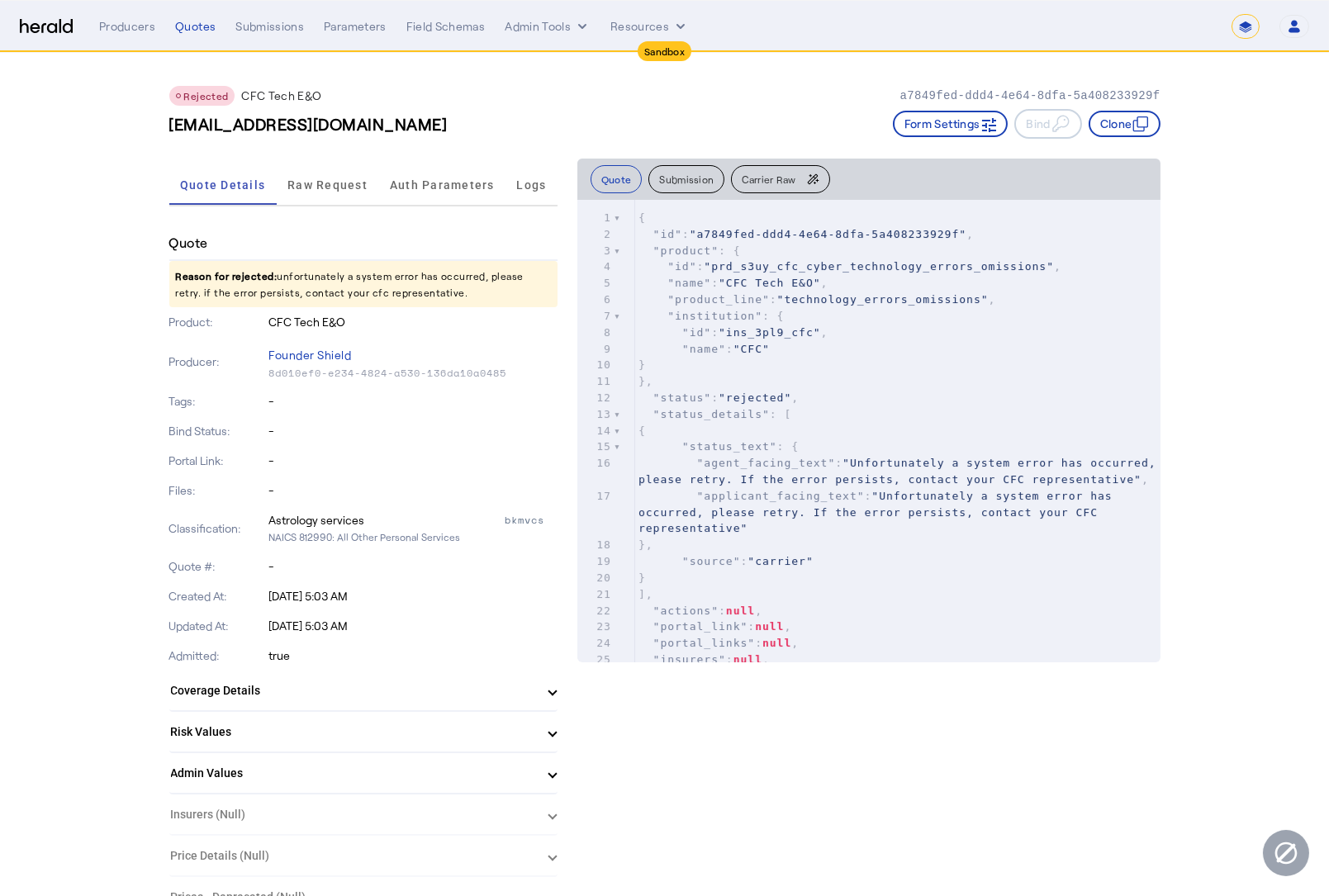
drag, startPoint x: 453, startPoint y: 293, endPoint x: 155, endPoint y: 274, distance: 298.6
click at [321, 195] on span "Raw Request" at bounding box center [327, 185] width 80 height 40
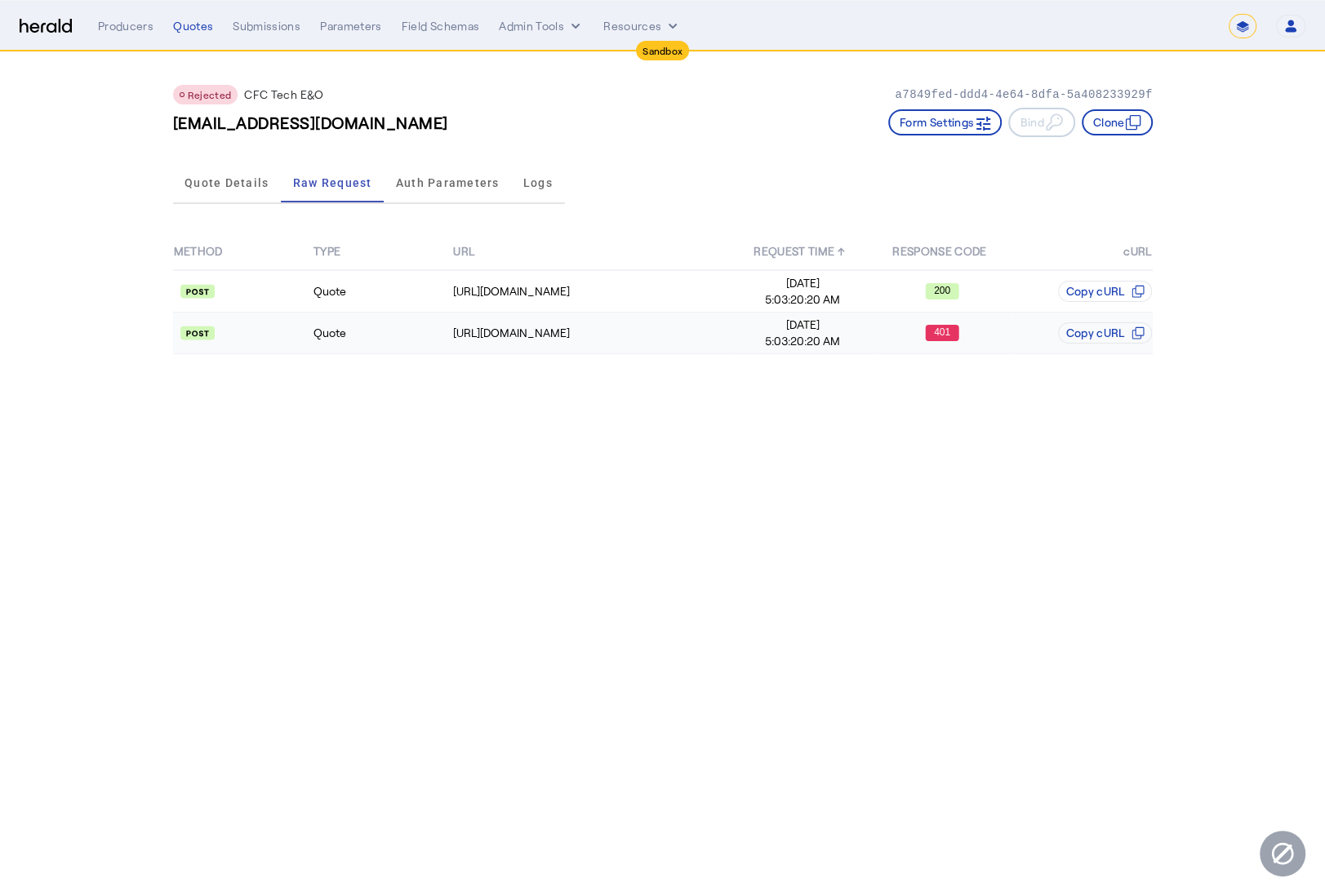
click at [888, 331] on div "401" at bounding box center [942, 333] width 138 height 16
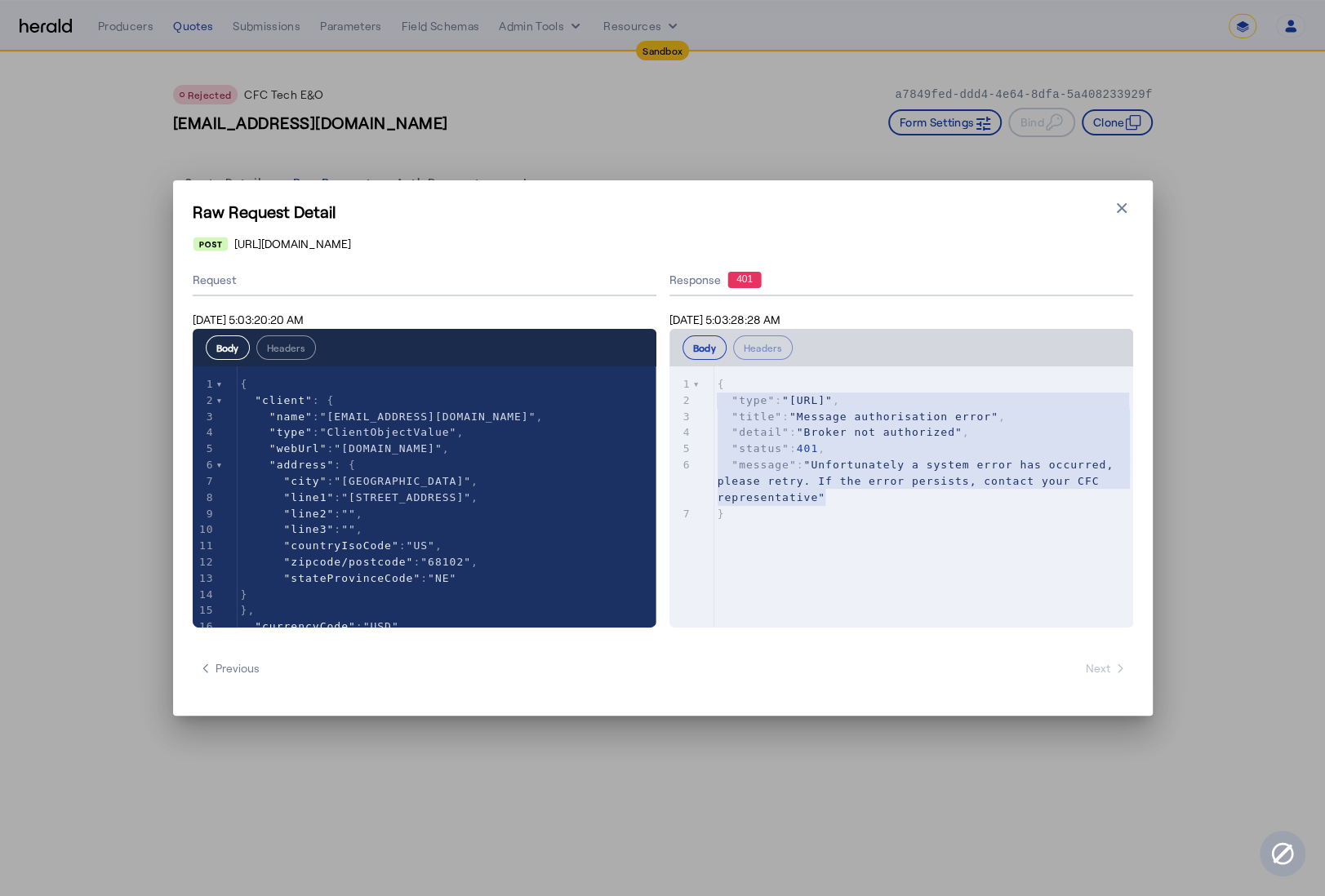
type textarea "**********"
drag, startPoint x: 942, startPoint y: 501, endPoint x: 710, endPoint y: 376, distance: 263.5
click at [710, 376] on div "x 1 { 2 "type" : "https://somedomain/authorisation-error" , 3 "title" : "Messag…" at bounding box center [921, 517] width 505 height 302
click at [1138, 208] on div "Raw Request Detail Close modal https://test-api.cfcunderwriting.com/v1.2/quotes…" at bounding box center [663, 448] width 980 height 536
click at [1114, 204] on icon "button" at bounding box center [1122, 208] width 16 height 16
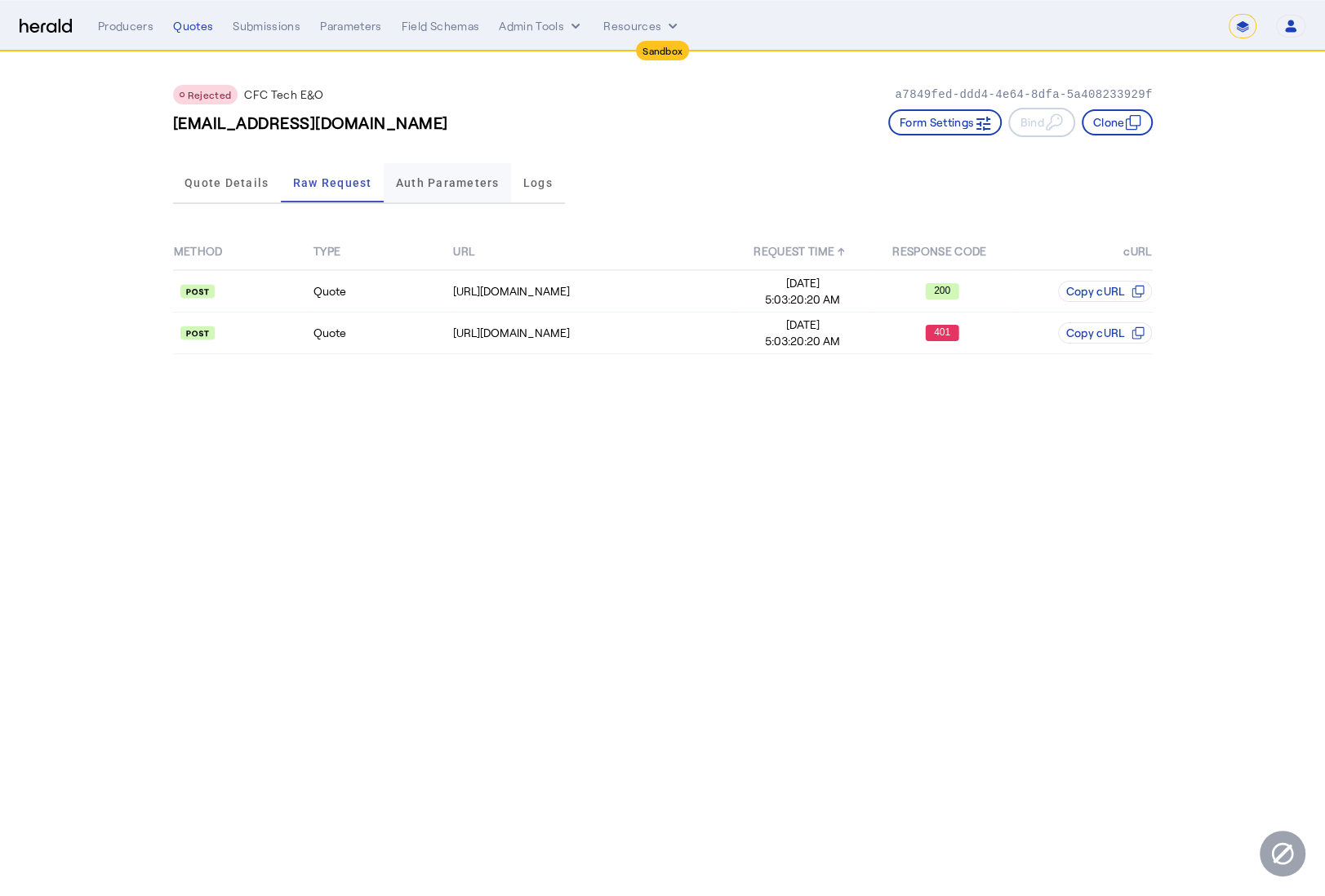
click at [416, 189] on span "Auth Parameters" at bounding box center [447, 183] width 104 height 39
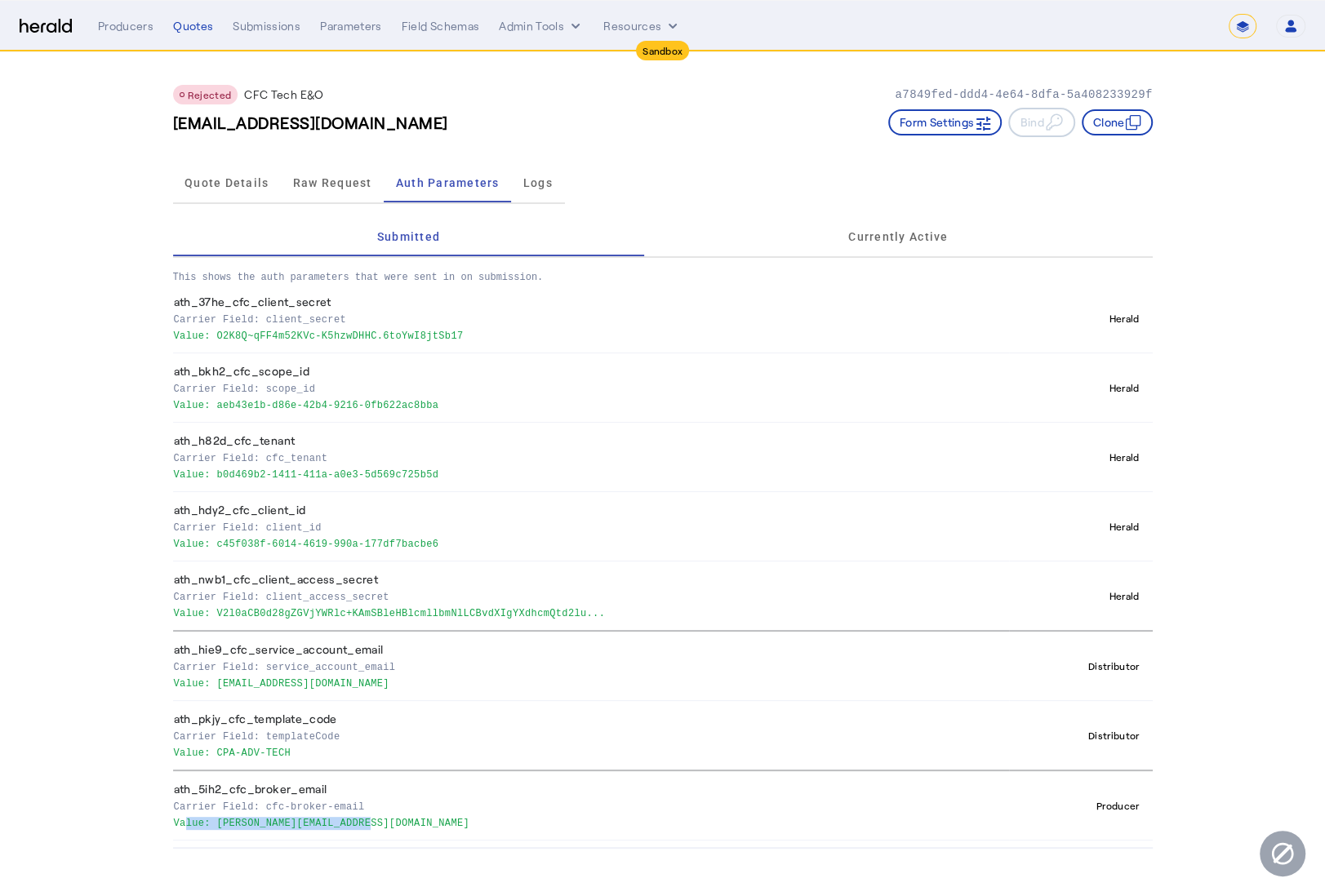
drag, startPoint x: 355, startPoint y: 822, endPoint x: 177, endPoint y: 822, distance: 178.0
click at [177, 822] on p "Value: eugene@foundershield.com" at bounding box center [588, 821] width 830 height 16
drag, startPoint x: 172, startPoint y: 822, endPoint x: 412, endPoint y: 822, distance: 240.0
click at [410, 822] on p "Value: eugene@foundershield.com" at bounding box center [588, 821] width 830 height 16
click at [426, 821] on p "Value: eugene@foundershield.com" at bounding box center [588, 821] width 830 height 16
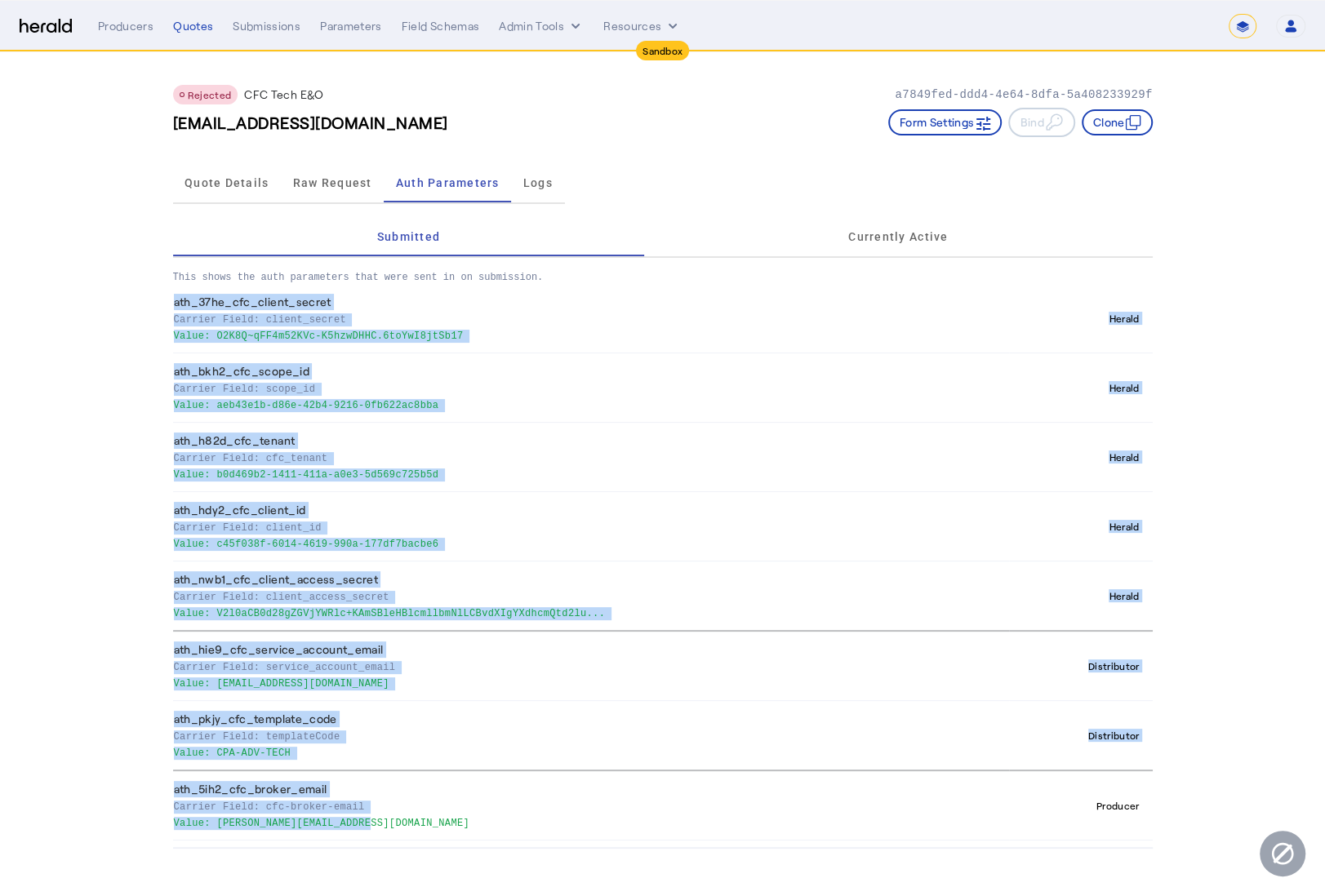
drag, startPoint x: 406, startPoint y: 819, endPoint x: 124, endPoint y: 824, distance: 282.0
click at [124, 825] on app-quote-details "Rejected CFC Tech E&O a7849fed-ddd4-4e64-8dfa-5a408233929f **QA**_im_ygl4ih12@f…" at bounding box center [662, 451] width 1325 height 797
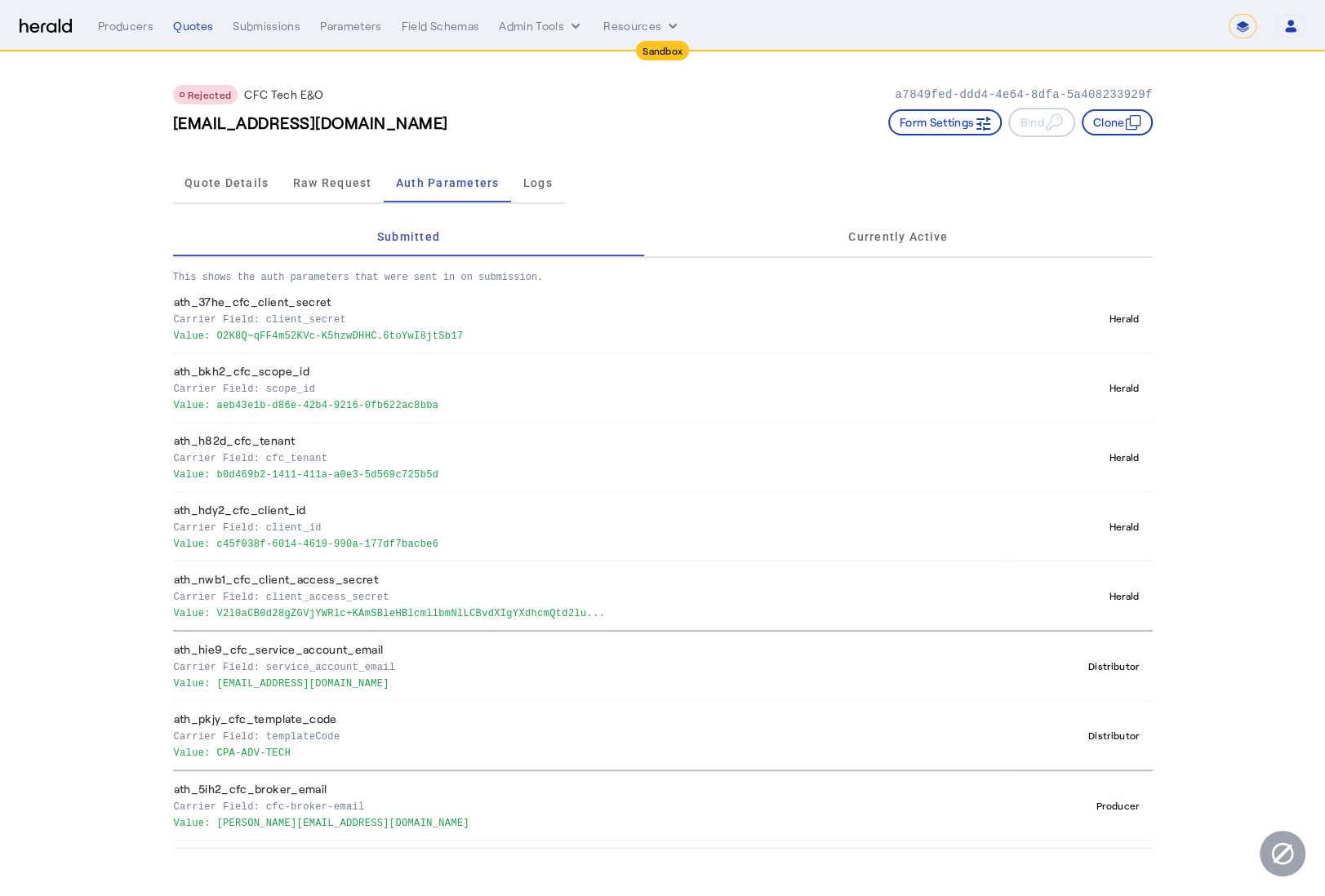
click at [198, 818] on p "Value: eugene@foundershield.com" at bounding box center [588, 821] width 830 height 16
drag, startPoint x: 214, startPoint y: 682, endPoint x: 364, endPoint y: 680, distance: 150.0
click at [364, 680] on p "Value: vouch@heraldapi.com" at bounding box center [588, 682] width 830 height 16
click at [365, 680] on p "Value: vouch@heraldapi.com" at bounding box center [588, 682] width 830 height 16
click at [218, 171] on span "Quote Details" at bounding box center [226, 183] width 84 height 39
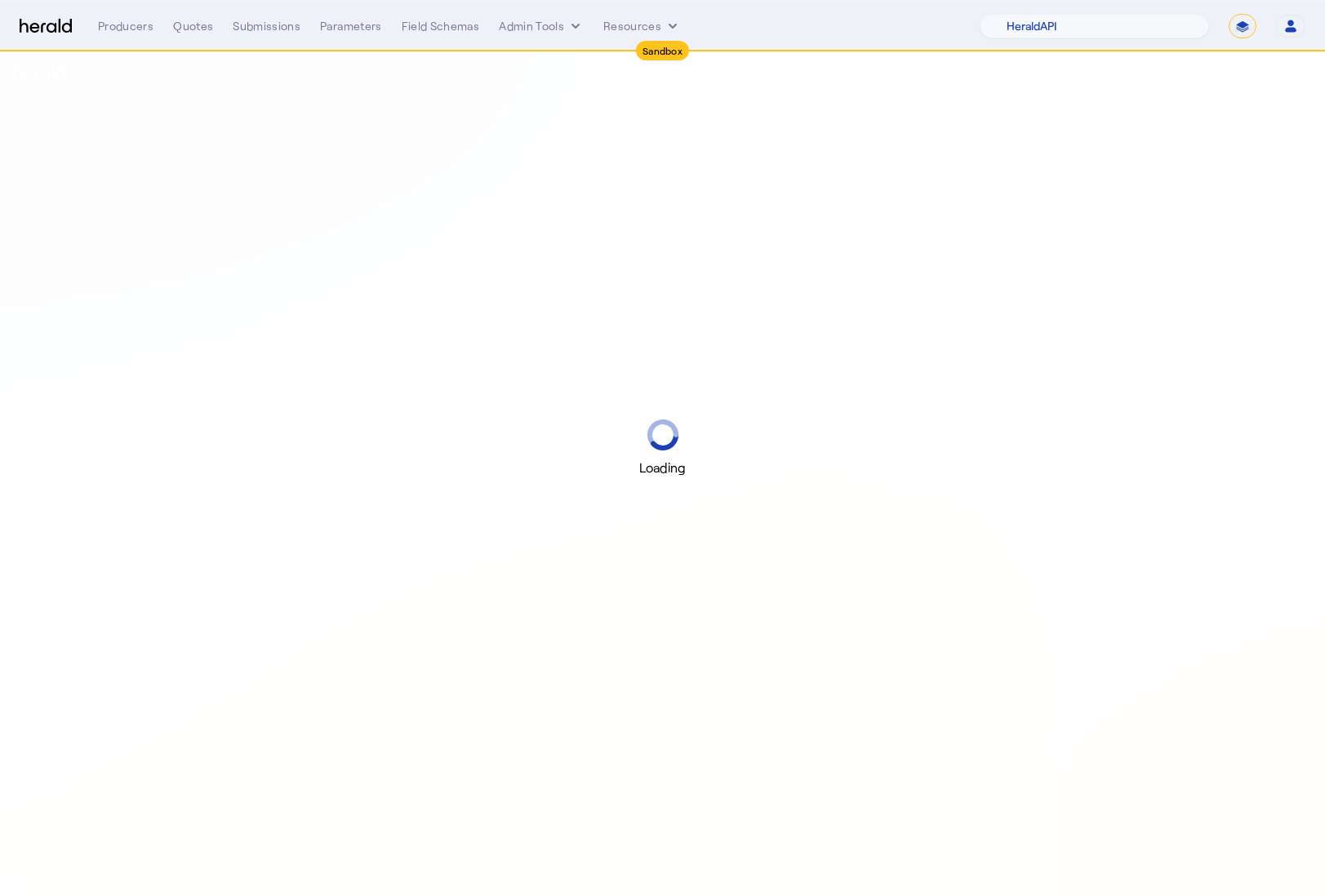
select select "pfm_2v8p_herald_api"
select select "*******"
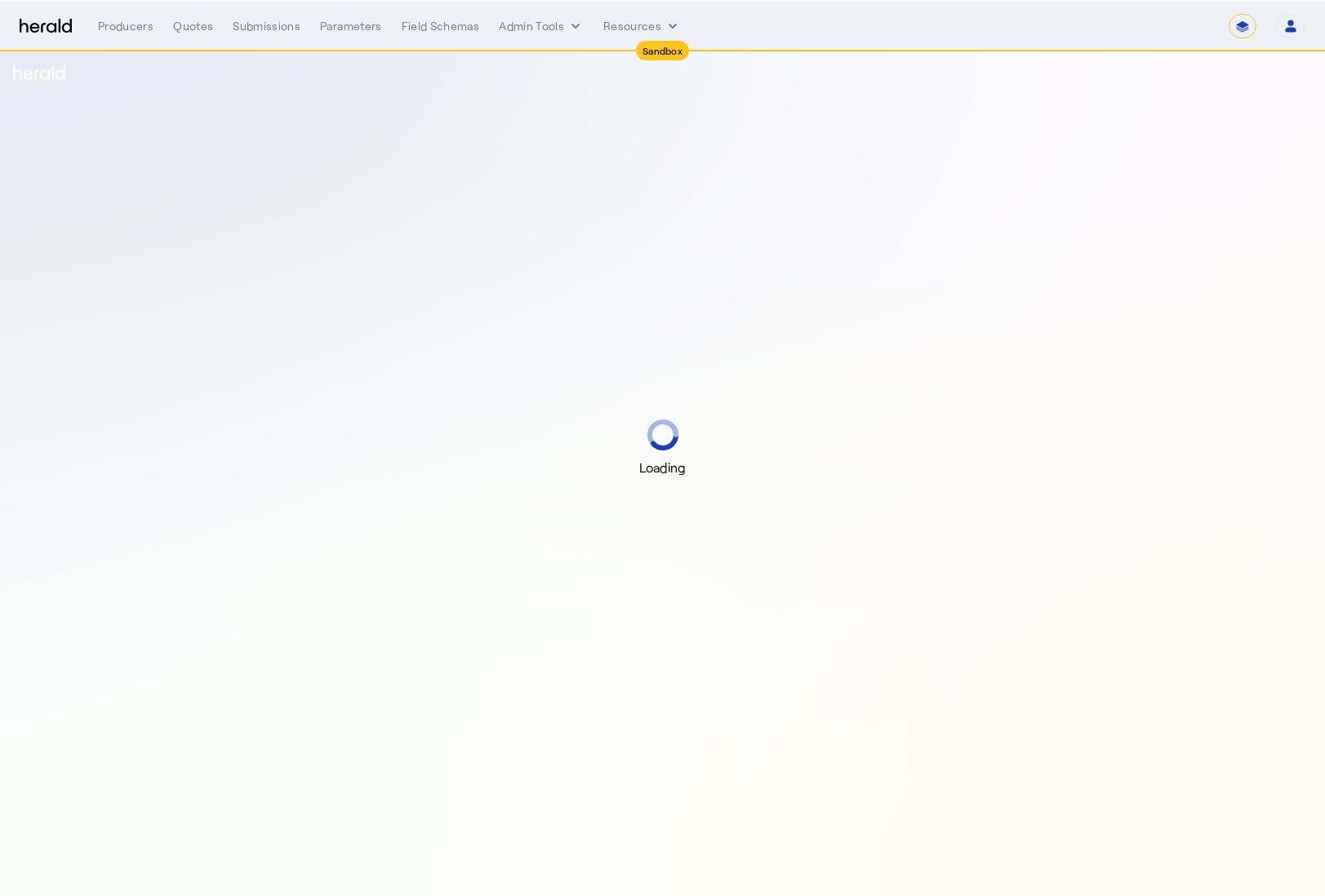
select select "*******"
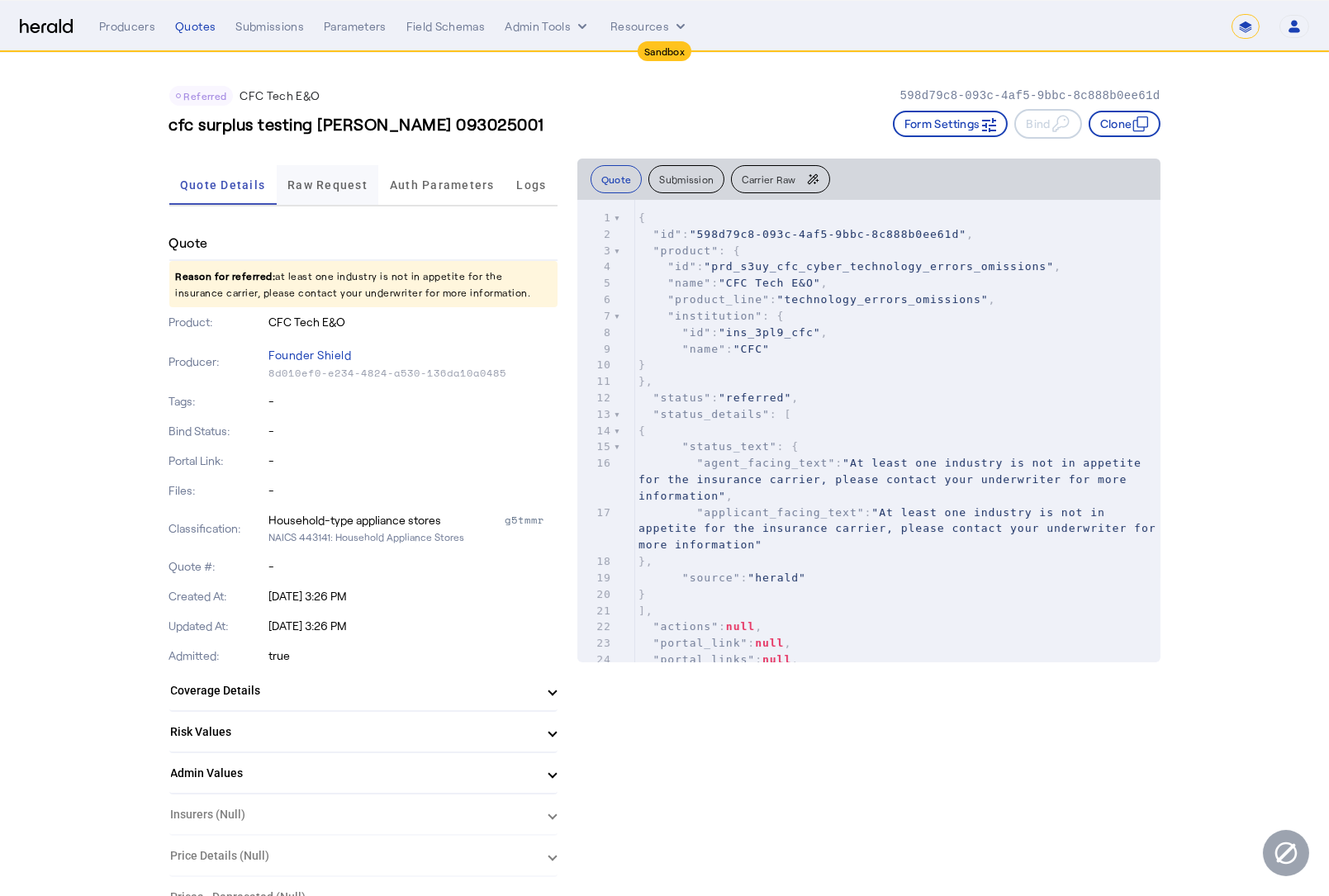
click at [344, 194] on span "Raw Request" at bounding box center [327, 185] width 80 height 40
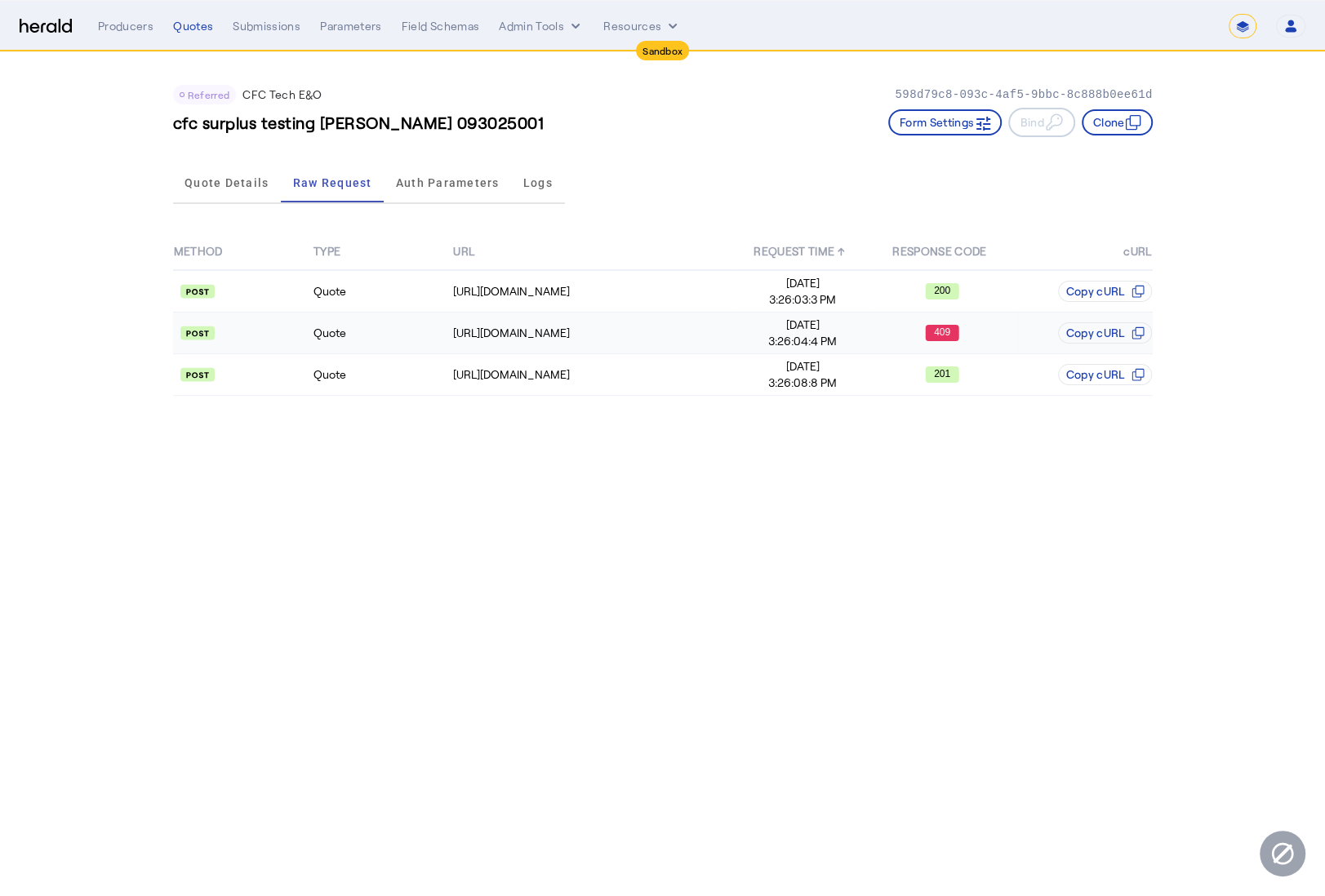
click at [390, 319] on td "Quote" at bounding box center [382, 333] width 139 height 42
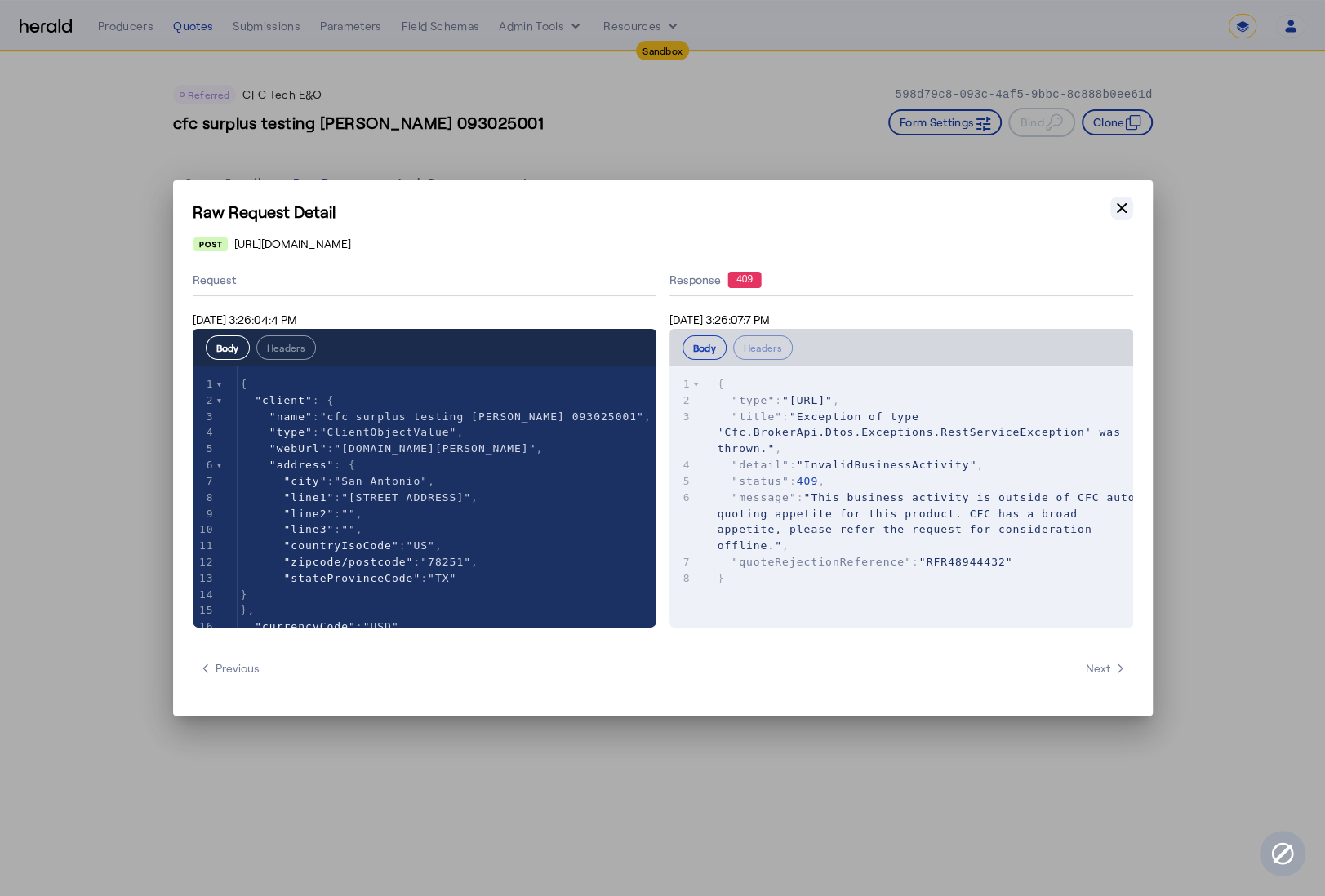
click at [1123, 219] on button "Close modal" at bounding box center [1122, 208] width 23 height 23
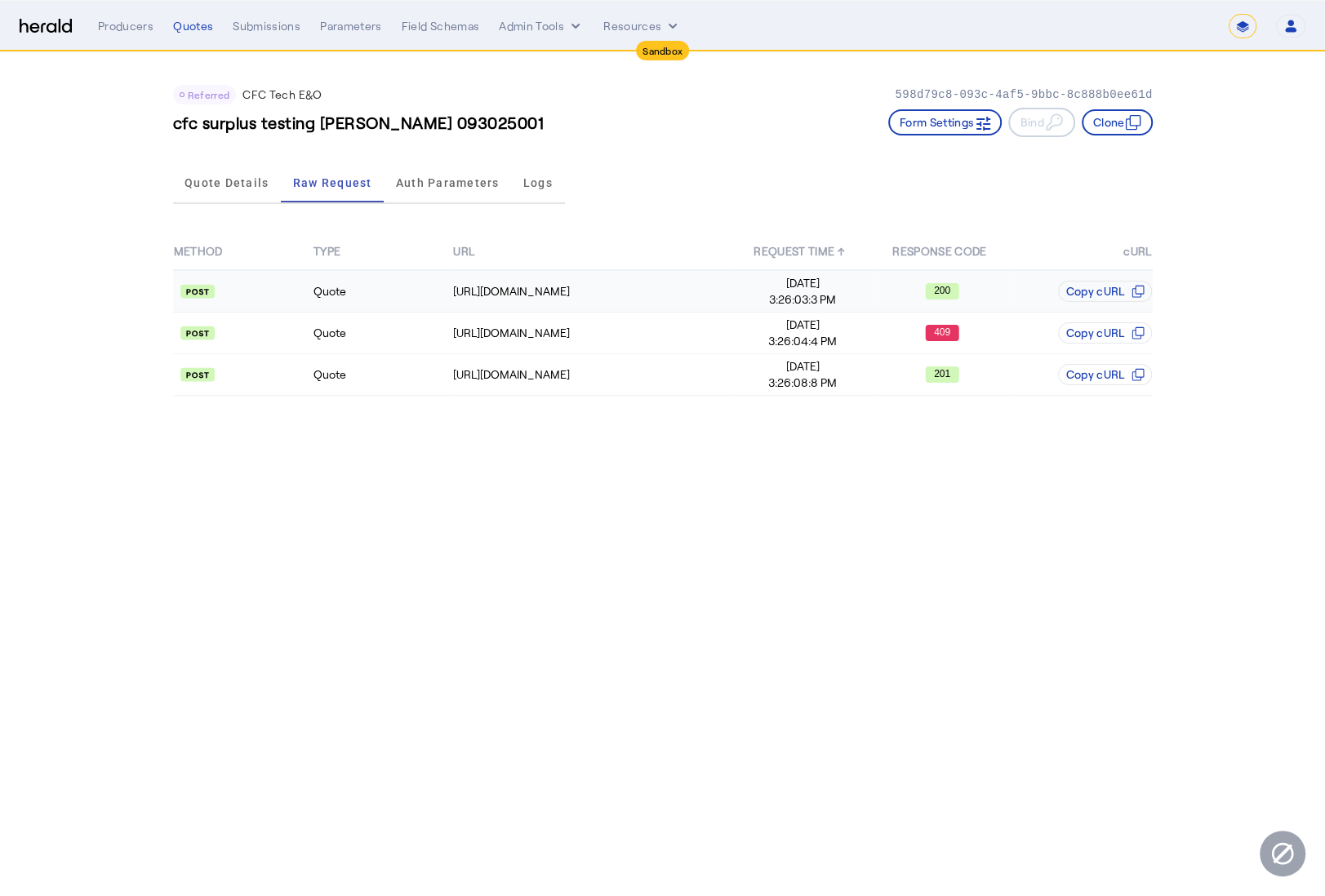
click at [411, 304] on td "Quote" at bounding box center [382, 292] width 139 height 43
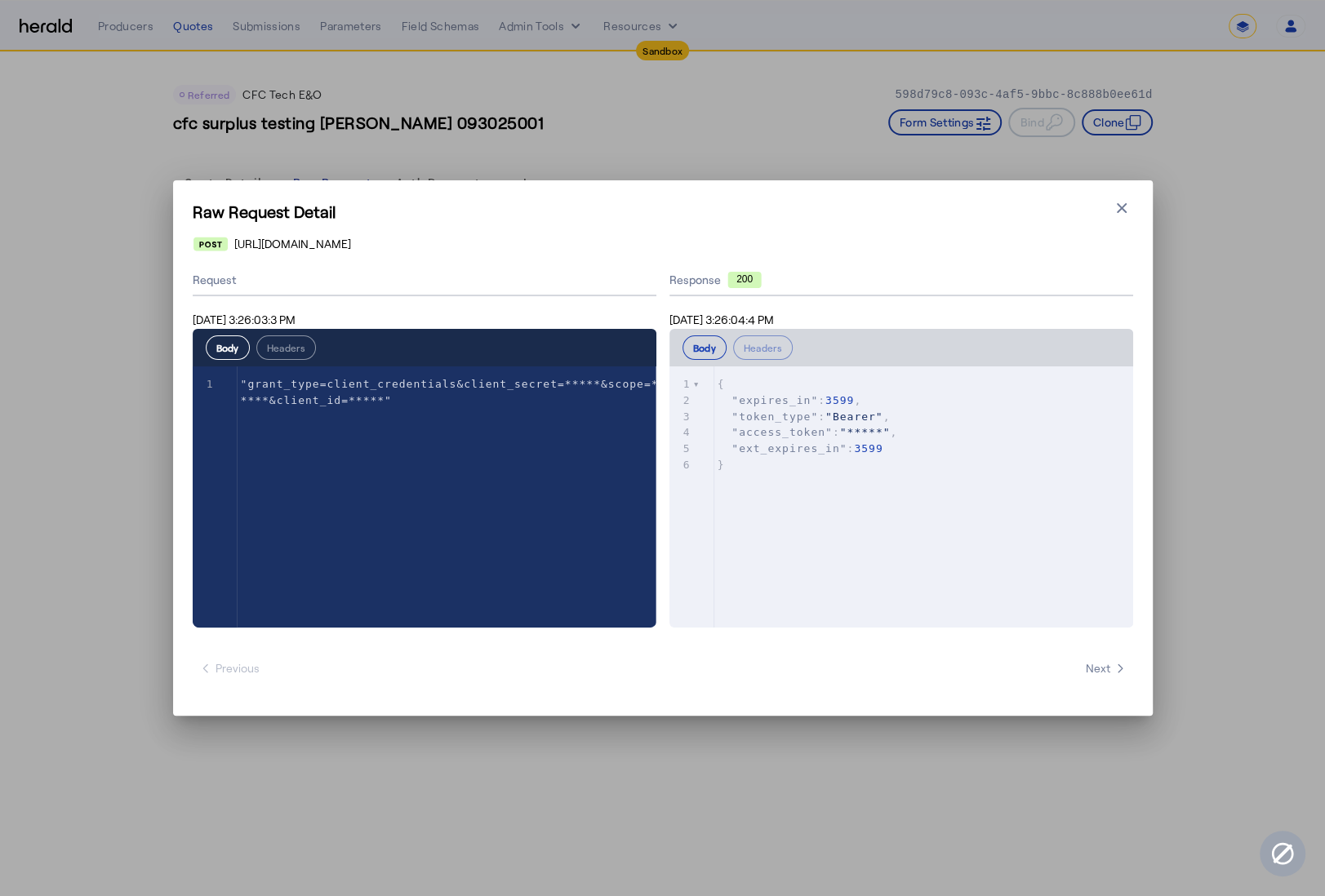
click at [1142, 211] on div "Raw Request Detail Close modal [URL][DOMAIN_NAME] Request [DATE] 3:26:03:3 PM B…" at bounding box center [663, 448] width 980 height 536
click at [1128, 211] on icon "button" at bounding box center [1122, 208] width 16 height 16
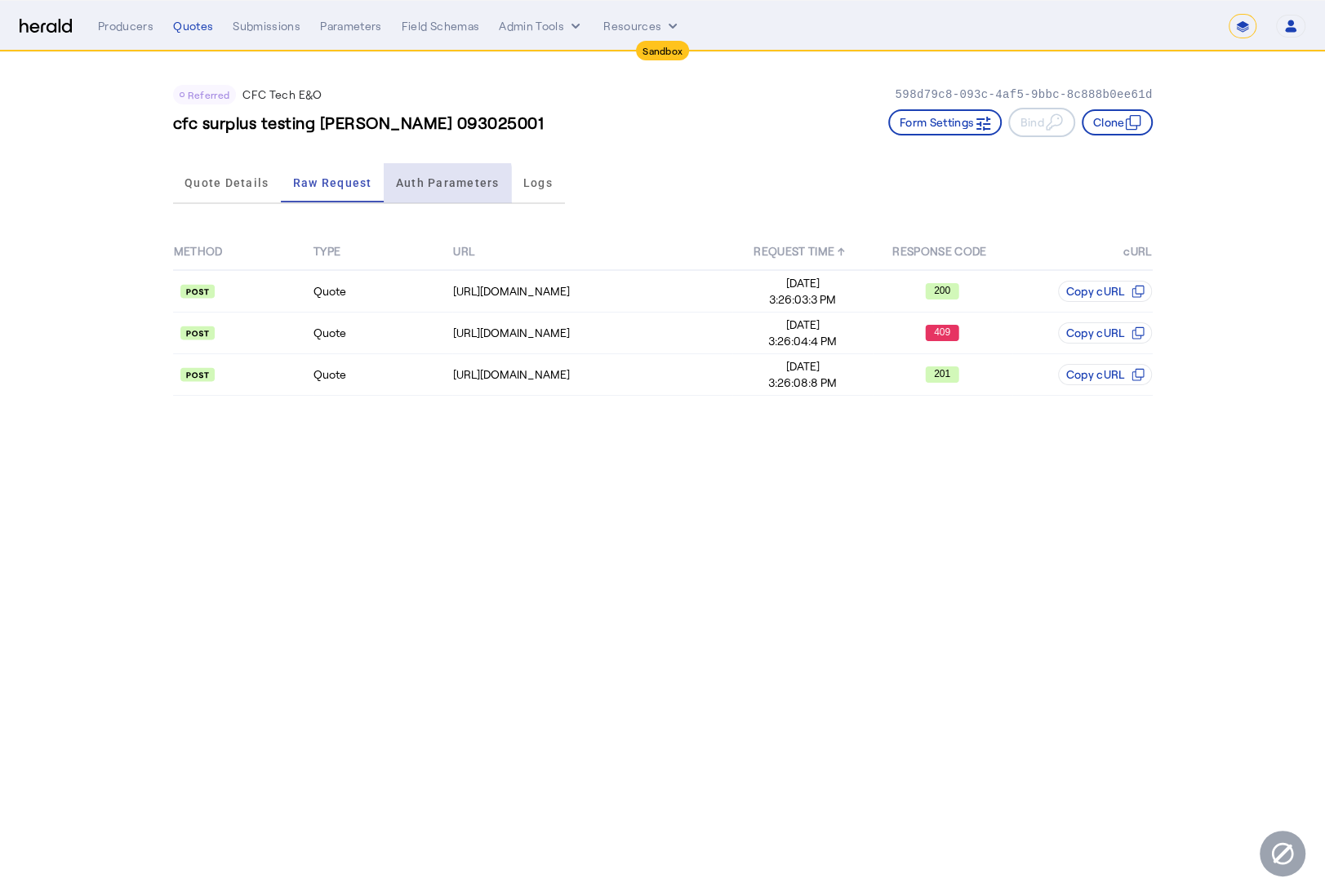
click at [433, 186] on span "Auth Parameters" at bounding box center [447, 183] width 104 height 12
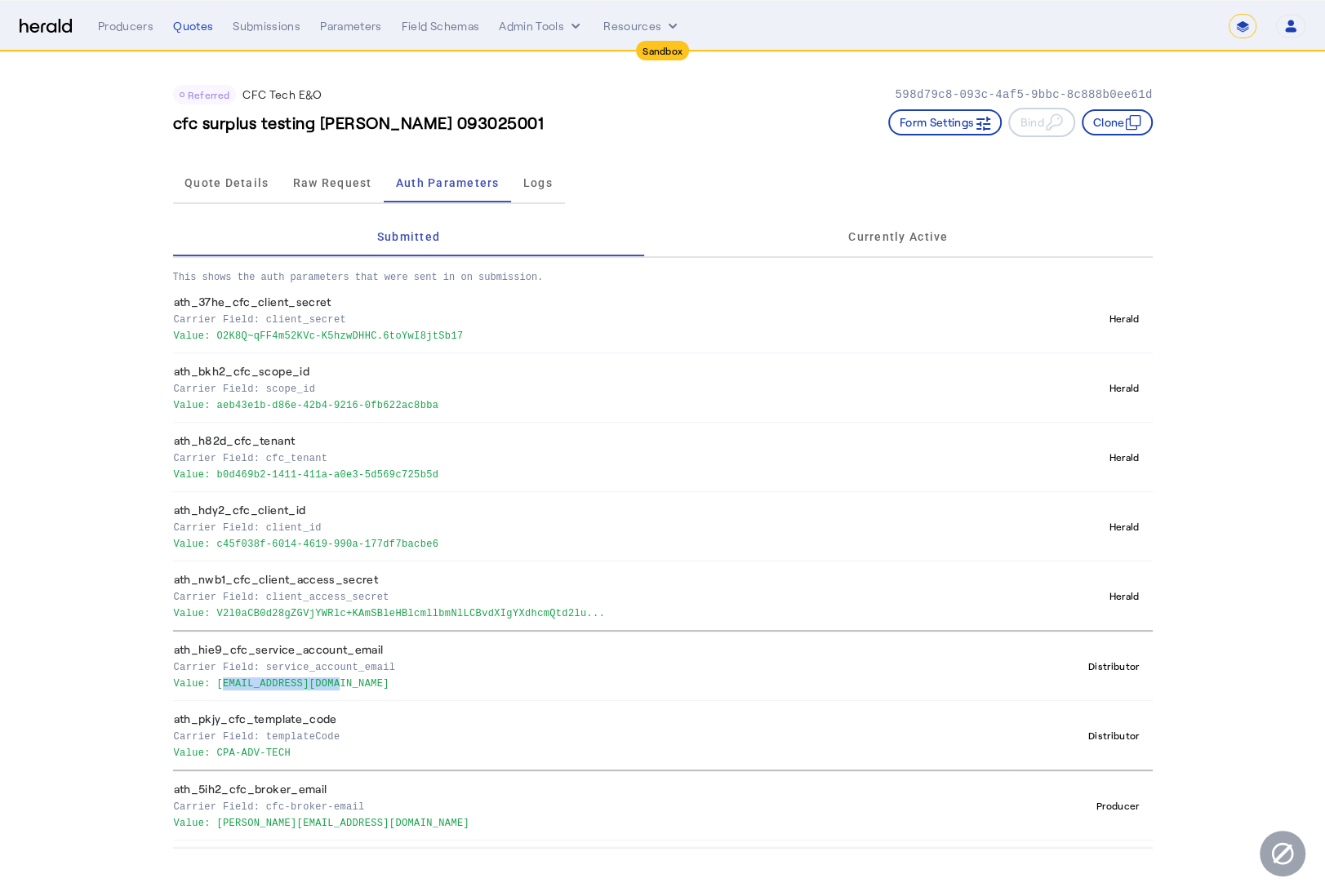
drag, startPoint x: 215, startPoint y: 686, endPoint x: 383, endPoint y: 684, distance: 168.0
click at [383, 684] on p "Value: [EMAIL_ADDRESS][DOMAIN_NAME]" at bounding box center [588, 682] width 830 height 16
click at [363, 682] on p "Value: [EMAIL_ADDRESS][DOMAIN_NAME]" at bounding box center [588, 682] width 830 height 16
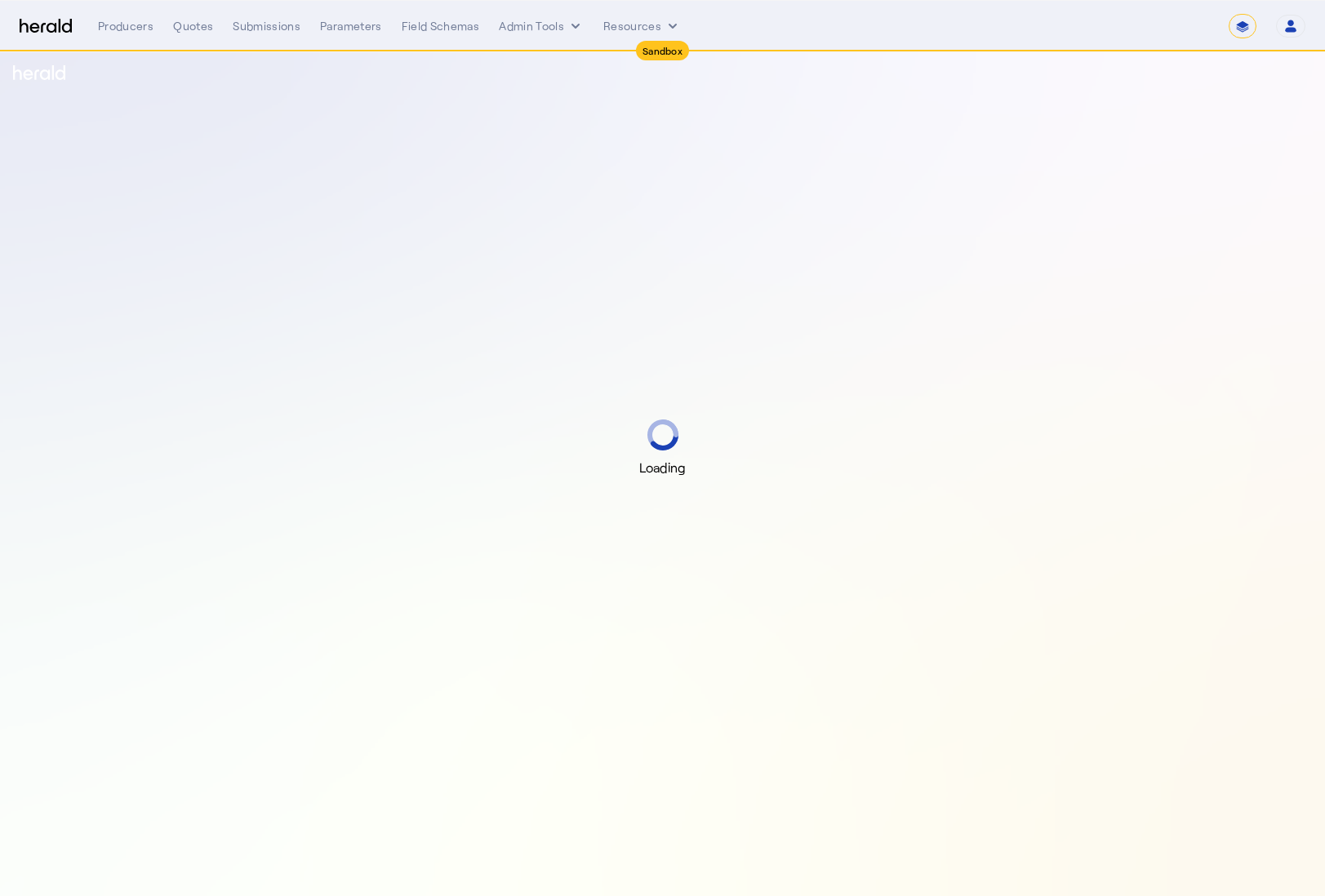
select select "*******"
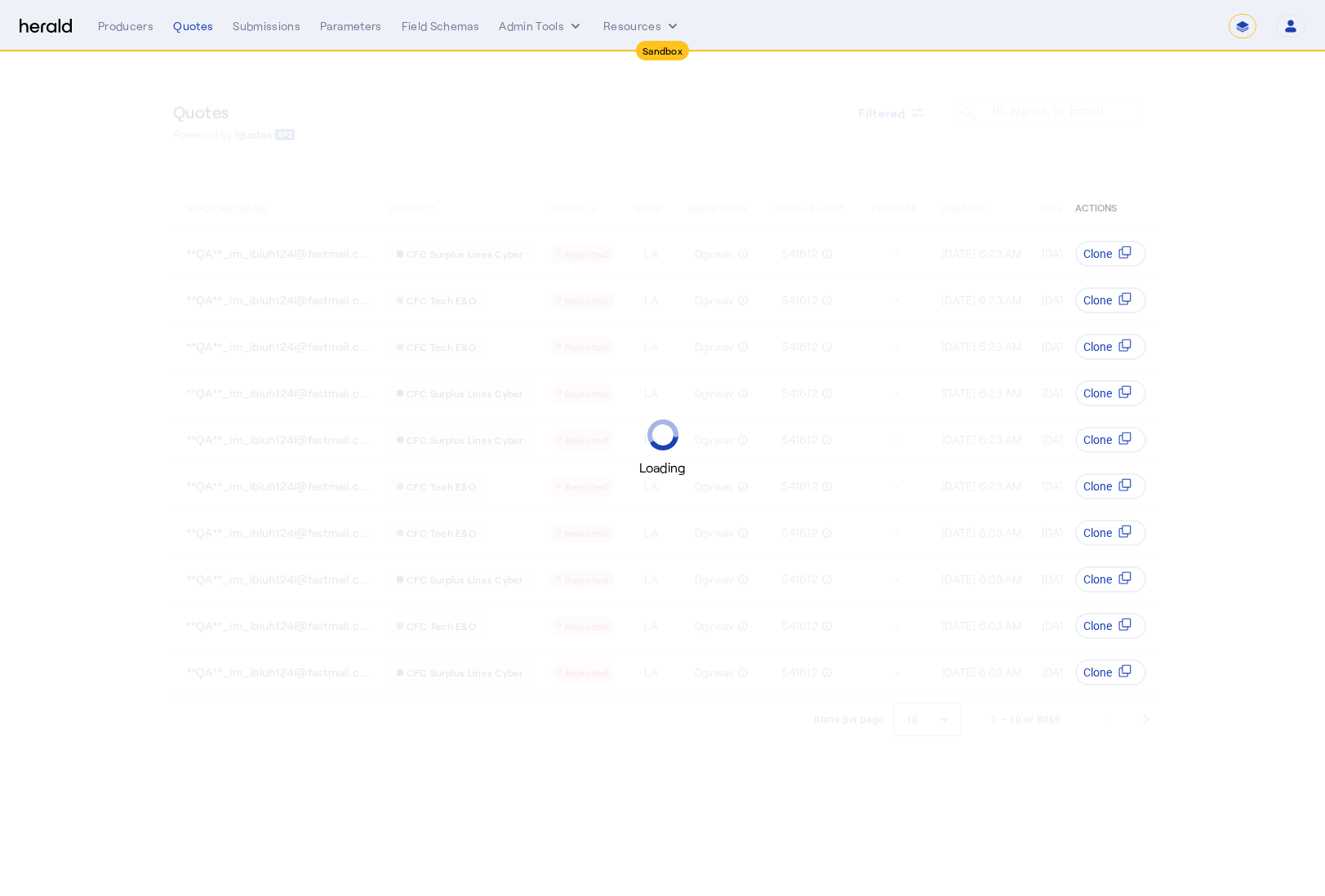
select select "*******"
select select "pfm_lx2v_founder_shield"
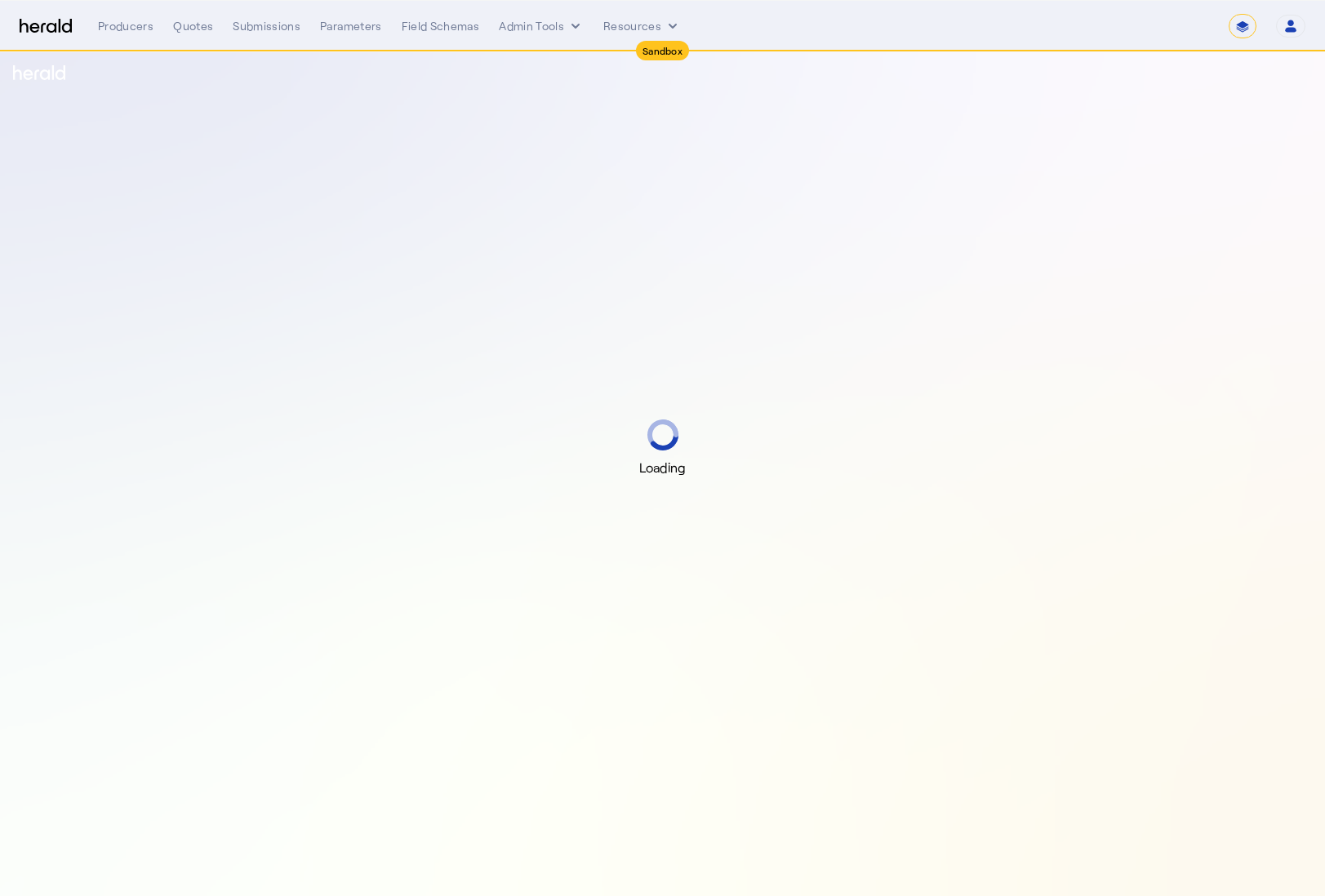
select select "*******"
